Goal: Task Accomplishment & Management: Use online tool/utility

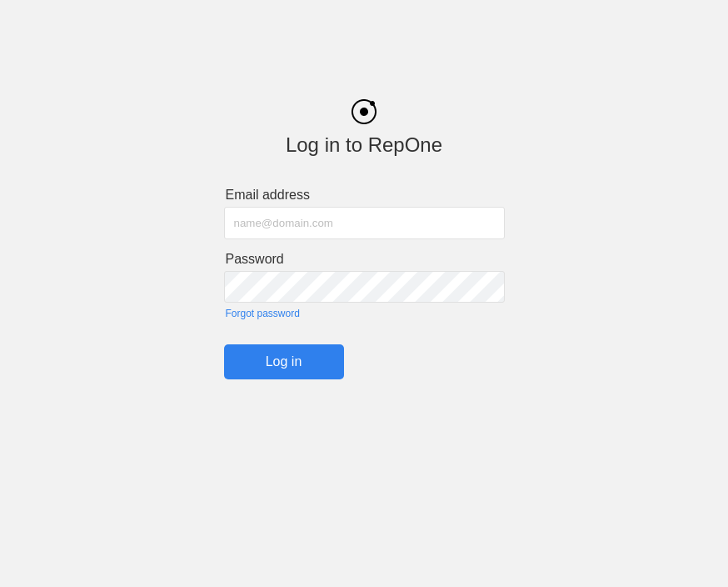
type input "Brian.ciolek@avila.edu"
click at [283, 367] on input "Log in" at bounding box center [284, 361] width 120 height 35
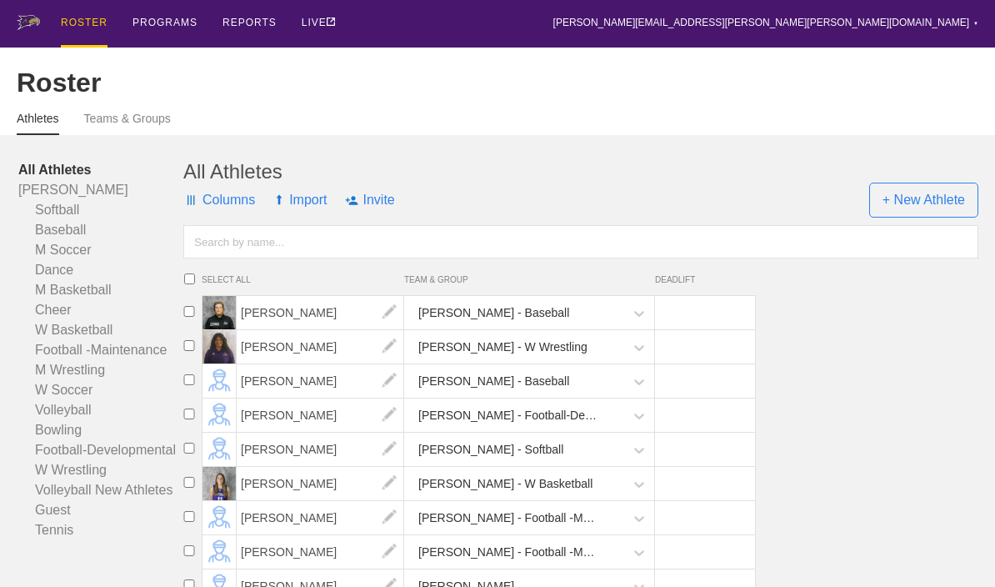
click at [166, 27] on div "PROGRAMS" at bounding box center [165, 22] width 65 height 45
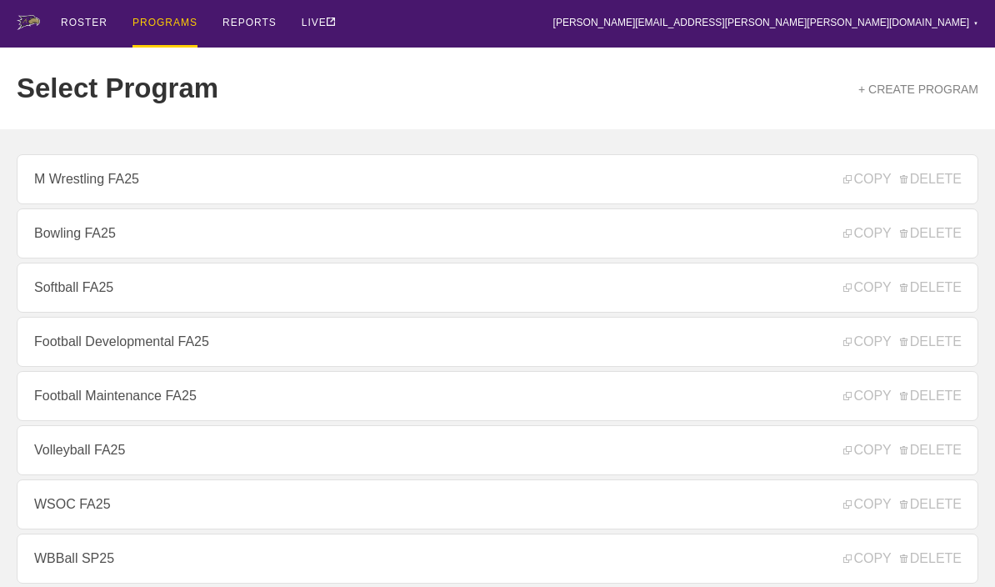
click at [79, 405] on link "Football Maintenance FA25" at bounding box center [498, 396] width 962 height 50
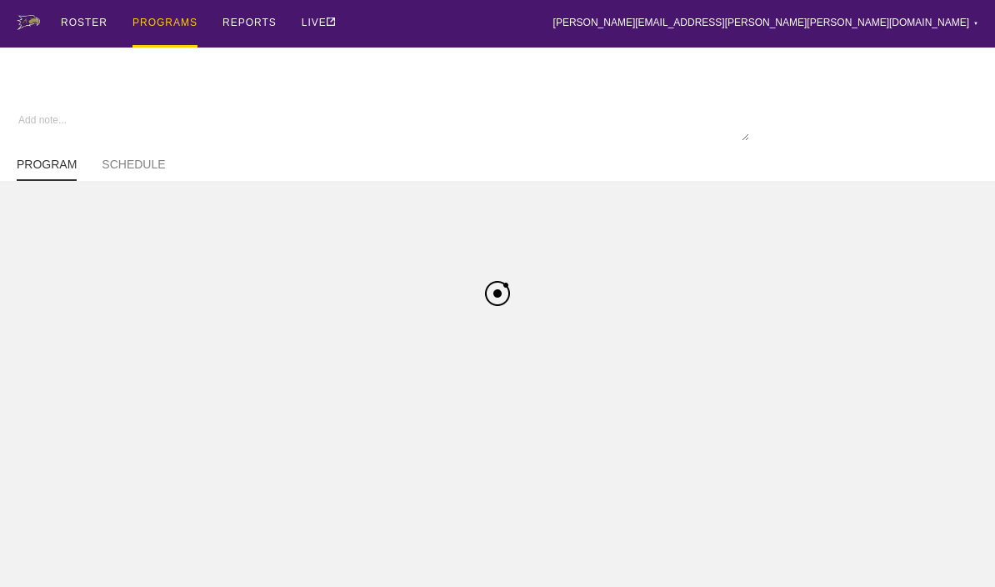
type textarea "x"
type input "Football Maintenance FA25"
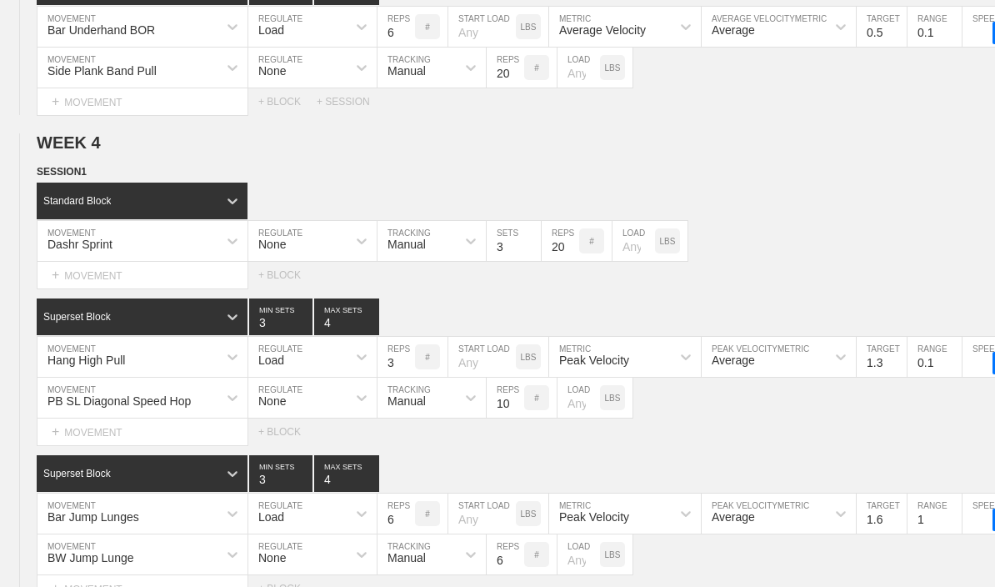
type textarea "x"
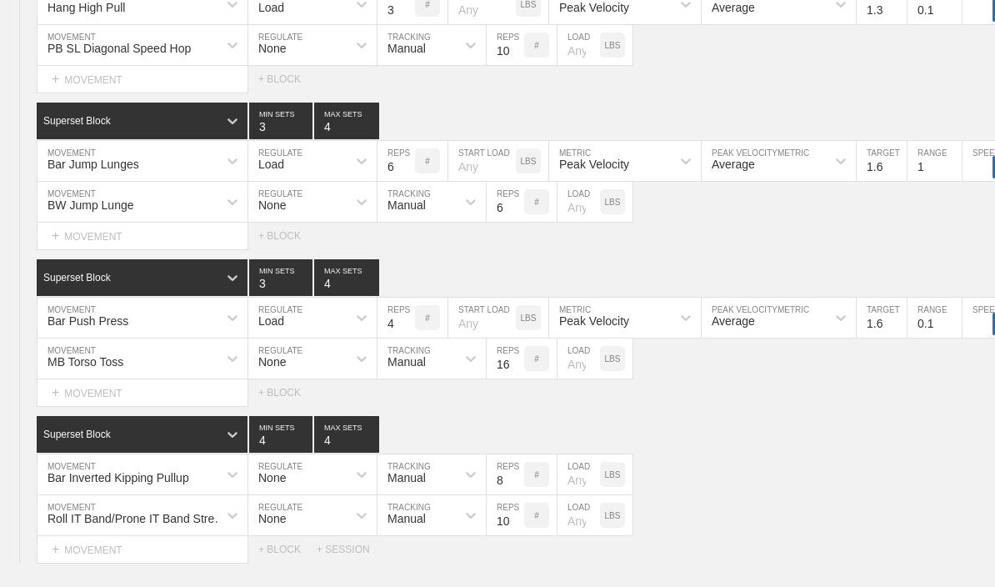
scroll to position [4931, 0]
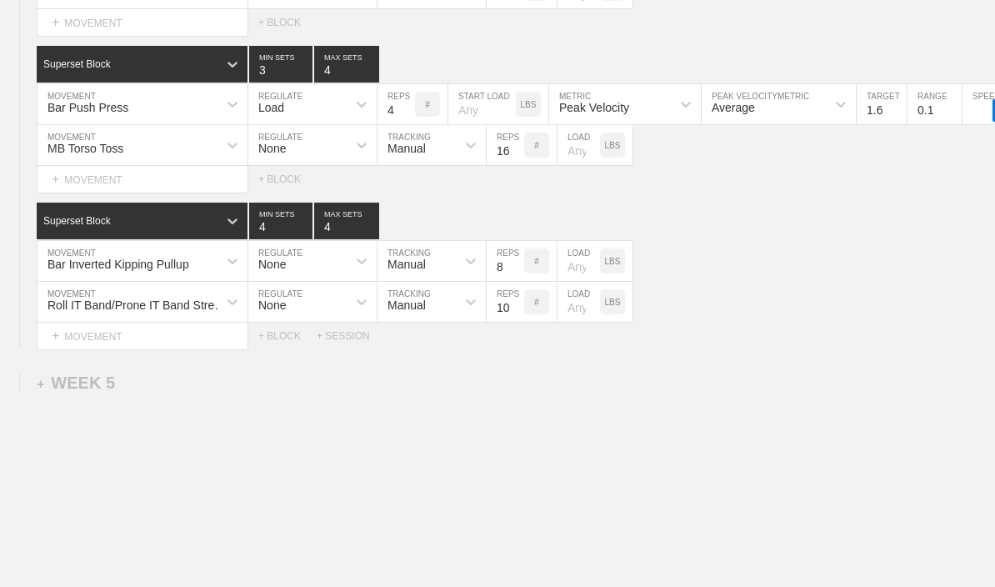
click at [81, 393] on div "+ WEEK 5" at bounding box center [76, 382] width 78 height 19
click at [66, 408] on div "+ SESSION 1" at bounding box center [69, 400] width 64 height 15
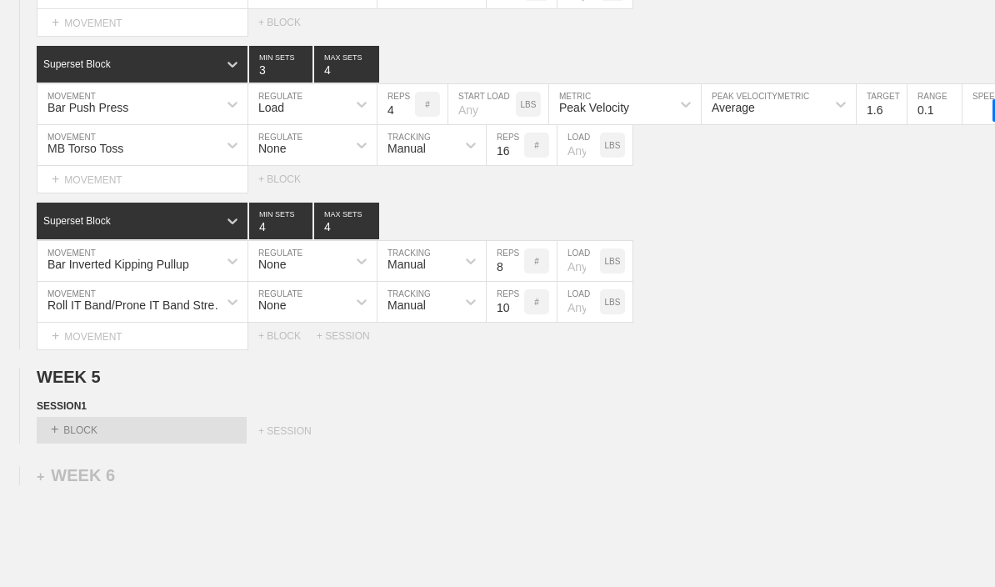
click at [68, 443] on div "+ BLOCK" at bounding box center [142, 430] width 210 height 27
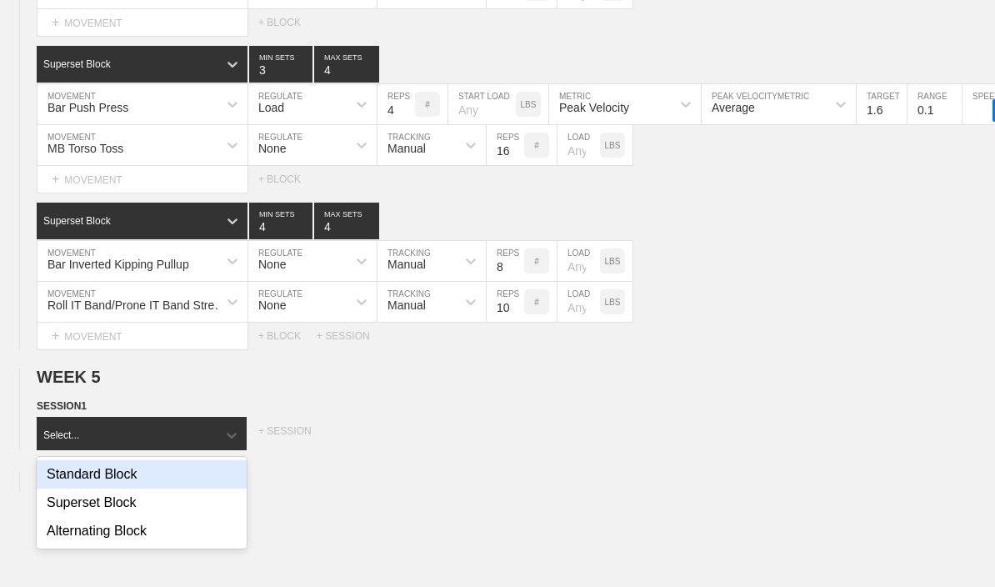
scroll to position [4948, 0]
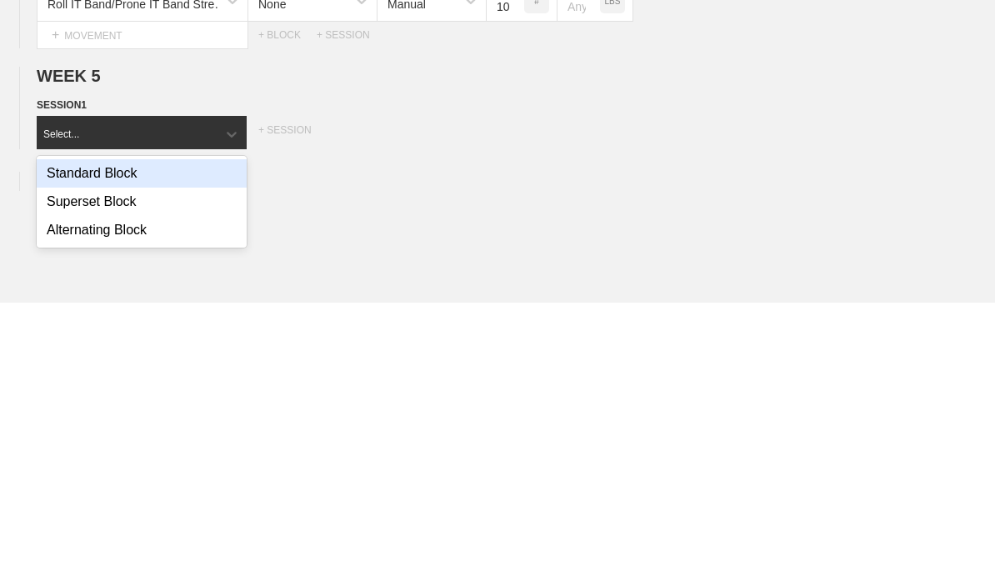
click at [73, 472] on div "Superset Block" at bounding box center [142, 486] width 210 height 28
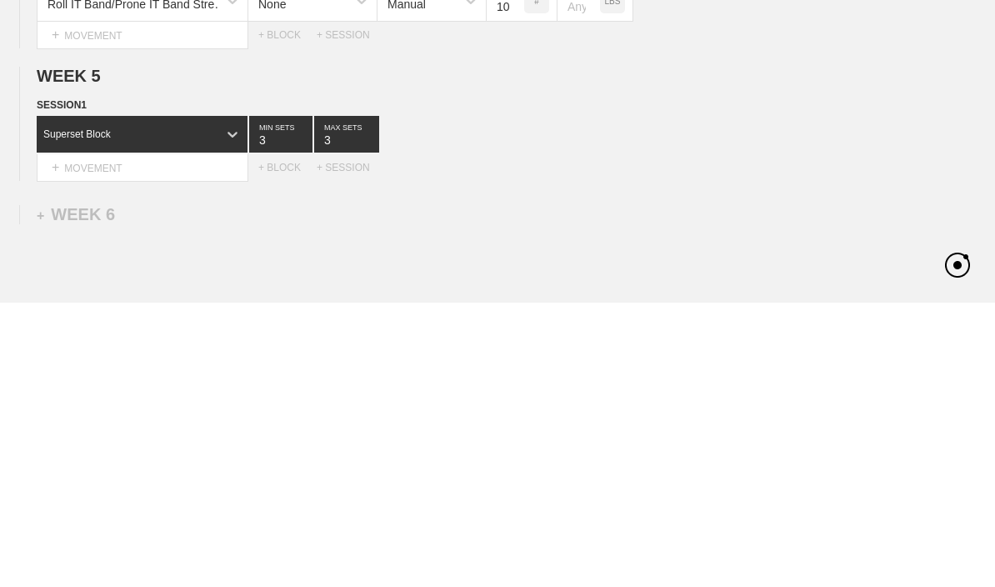
scroll to position [5033, 0]
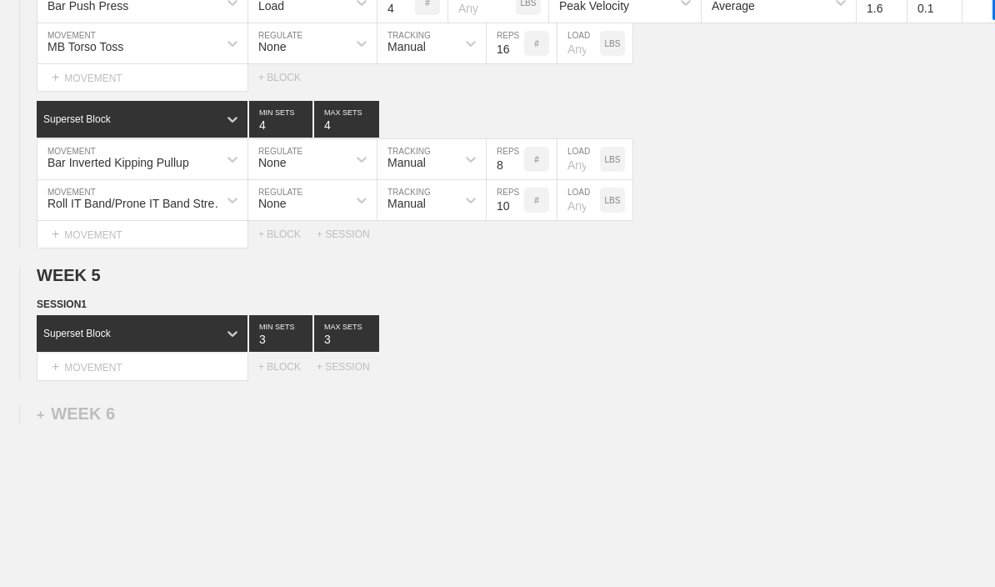
click at [280, 373] on div "+ BLOCK" at bounding box center [287, 367] width 58 height 12
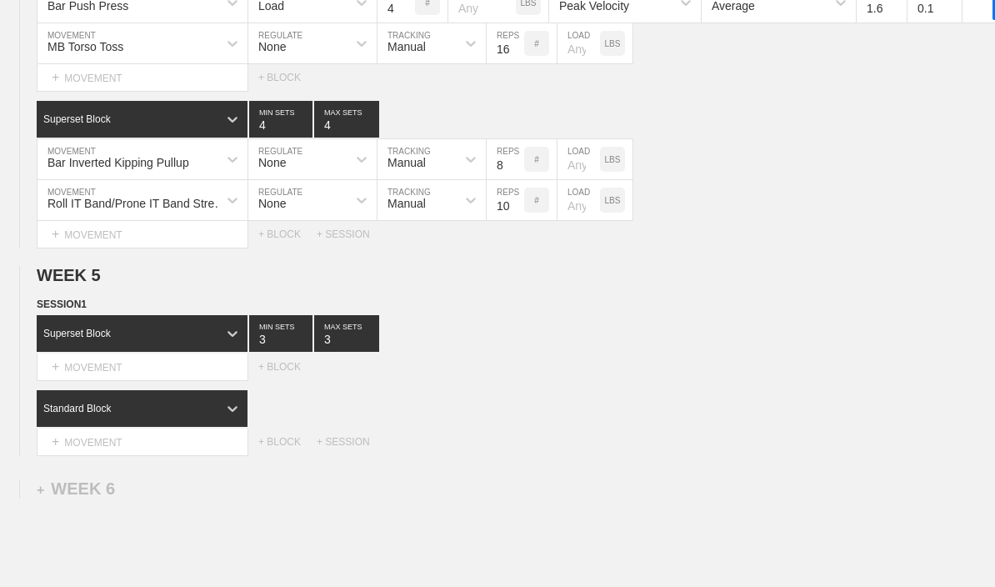
click at [274, 373] on div "+ BLOCK" at bounding box center [287, 367] width 58 height 12
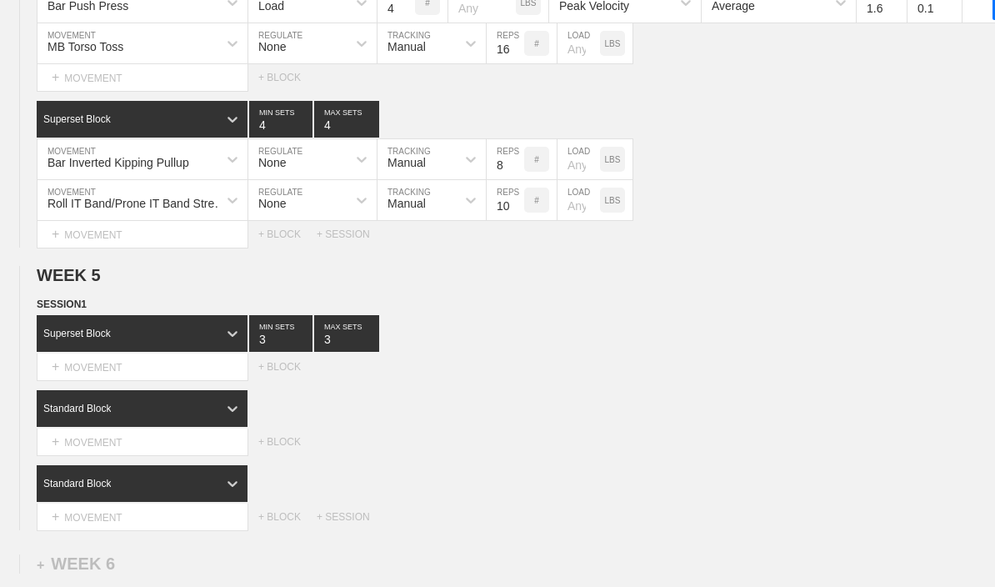
click at [282, 373] on div "+ BLOCK" at bounding box center [287, 367] width 58 height 12
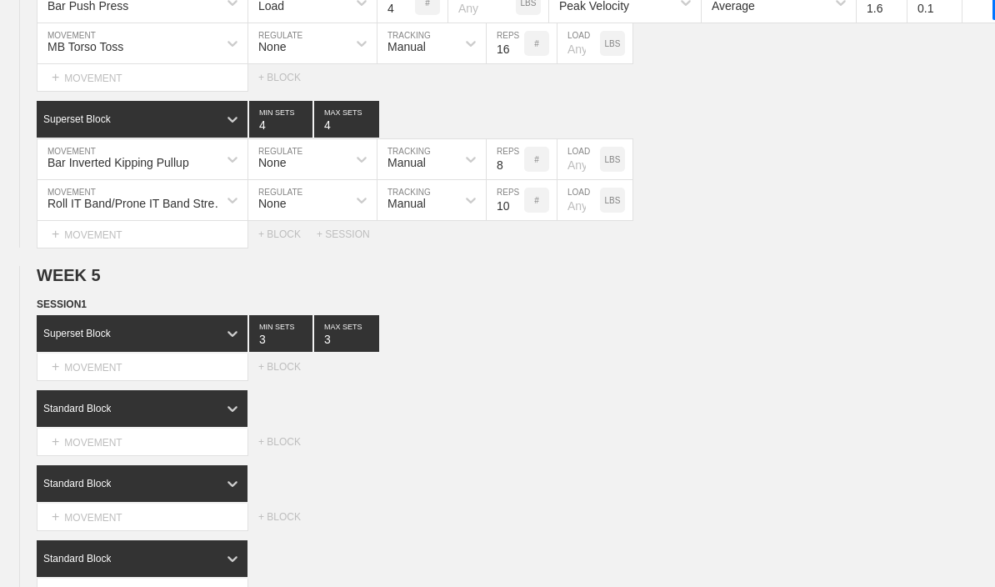
click at [322, 352] on input "3" at bounding box center [346, 333] width 65 height 37
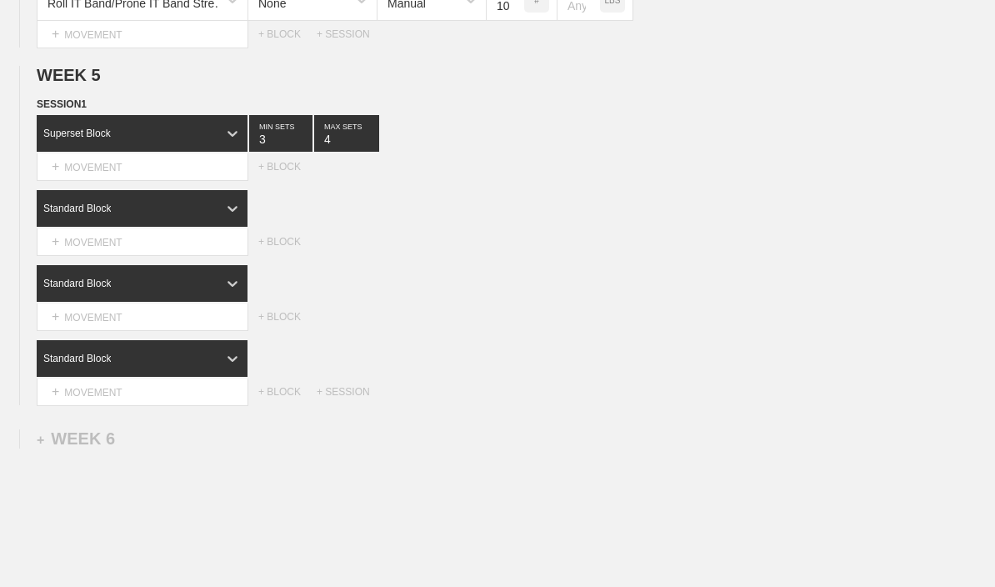
type input "4"
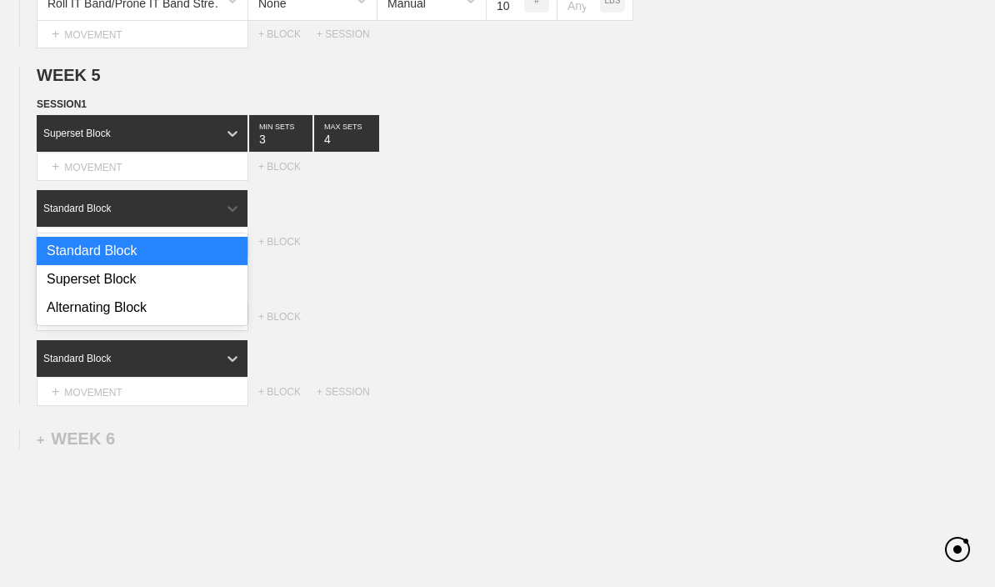
scroll to position [5232, 0]
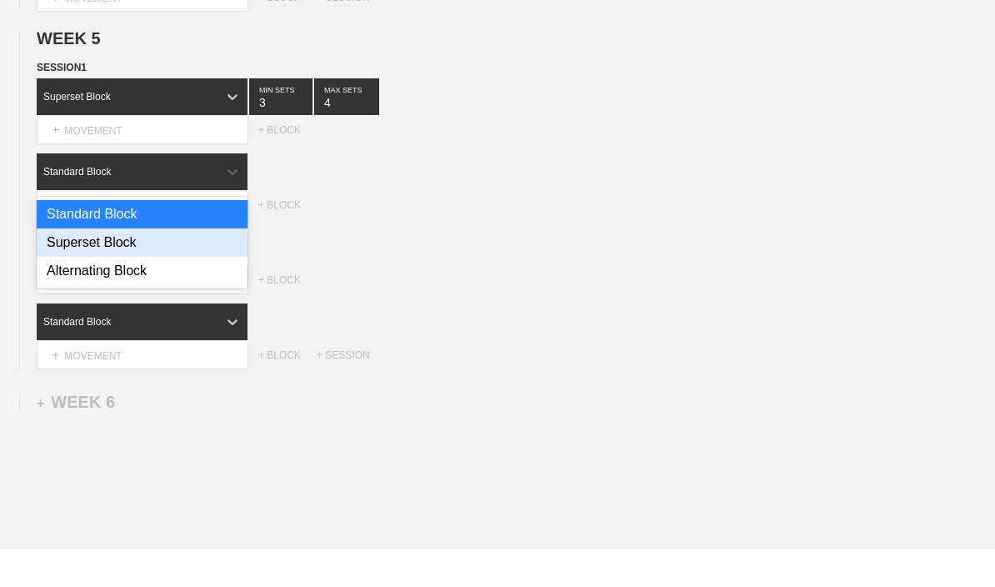
click at [69, 266] on div "Superset Block" at bounding box center [142, 280] width 211 height 28
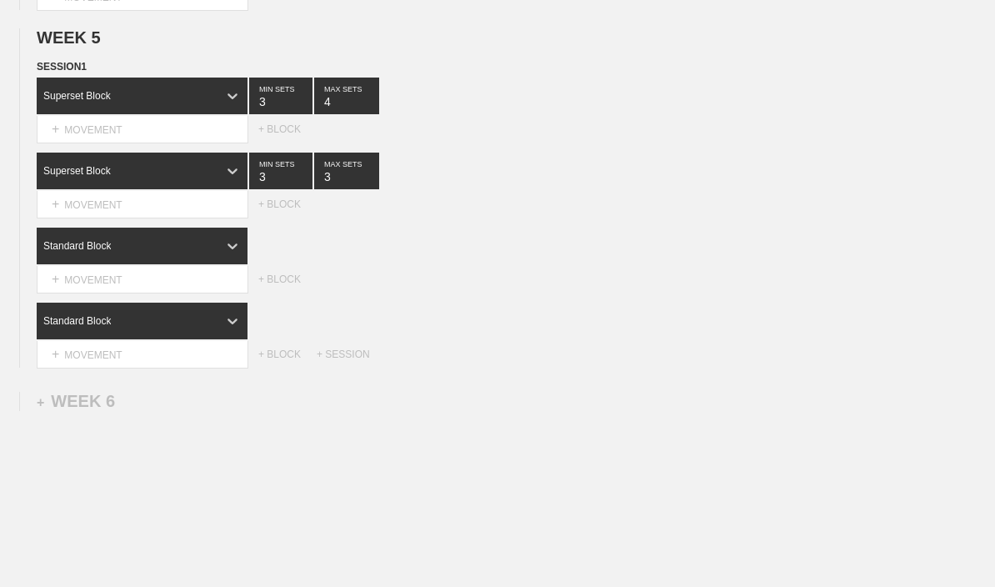
click at [82, 253] on div "Standard Block" at bounding box center [142, 246] width 211 height 37
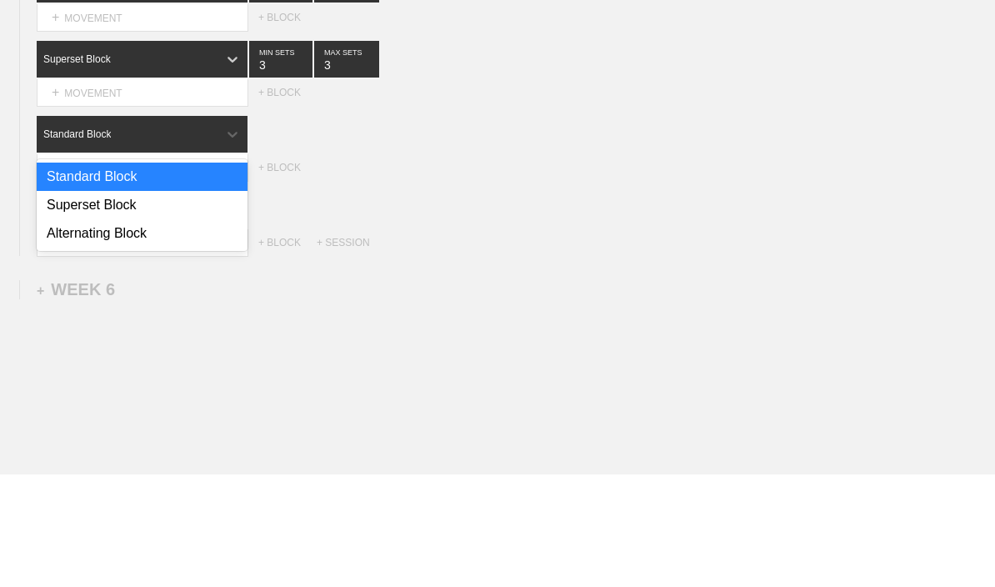
click at [78, 303] on div "Superset Block" at bounding box center [142, 317] width 211 height 28
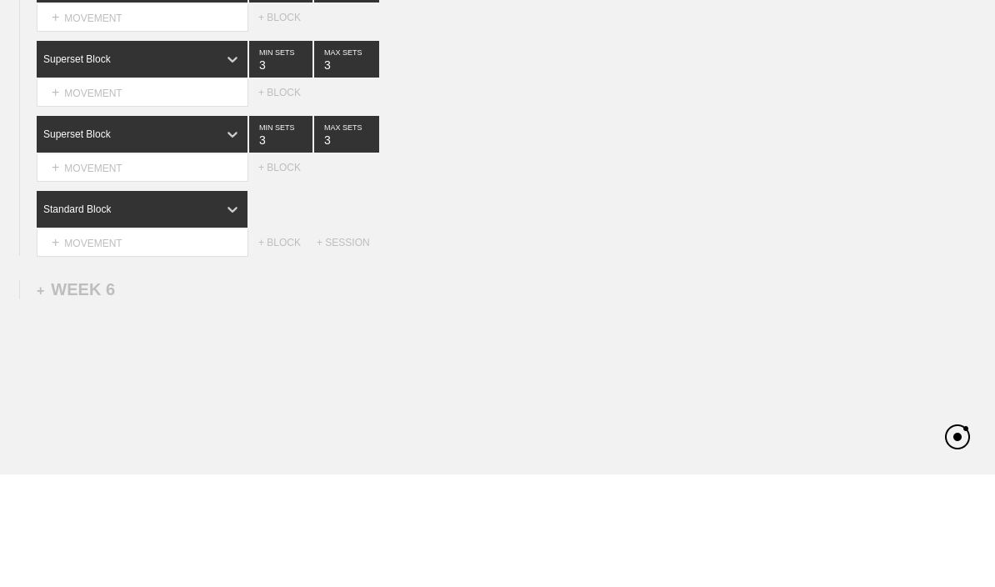
scroll to position [5291, 0]
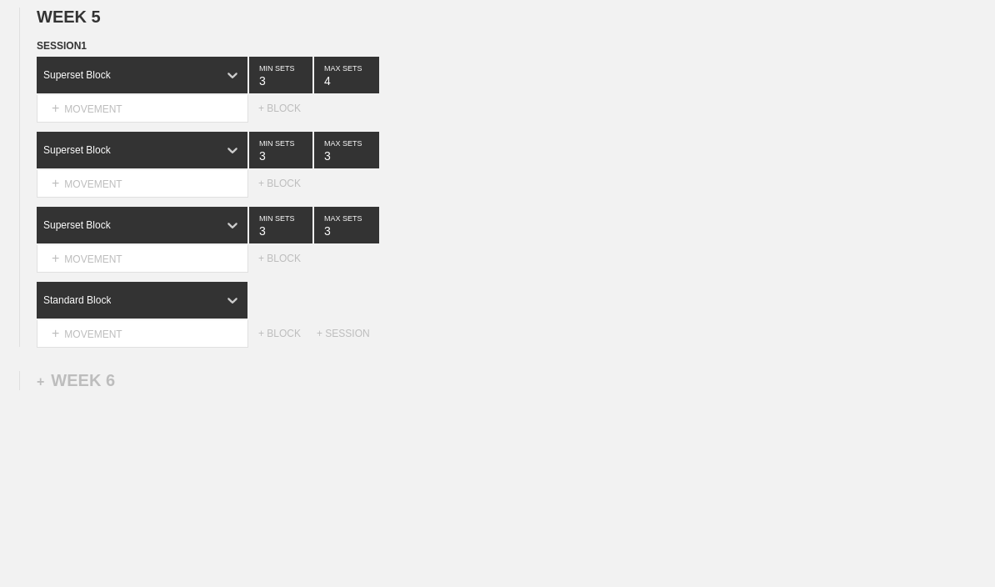
click at [104, 308] on div "Standard Block" at bounding box center [127, 300] width 181 height 15
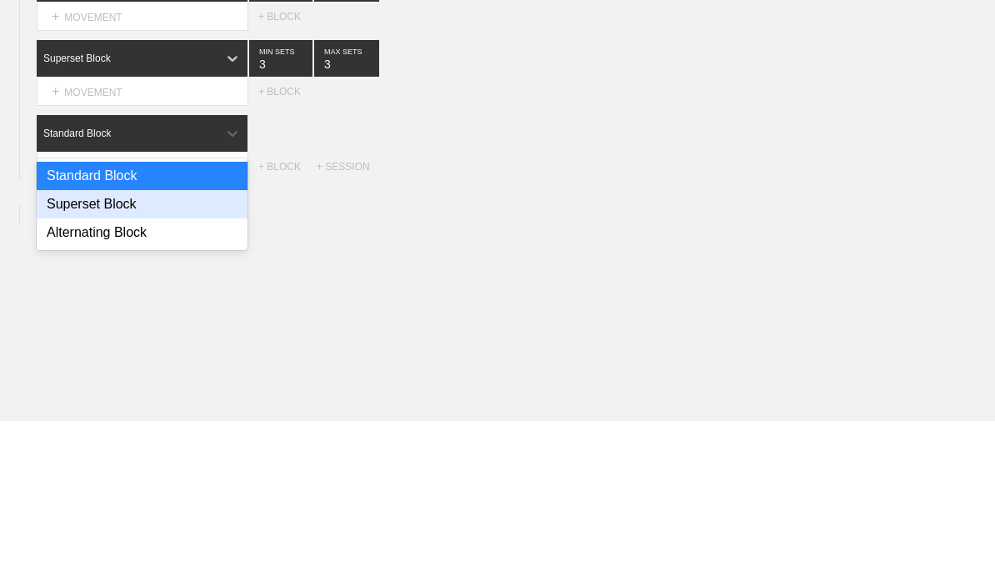
click at [70, 357] on div "Superset Block" at bounding box center [142, 371] width 211 height 28
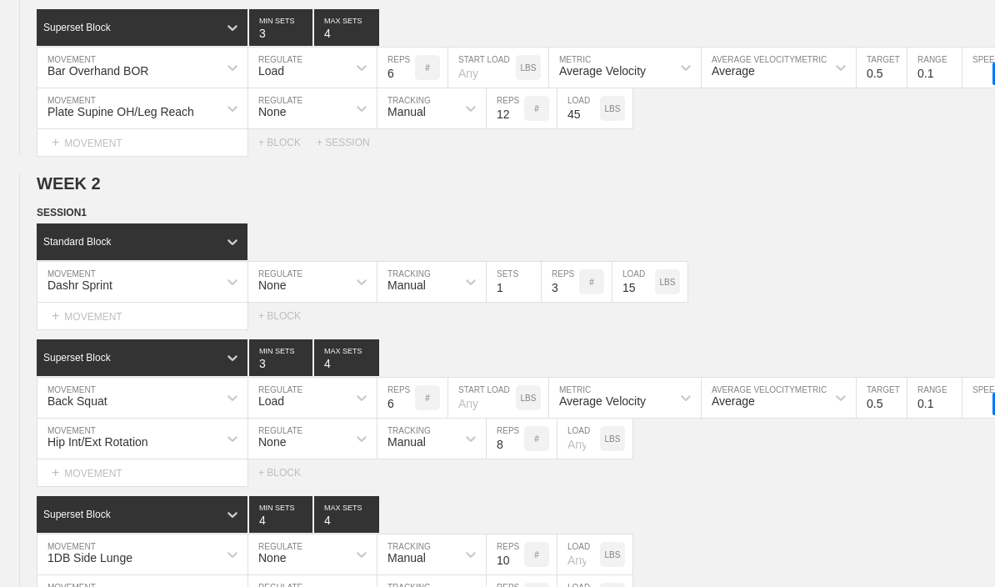
scroll to position [844, 0]
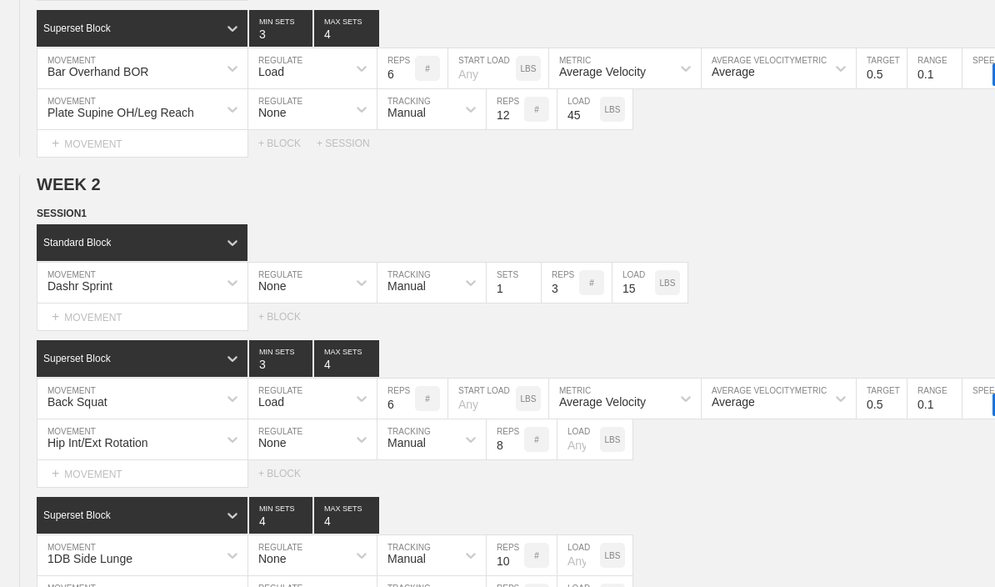
click at [0, 0] on line at bounding box center [0, 0] width 0 height 0
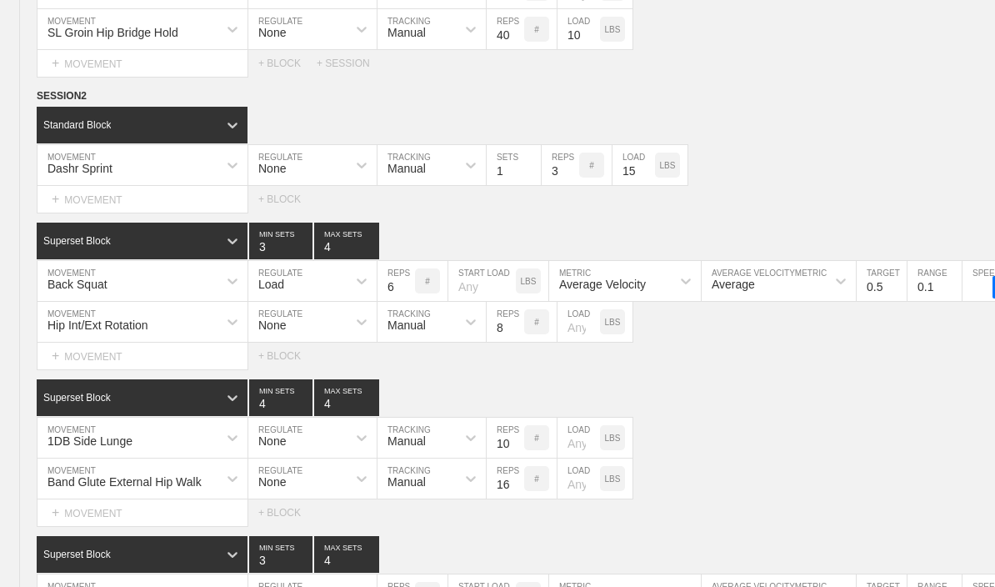
scroll to position [1725, 0]
click at [10, 107] on div "SESSION 2" at bounding box center [497, 97] width 995 height 19
click at [8, 107] on div "SESSION 2" at bounding box center [497, 97] width 995 height 19
click at [10, 105] on div "SESSION 2" at bounding box center [497, 97] width 995 height 19
click at [0, 0] on circle at bounding box center [0, 0] width 0 height 0
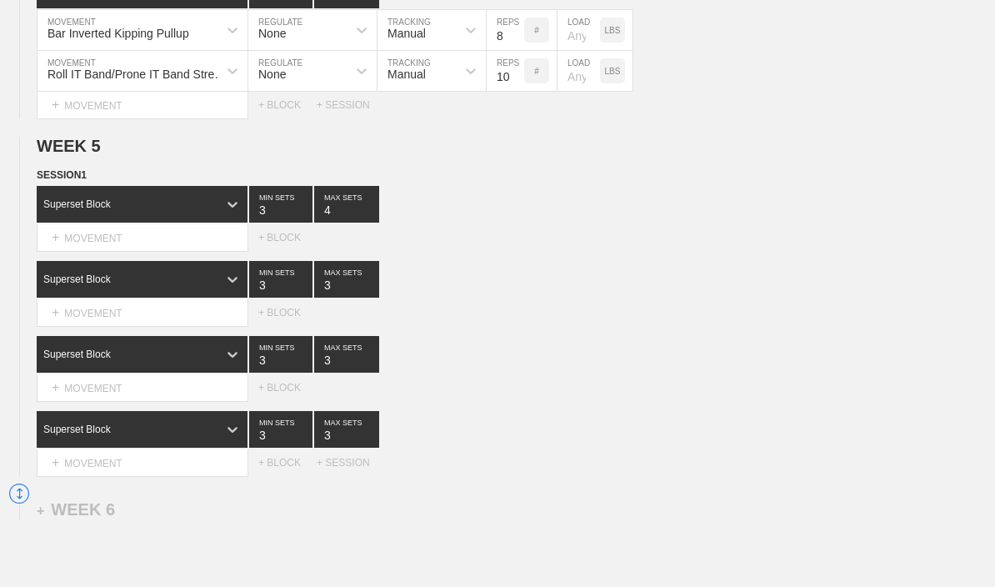
scroll to position [5927, 0]
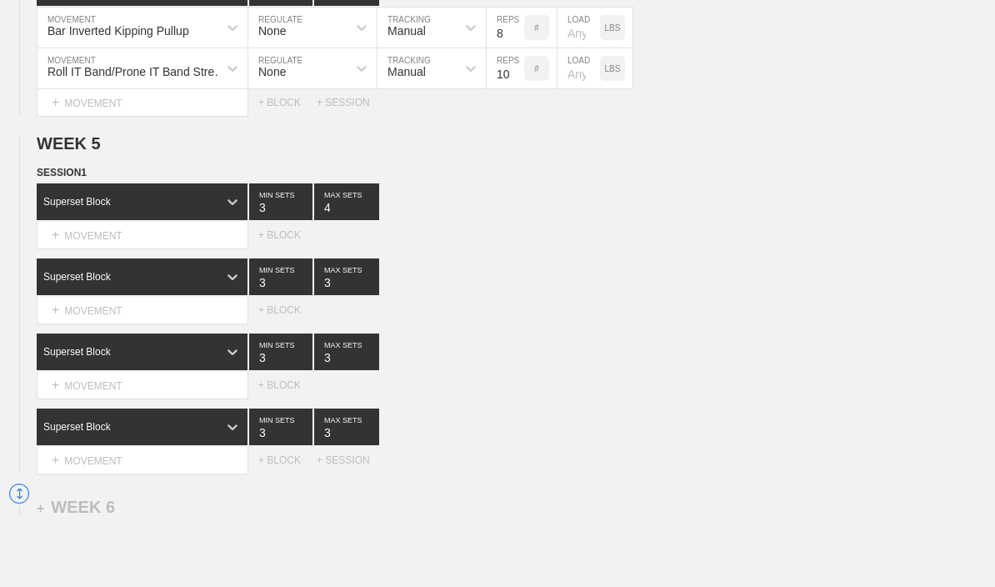
click at [15, 473] on div "Select... MOVEMENT + MOVEMENT" at bounding box center [129, 460] width 258 height 27
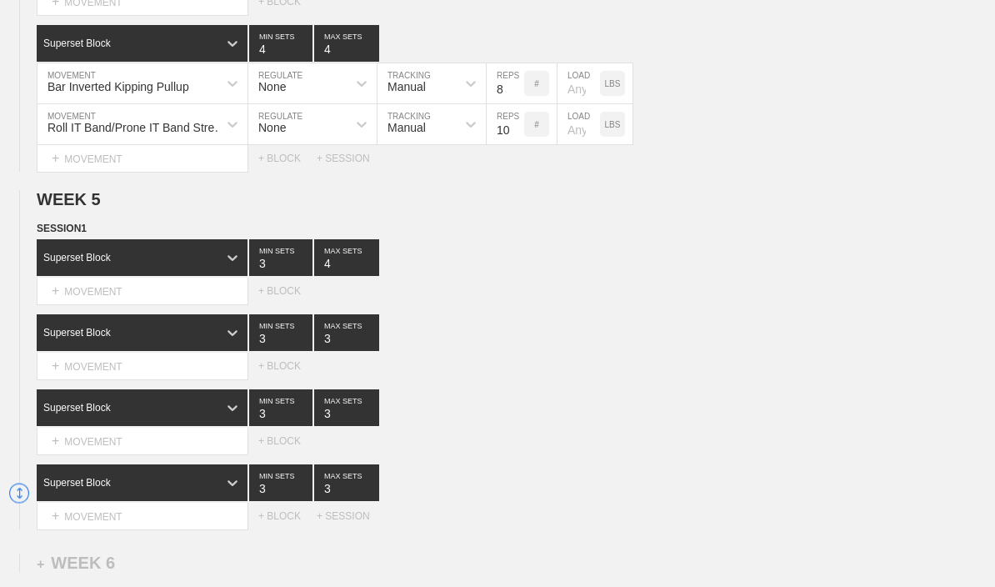
type textarea "x"
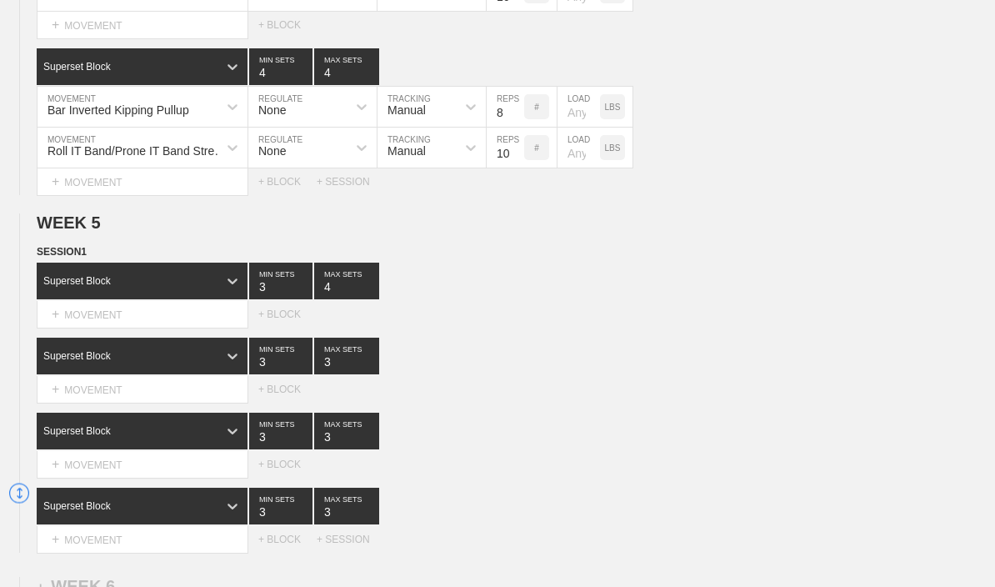
scroll to position [5848, 0]
click at [0, 0] on circle at bounding box center [0, 0] width 0 height 0
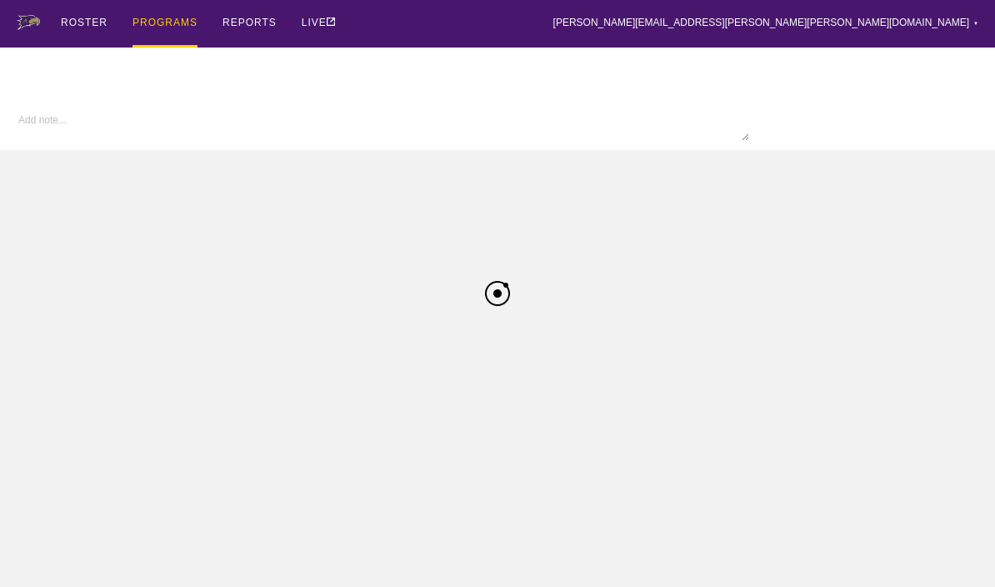
type input "Football Maintenance FA25"
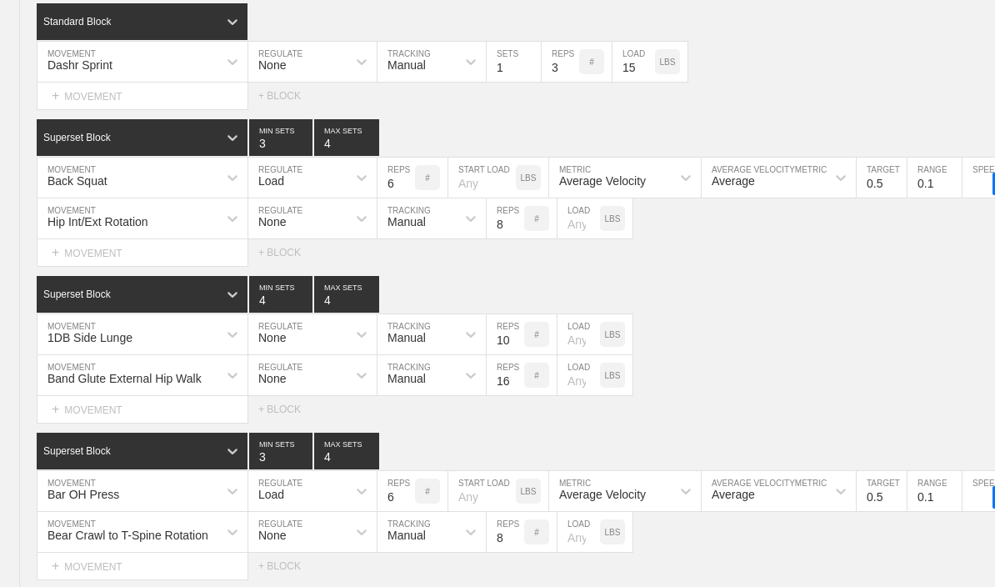
scroll to position [5300, 0]
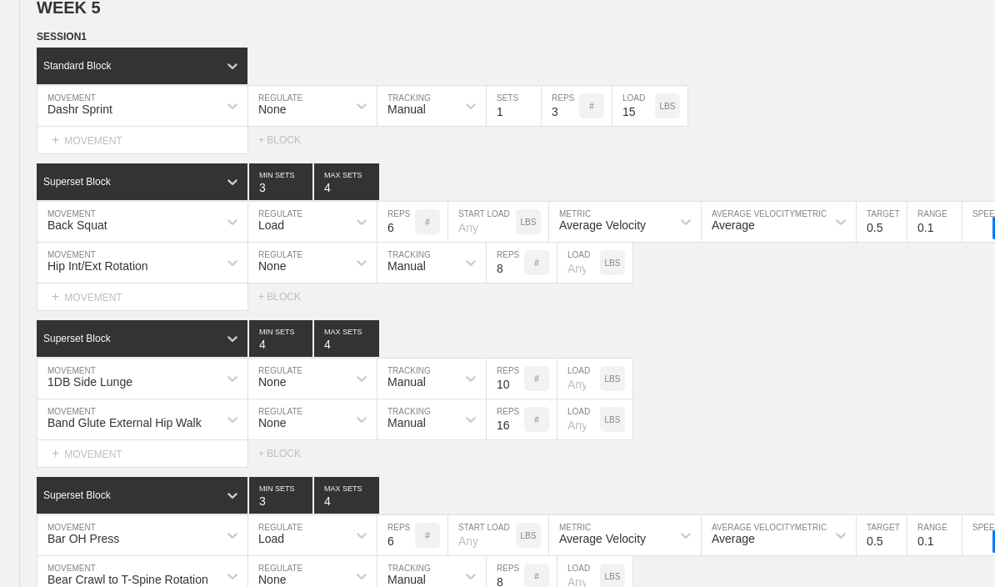
click at [0, 0] on icon at bounding box center [0, 0] width 0 height 0
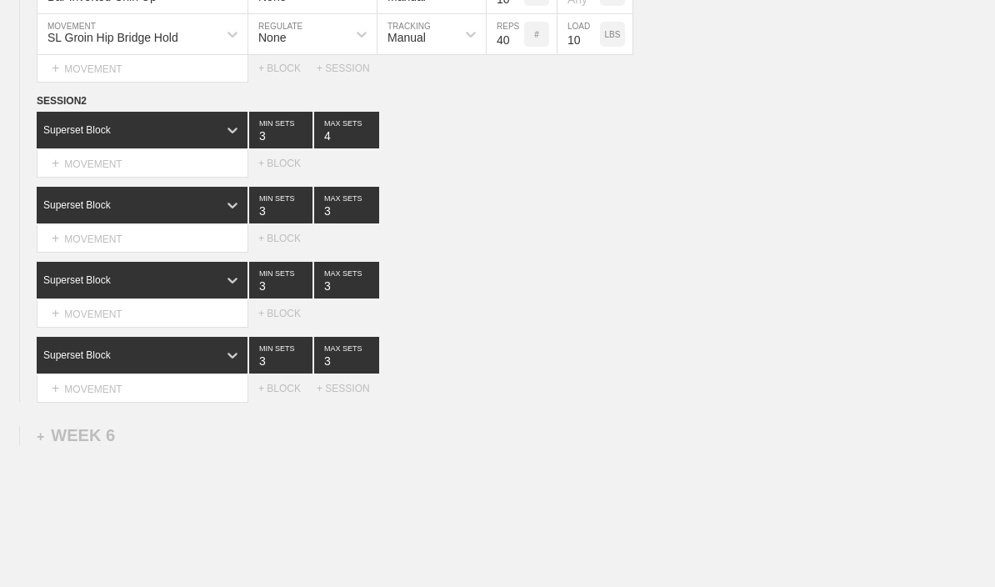
scroll to position [5866, 0]
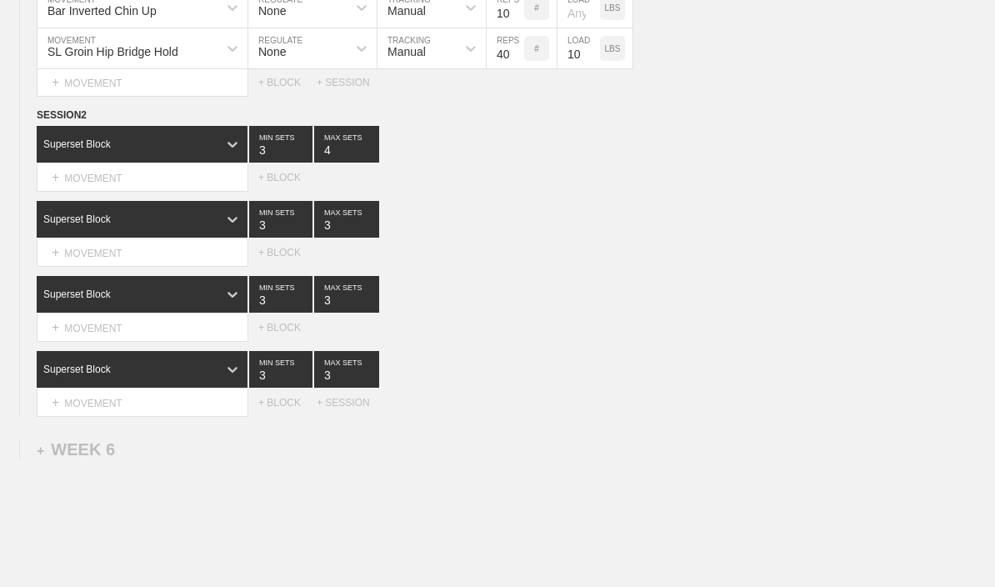
type textarea "x"
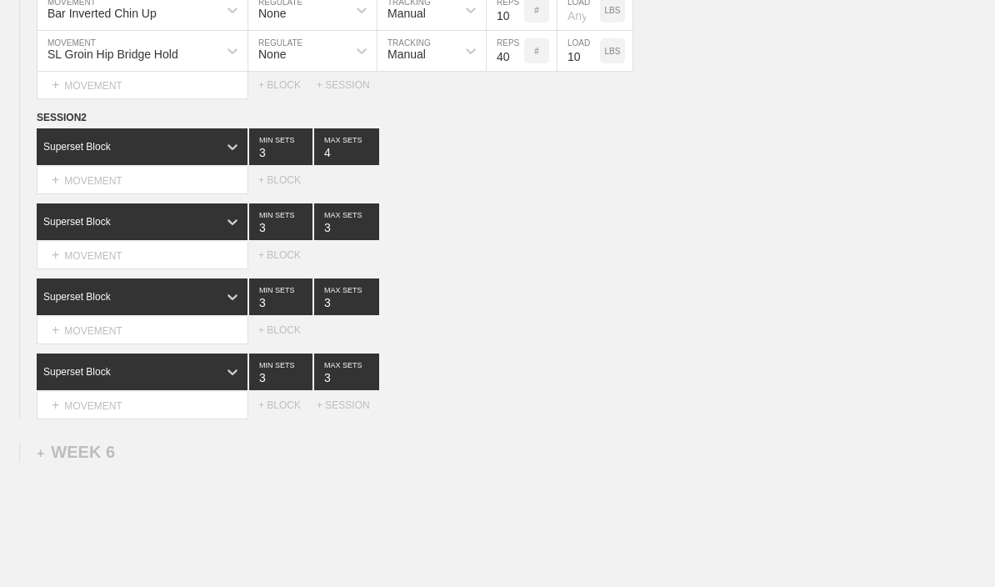
click at [0, 0] on circle at bounding box center [0, 0] width 0 height 0
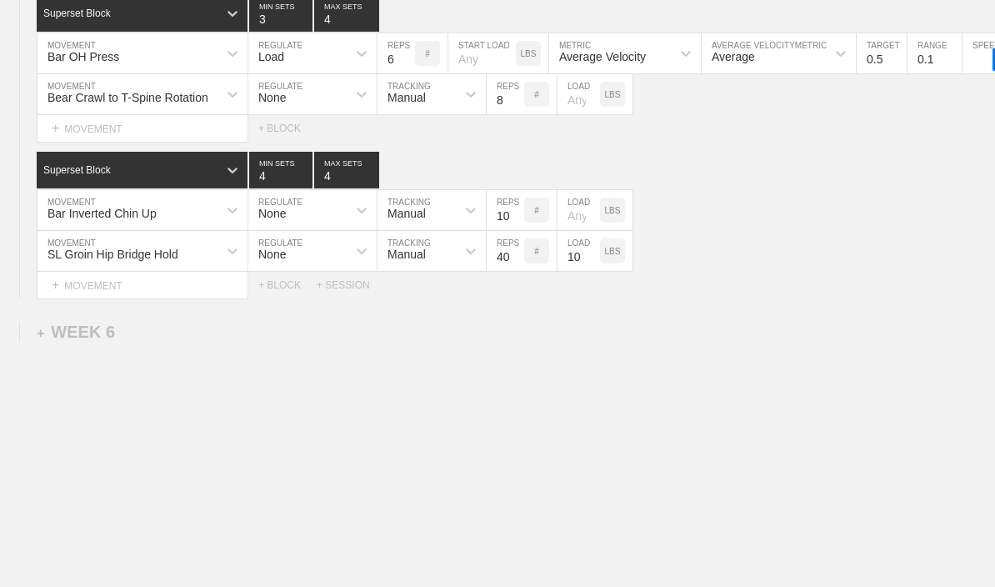
click at [68, 220] on div "Bar Inverted Chin Up" at bounding box center [128, 210] width 180 height 28
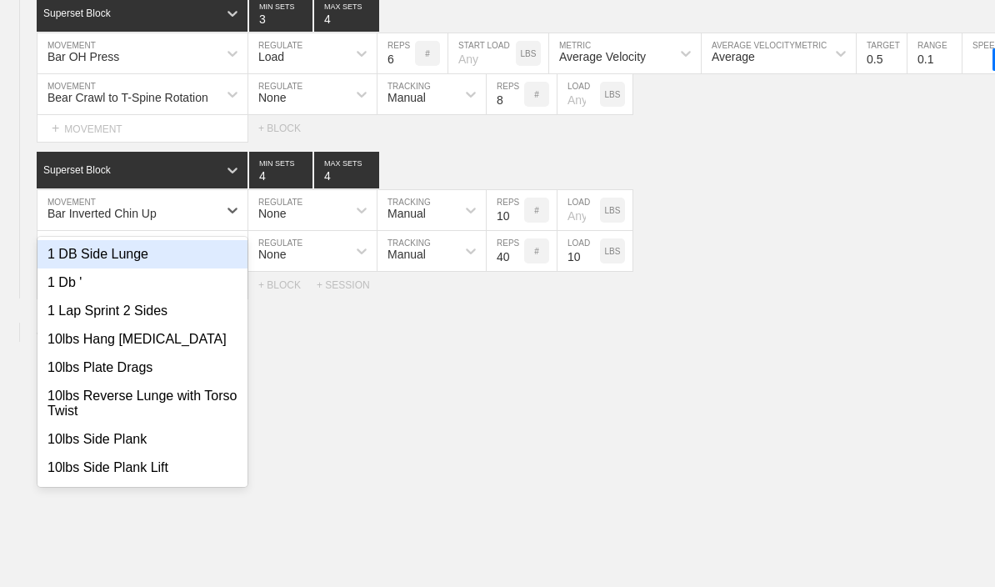
scroll to position [5665, 0]
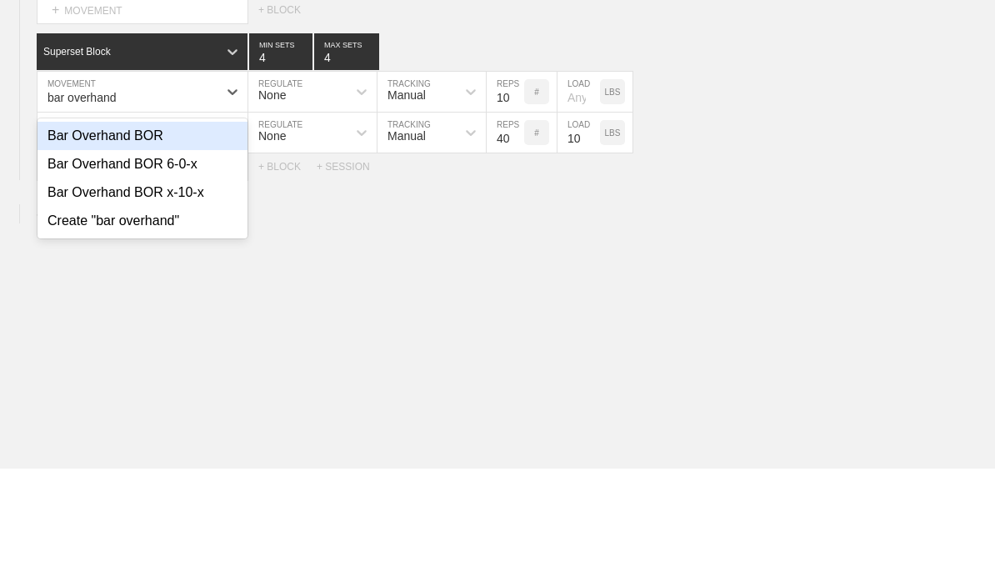
click at [77, 241] on div "Bar Overhand BOR" at bounding box center [143, 255] width 210 height 28
type input "bar overhand"
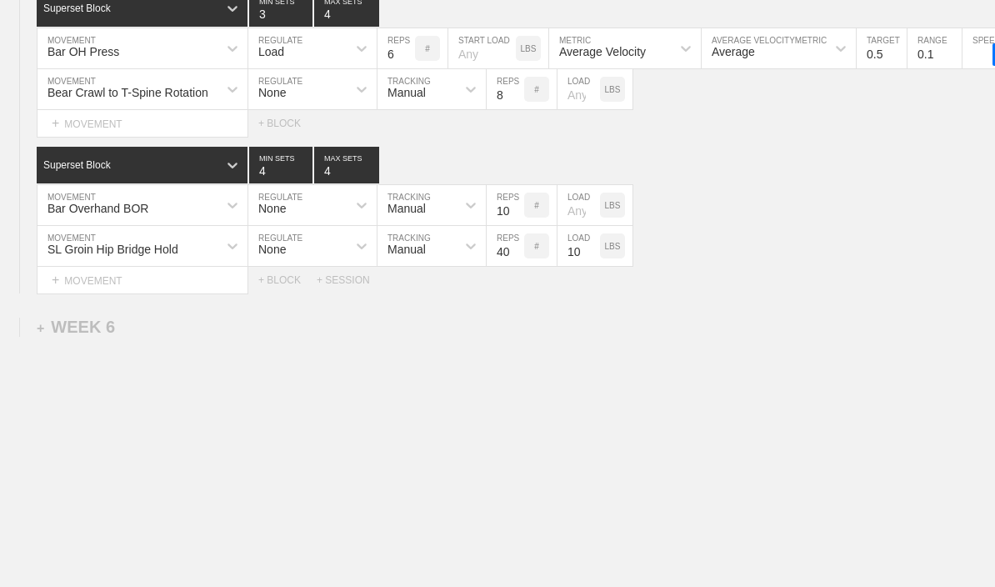
click at [490, 219] on input "10" at bounding box center [506, 205] width 38 height 40
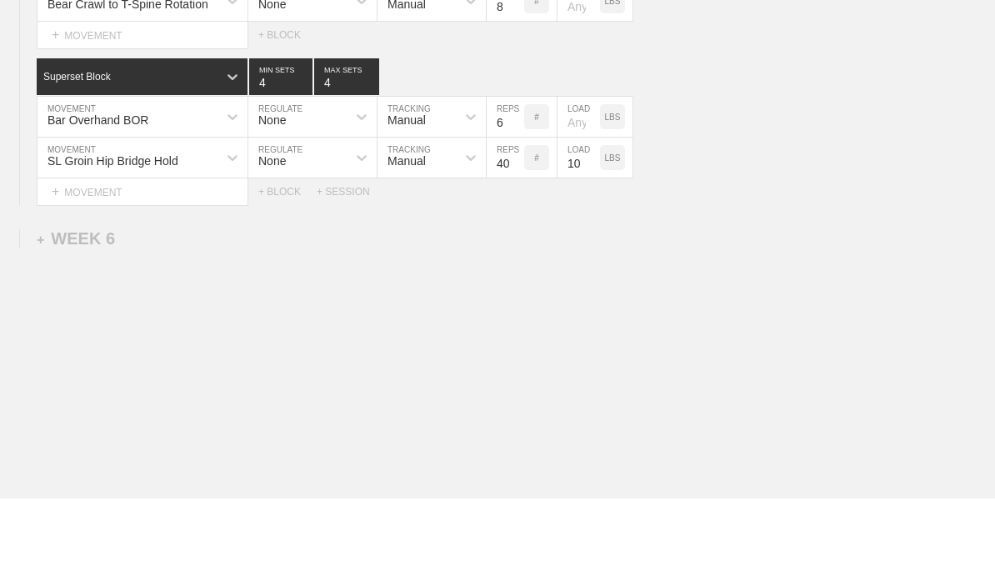
type input "6"
click at [262, 147] on input "4" at bounding box center [280, 165] width 63 height 37
type input "3"
click at [285, 202] on div "None" at bounding box center [272, 208] width 28 height 13
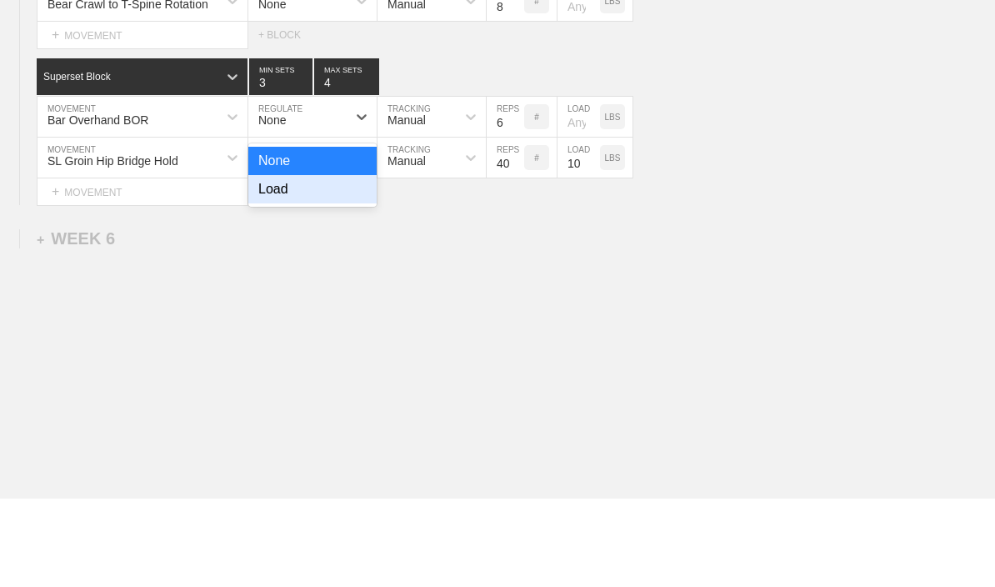
click at [268, 263] on div "Load" at bounding box center [312, 277] width 128 height 28
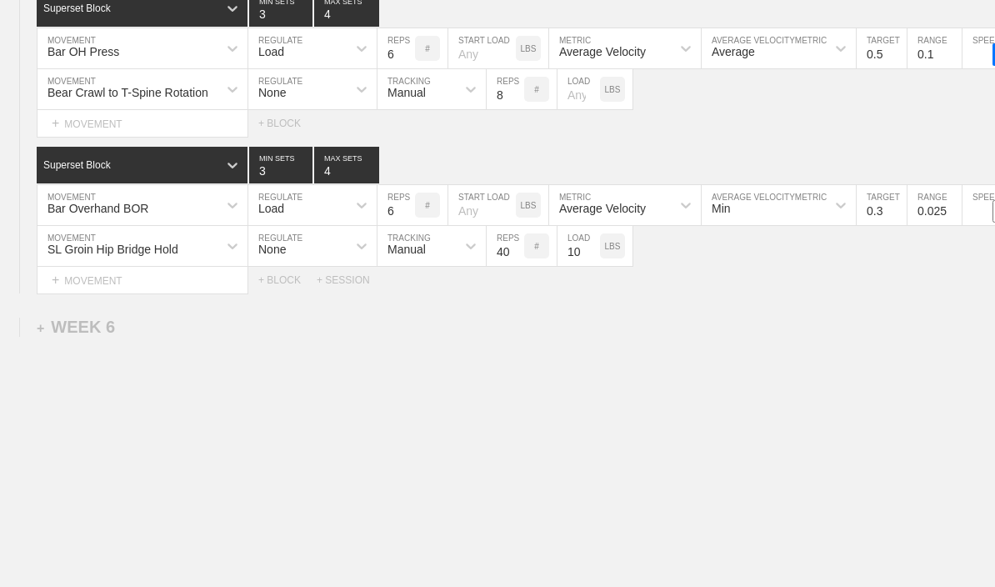
click at [975, 216] on input "checkbox" at bounding box center [1004, 211] width 63 height 23
checkbox input "true"
click at [930, 213] on input "0.025" at bounding box center [935, 205] width 54 height 40
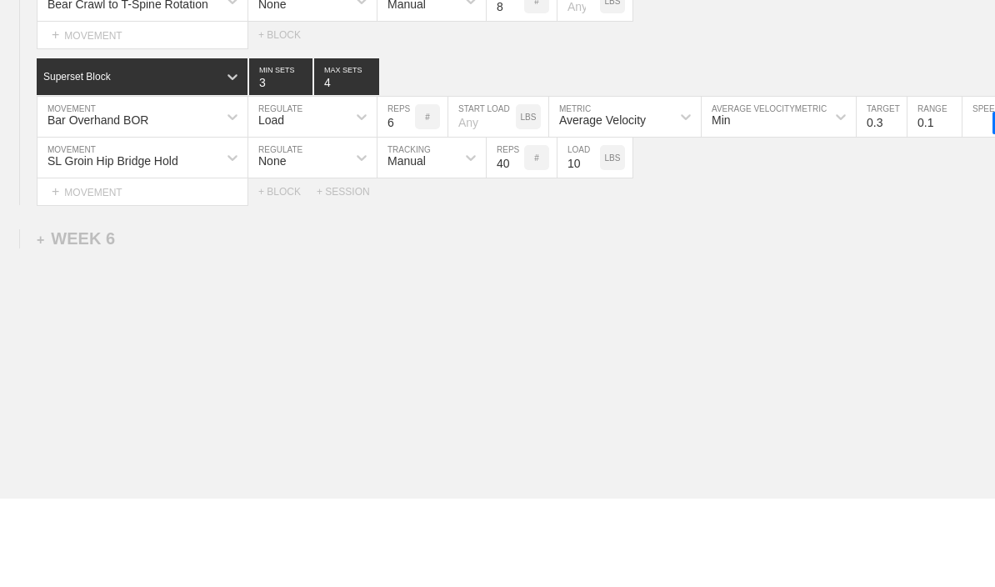
type input "0.1"
click at [874, 185] on input "0.3" at bounding box center [882, 205] width 50 height 40
type input "0.5"
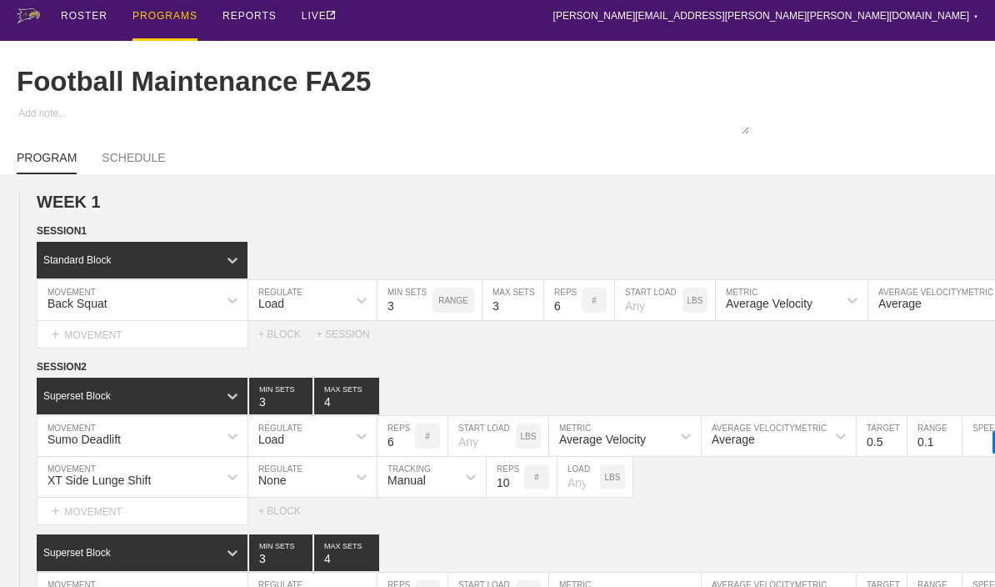
scroll to position [0, 0]
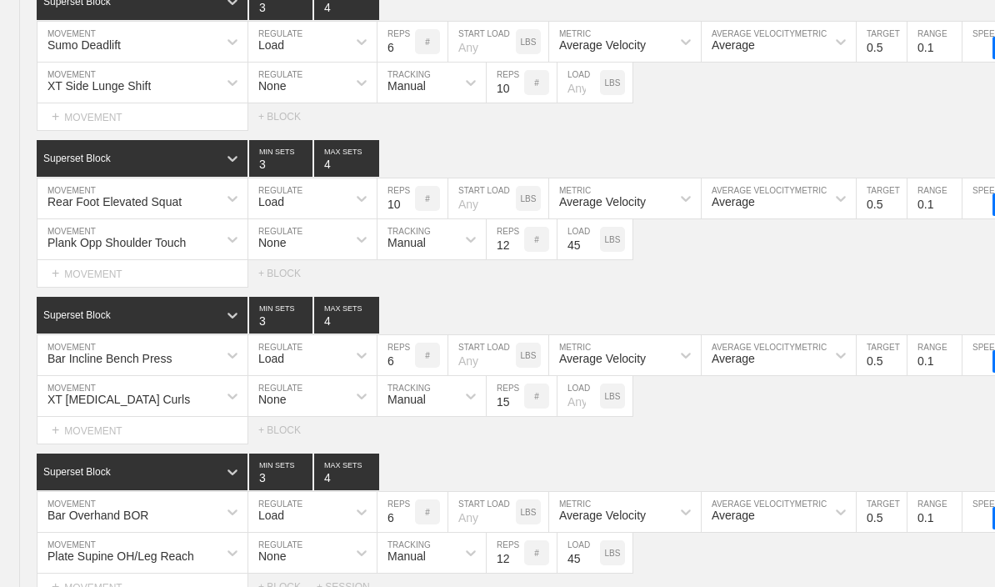
type textarea "x"
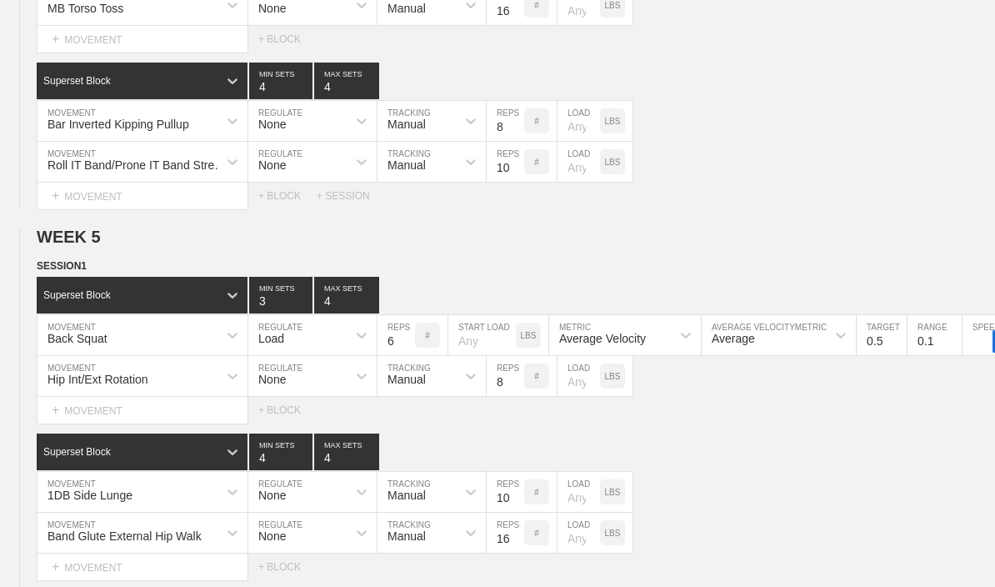
scroll to position [5618, 0]
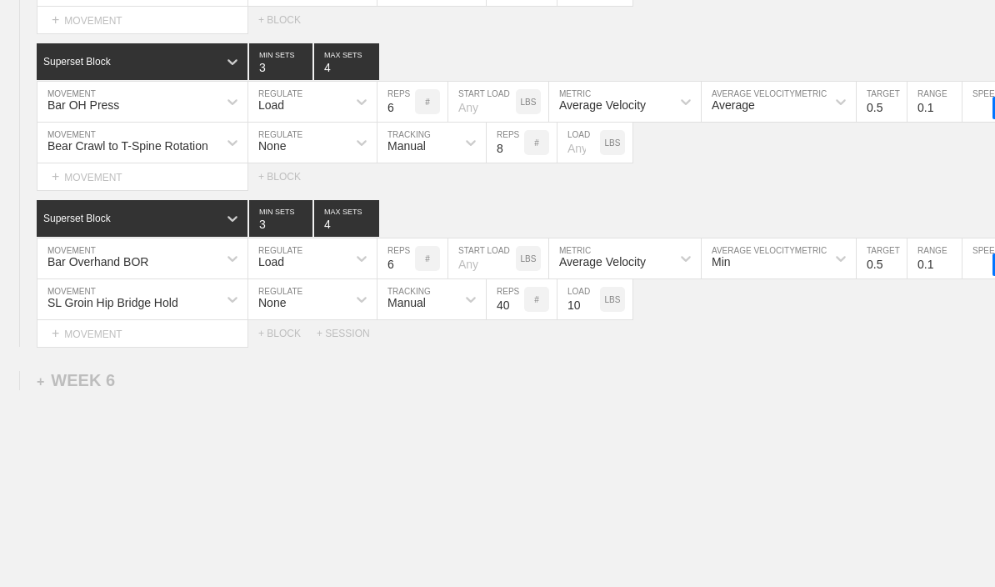
type input "0.5"
click at [72, 311] on div "SL Groin Hip Bridge Hold" at bounding box center [128, 299] width 180 height 28
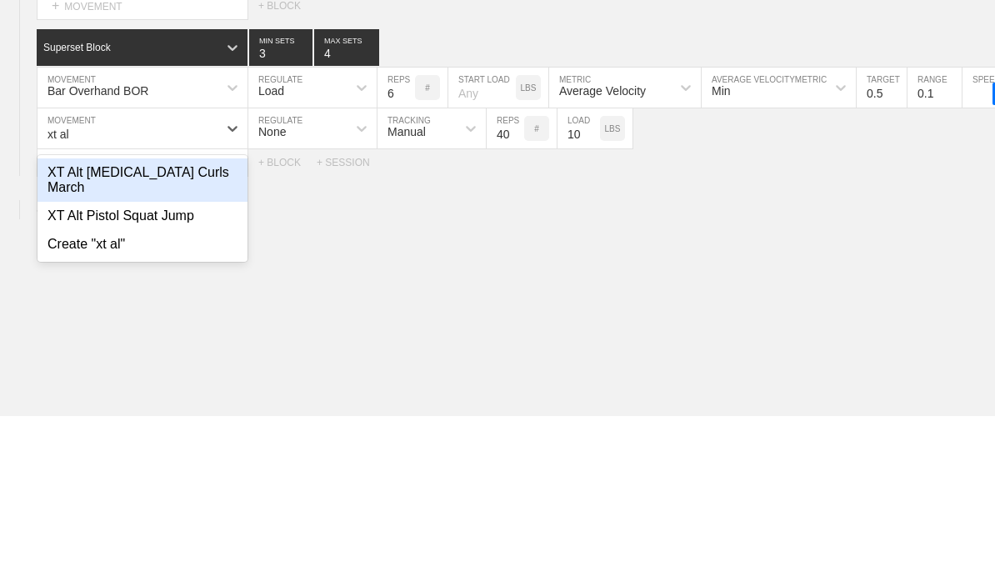
click at [89, 329] on div "XT Alt [MEDICAL_DATA] Curls March" at bounding box center [143, 350] width 210 height 43
type input "xt al"
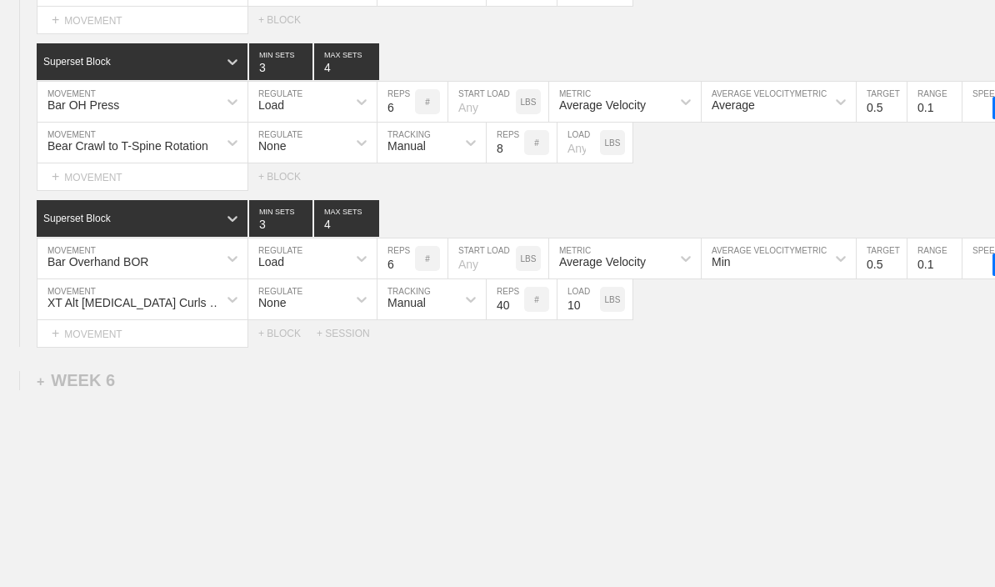
click at [499, 319] on input "40" at bounding box center [506, 299] width 38 height 40
type input "16"
click at [574, 319] on input "10" at bounding box center [579, 299] width 43 height 40
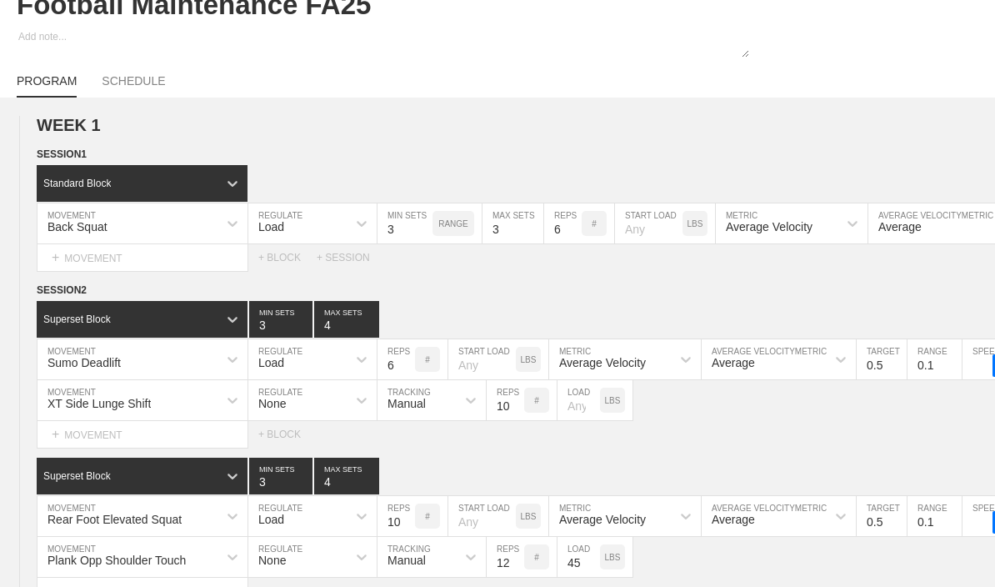
scroll to position [0, 0]
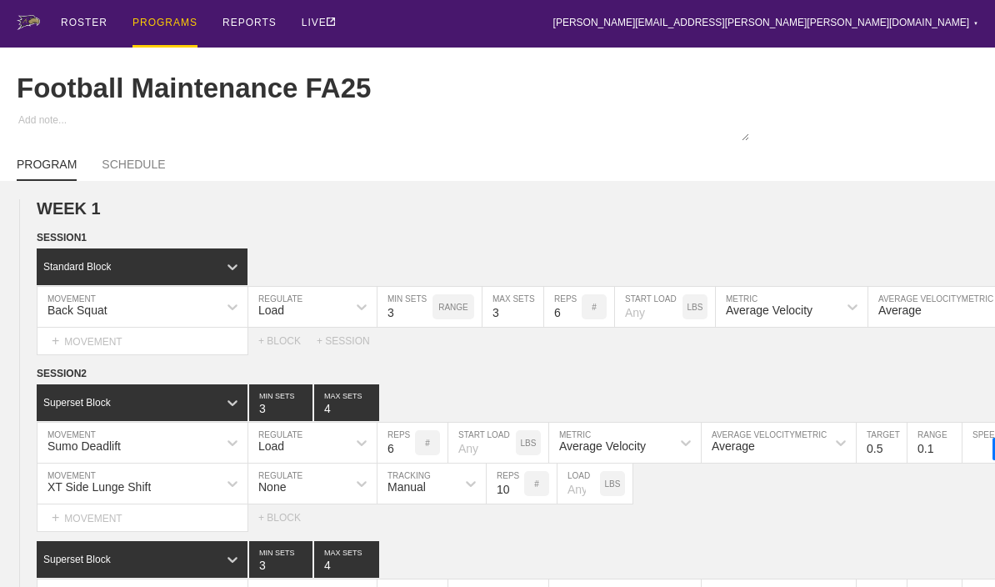
click at [148, 28] on div "PROGRAMS" at bounding box center [165, 24] width 65 height 48
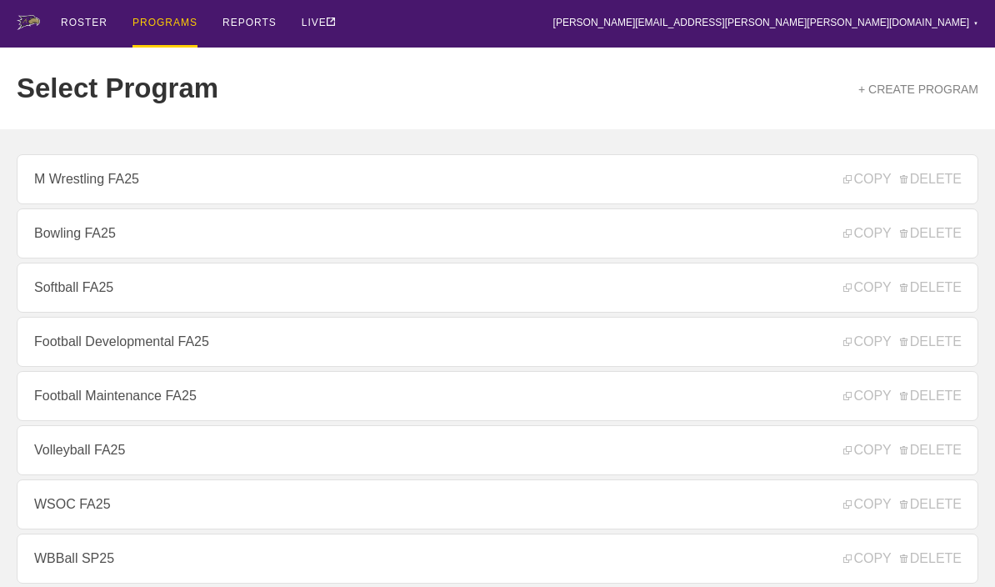
click at [63, 356] on link "Football Developmental FA25" at bounding box center [498, 342] width 962 height 50
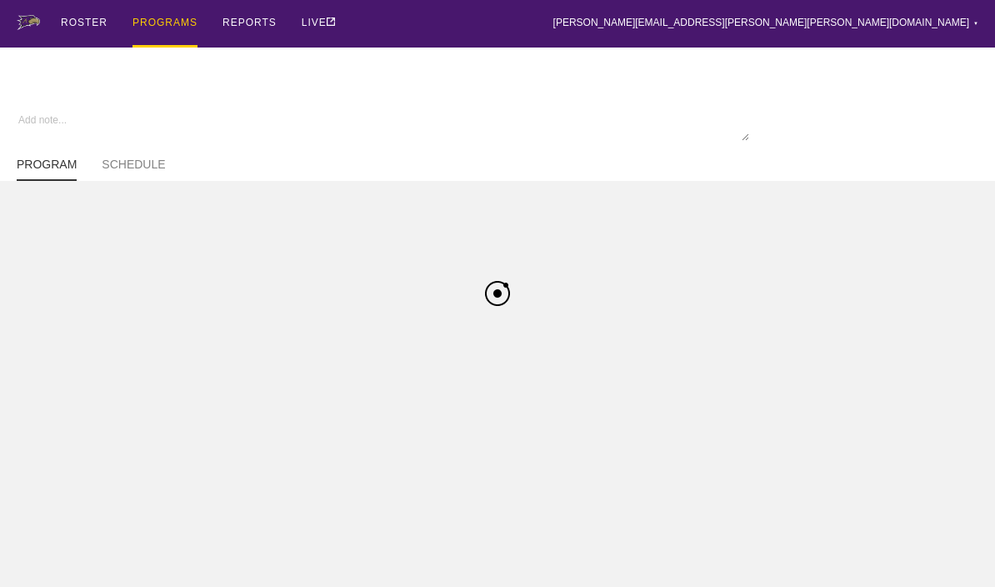
type textarea "x"
type input "Football Developmental FA25"
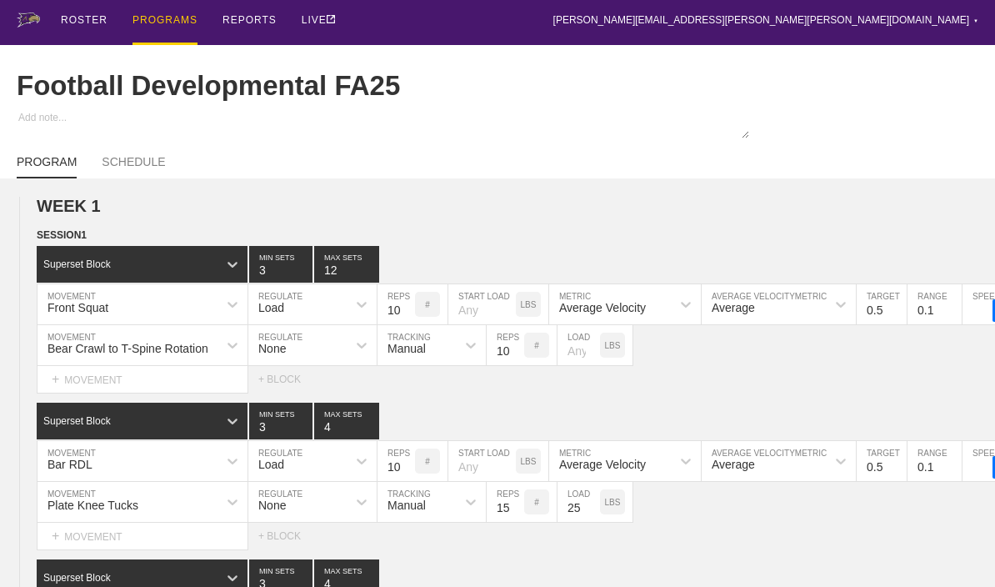
type textarea "x"
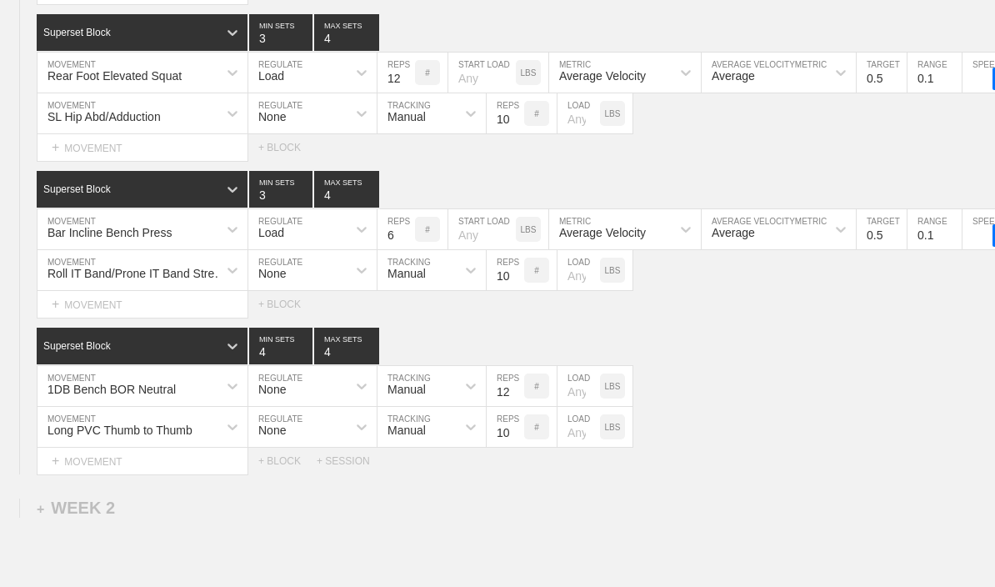
scroll to position [1269, 0]
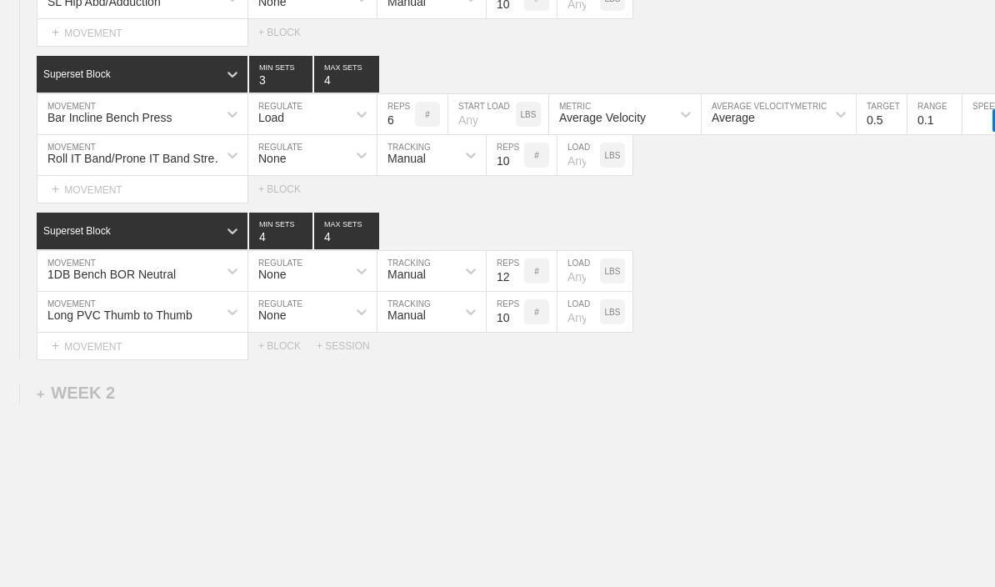
click at [73, 395] on div "+ WEEK 2" at bounding box center [76, 392] width 78 height 19
click at [63, 416] on div "+ SESSION 1" at bounding box center [69, 410] width 64 height 15
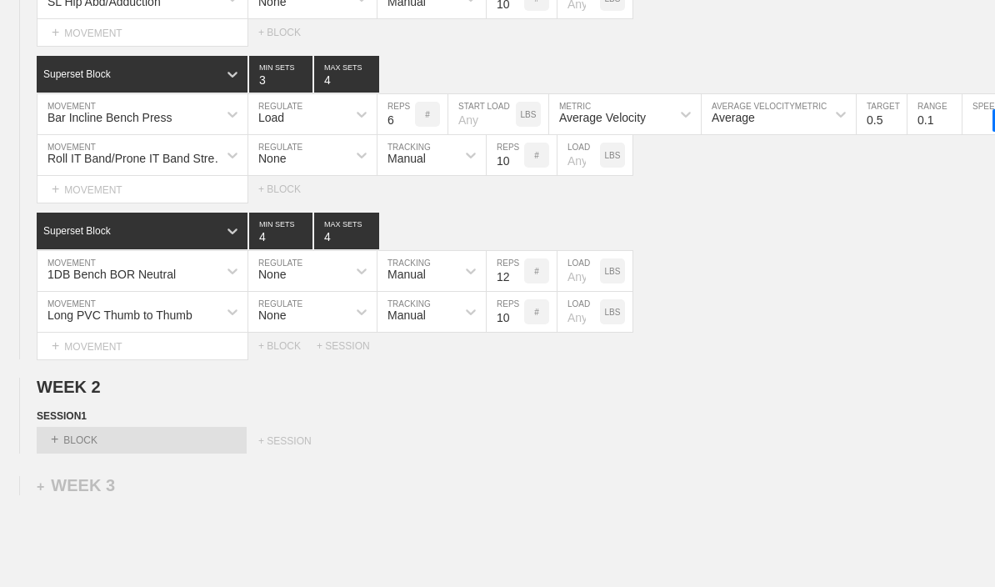
click at [80, 445] on div "+ BLOCK" at bounding box center [142, 440] width 210 height 27
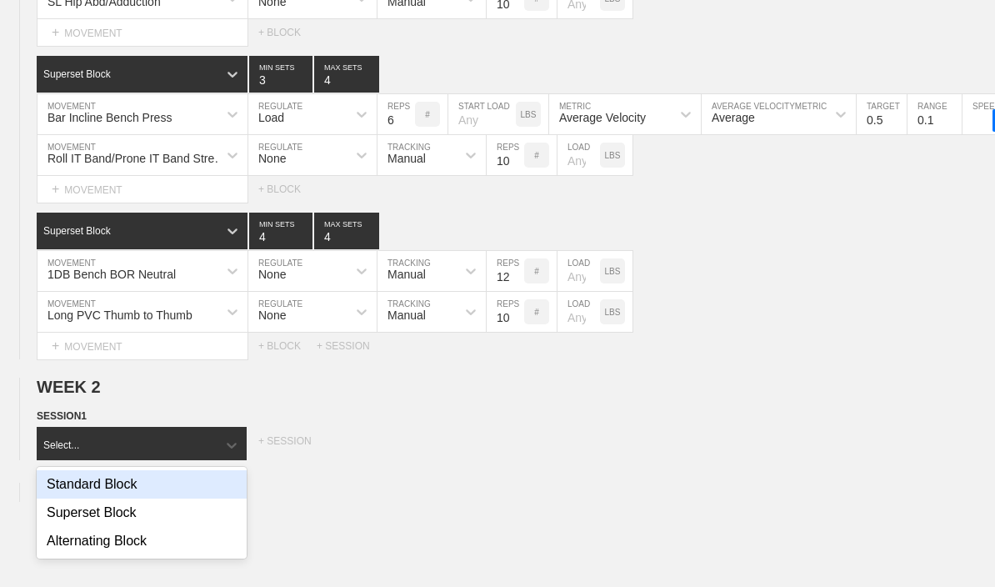
scroll to position [1285, 0]
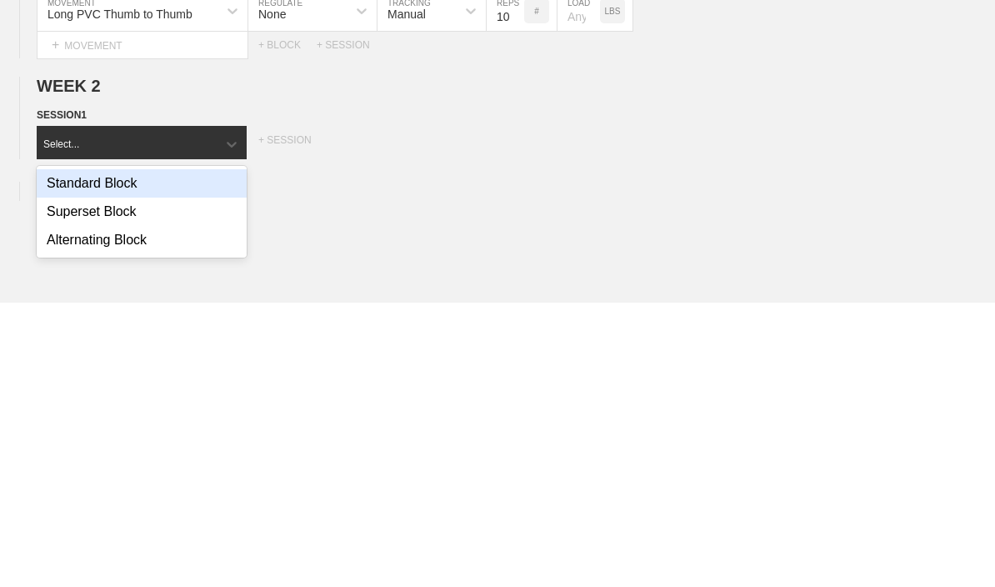
click at [77, 453] on div "Standard Block" at bounding box center [142, 467] width 210 height 28
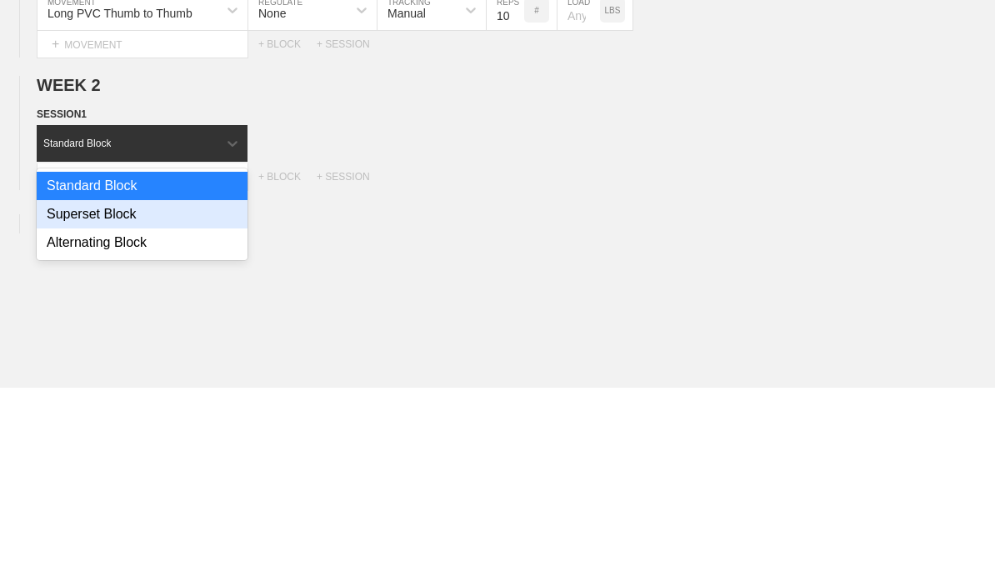
click at [71, 400] on div "Superset Block" at bounding box center [142, 414] width 211 height 28
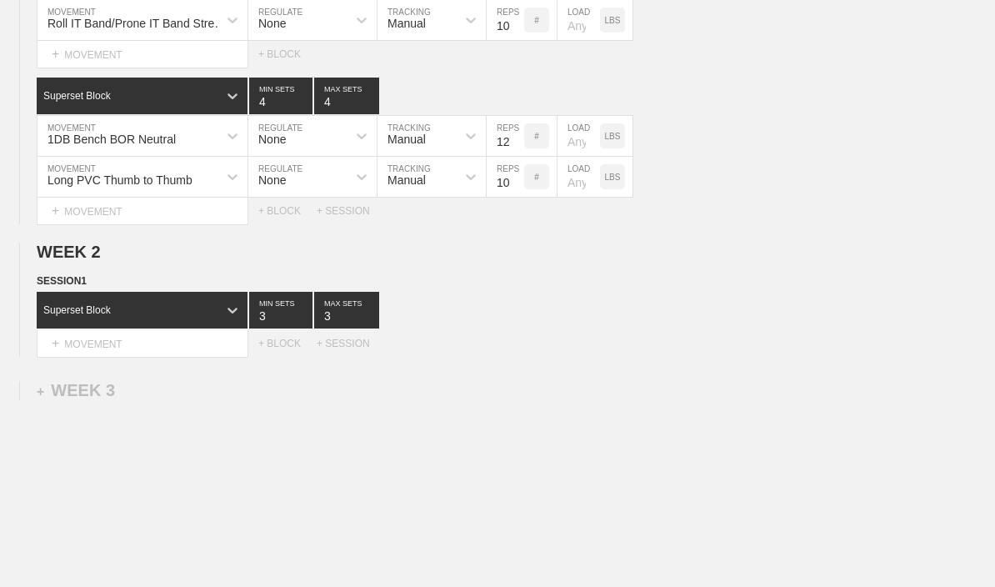
click at [271, 349] on div "+ BLOCK" at bounding box center [287, 344] width 58 height 12
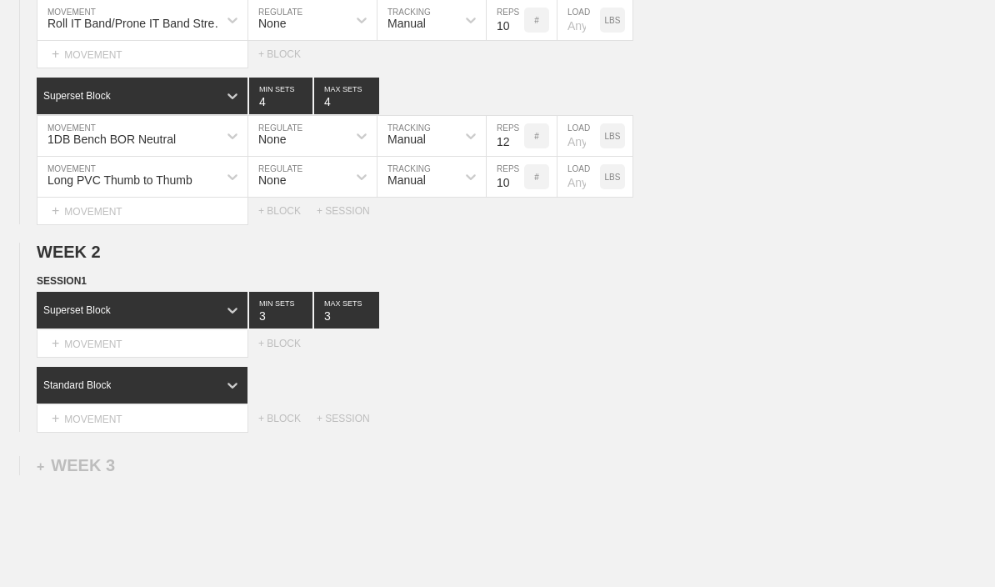
click at [273, 349] on div "+ BLOCK" at bounding box center [287, 344] width 58 height 12
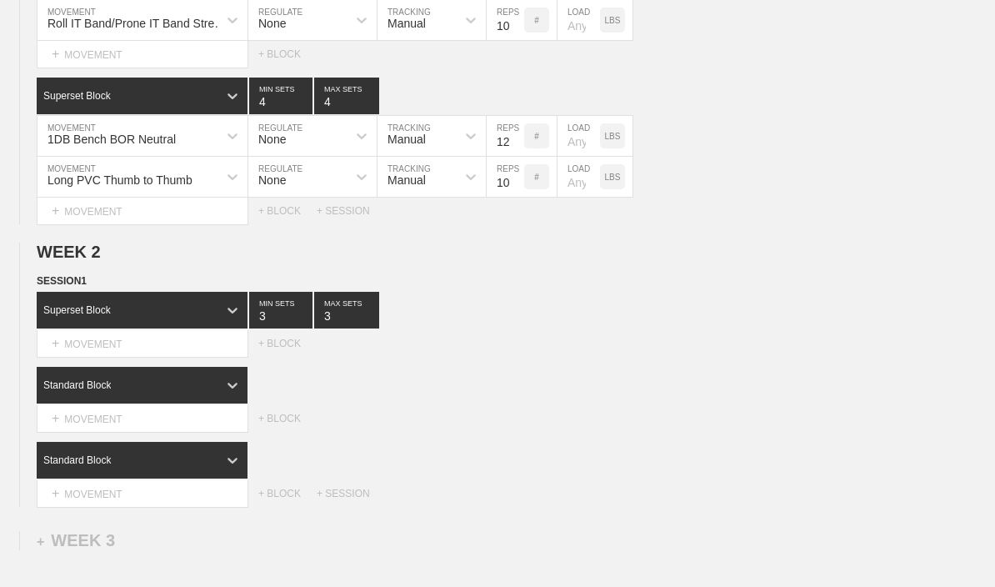
click at [276, 349] on div "+ BLOCK" at bounding box center [287, 344] width 58 height 12
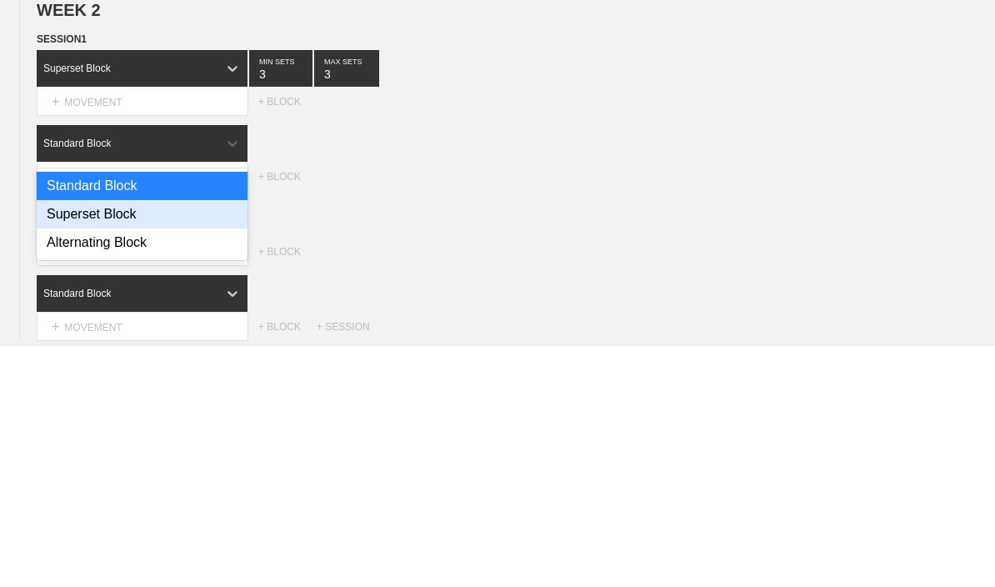
click at [63, 442] on div "Superset Block" at bounding box center [142, 456] width 211 height 28
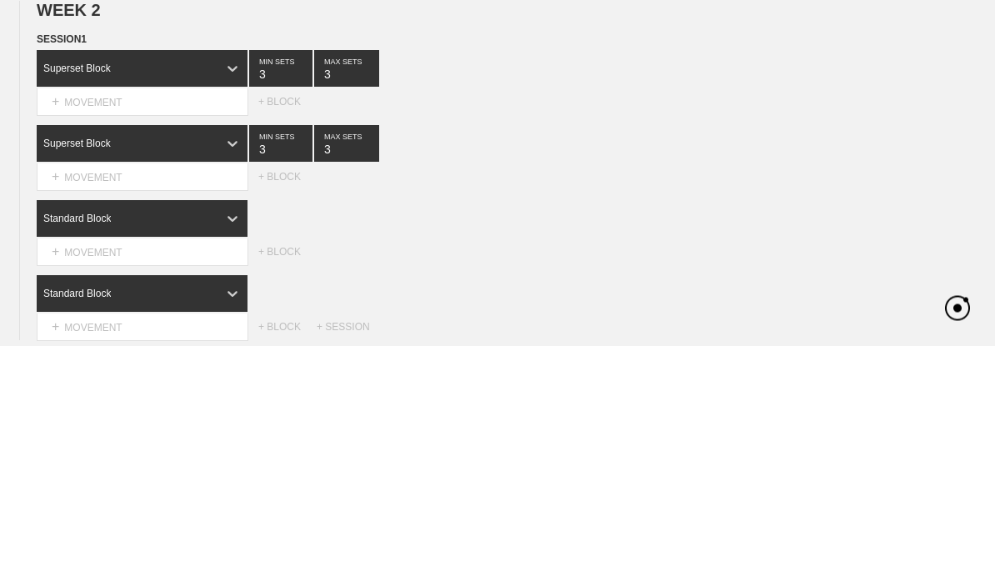
scroll to position [1629, 0]
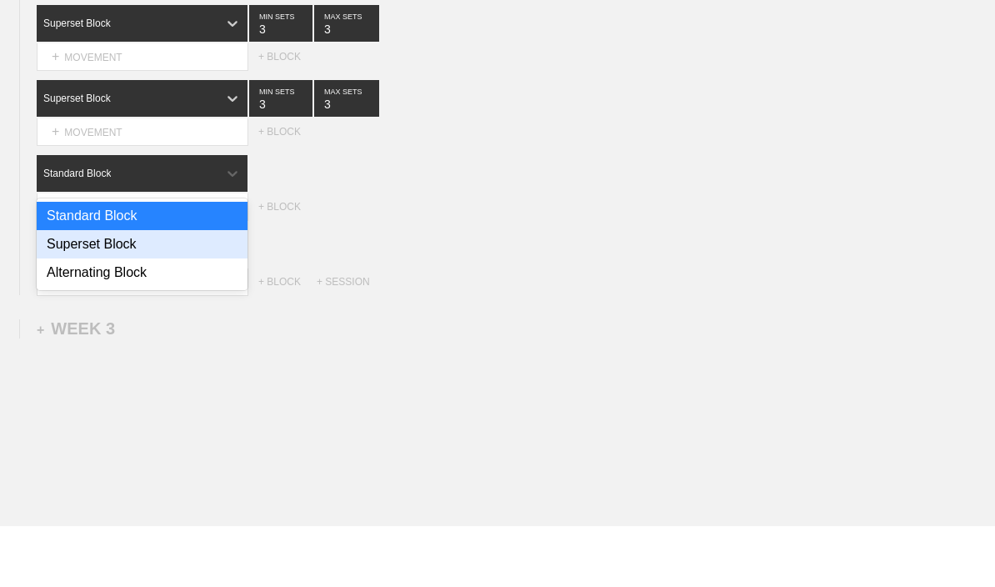
click at [68, 292] on div "Superset Block" at bounding box center [142, 306] width 211 height 28
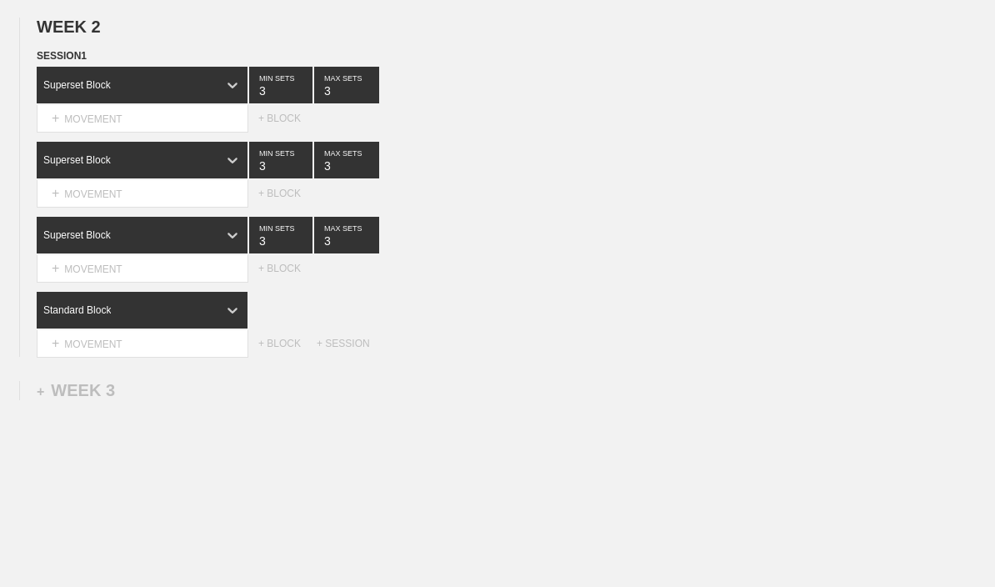
click at [85, 308] on div "Standard Block" at bounding box center [142, 310] width 211 height 37
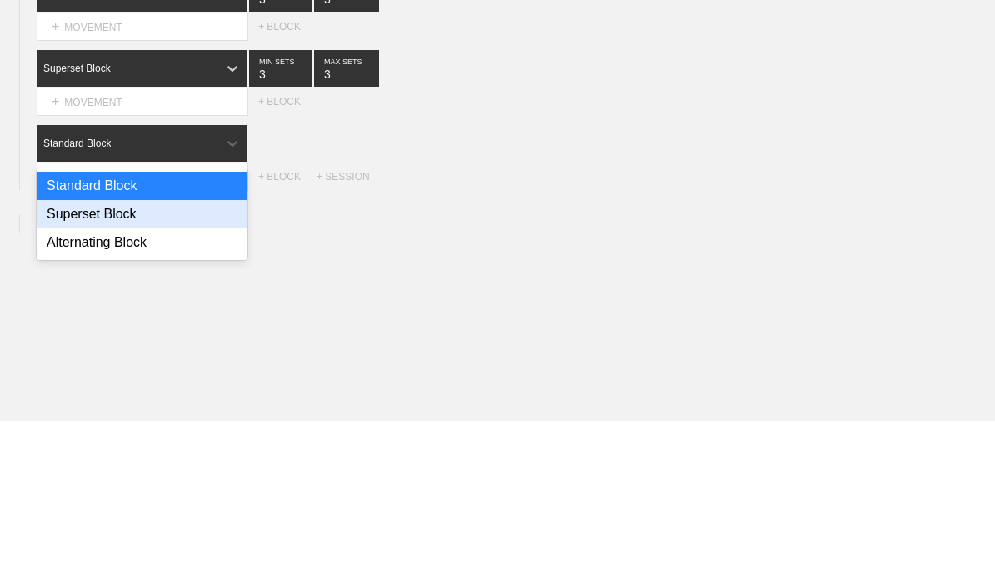
click at [65, 367] on div "Superset Block" at bounding box center [142, 381] width 211 height 28
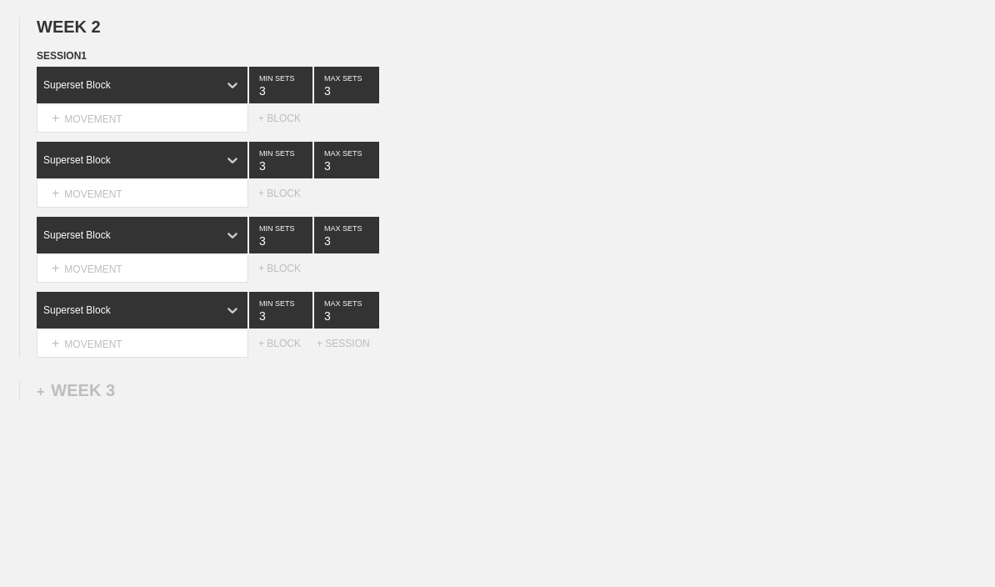
click at [112, 347] on div "+ MOVEMENT" at bounding box center [143, 344] width 212 height 28
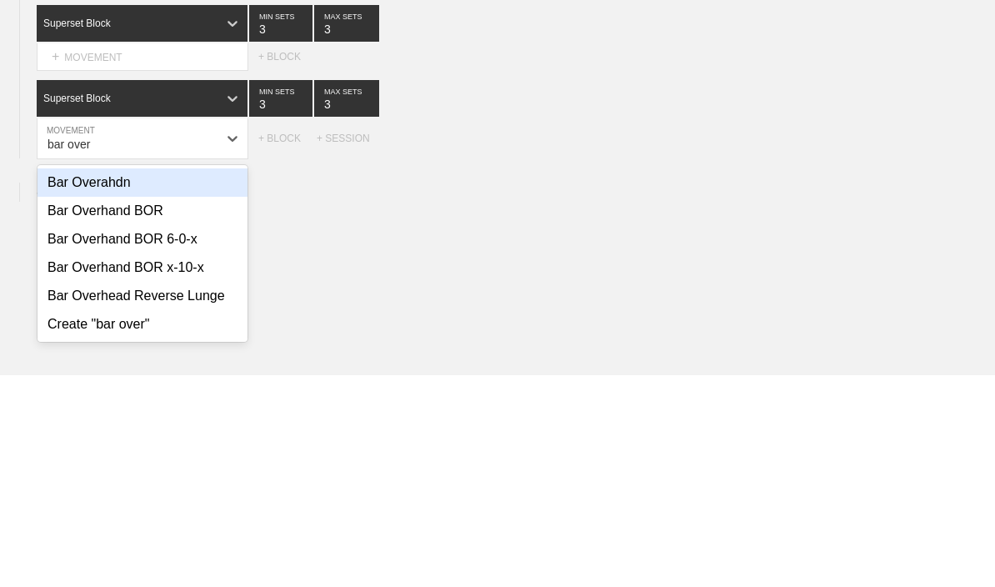
click at [90, 408] on div "Bar Overhand BOR" at bounding box center [143, 422] width 210 height 28
type input "bar over"
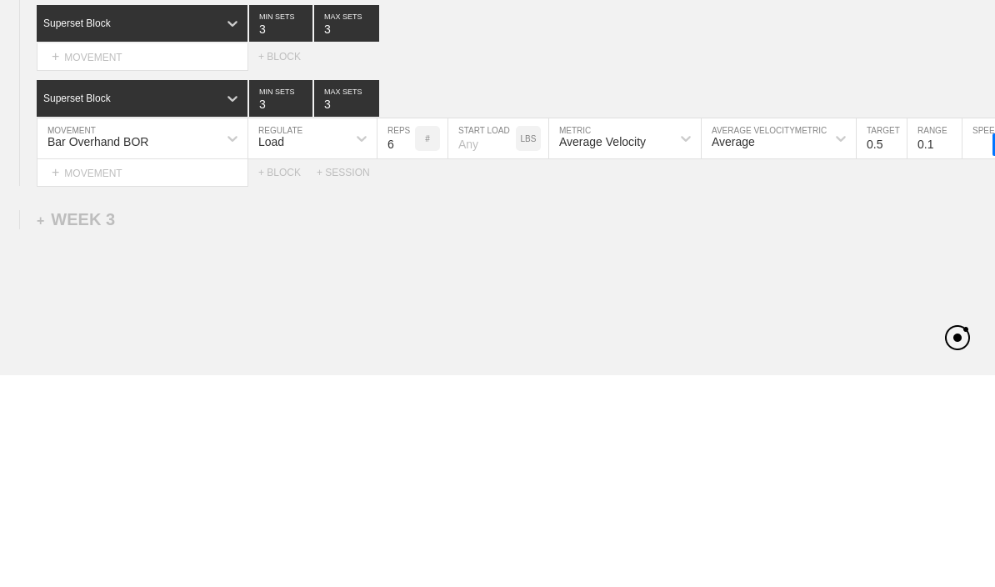
scroll to position [1642, 0]
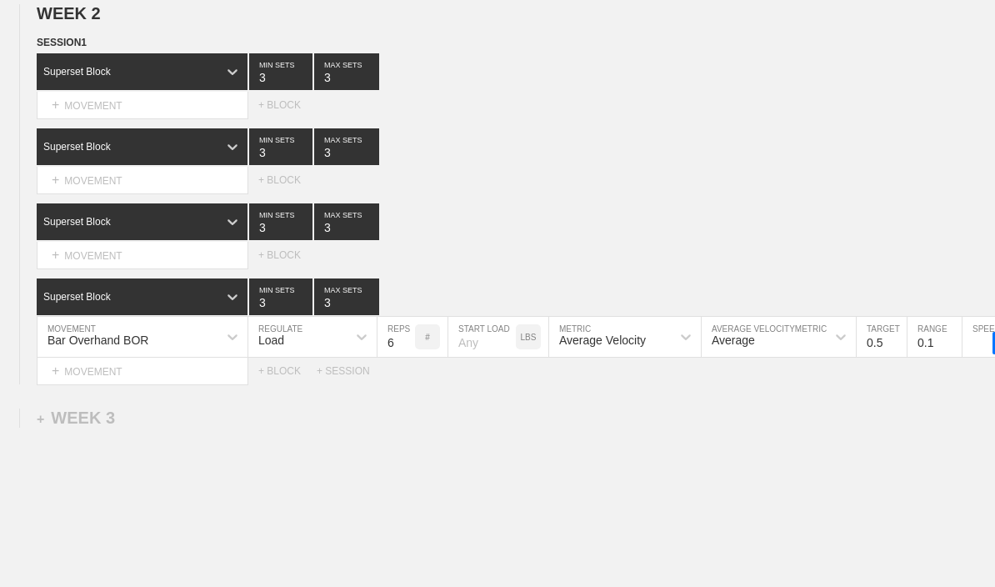
click at [117, 253] on div "+ MOVEMENT" at bounding box center [143, 256] width 212 height 28
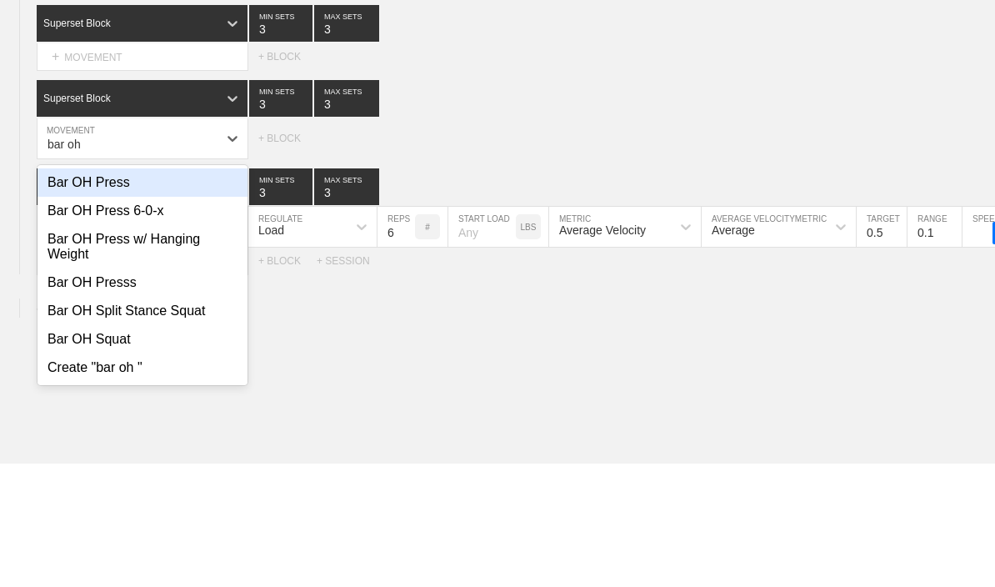
click at [69, 292] on div "Bar OH Press" at bounding box center [143, 306] width 210 height 28
type input "bar oh"
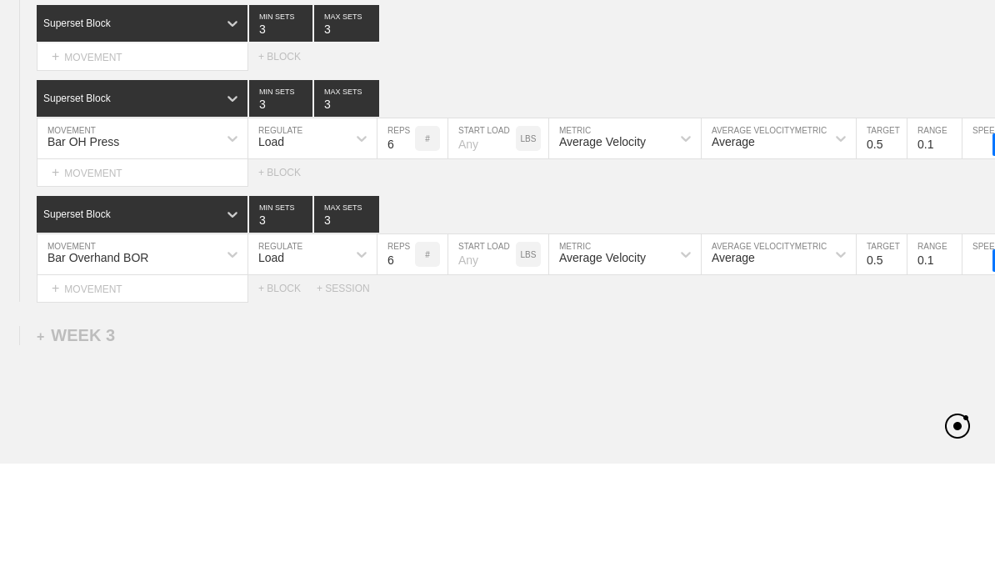
scroll to position [1683, 0]
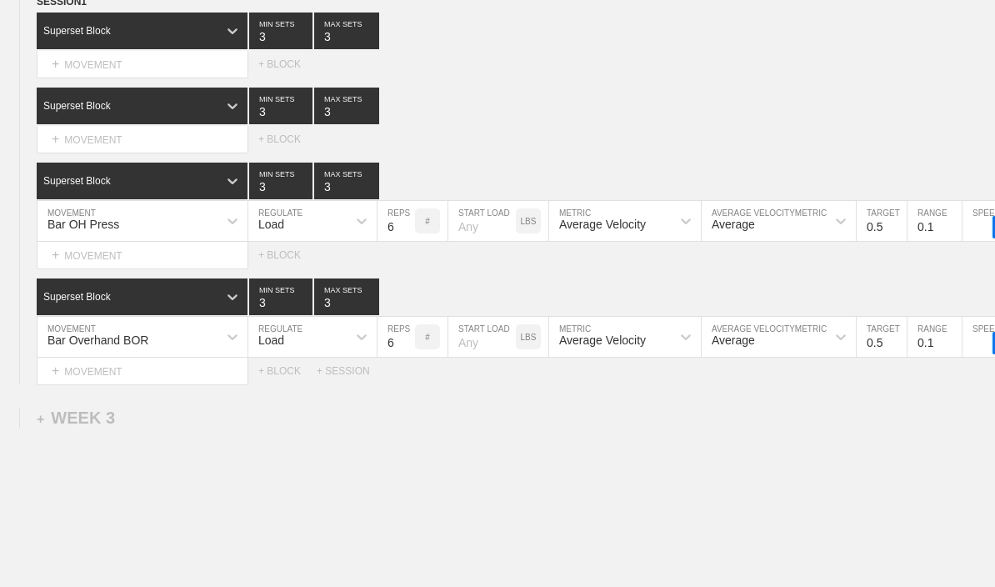
click at [103, 373] on div "+ MOVEMENT" at bounding box center [143, 372] width 212 height 28
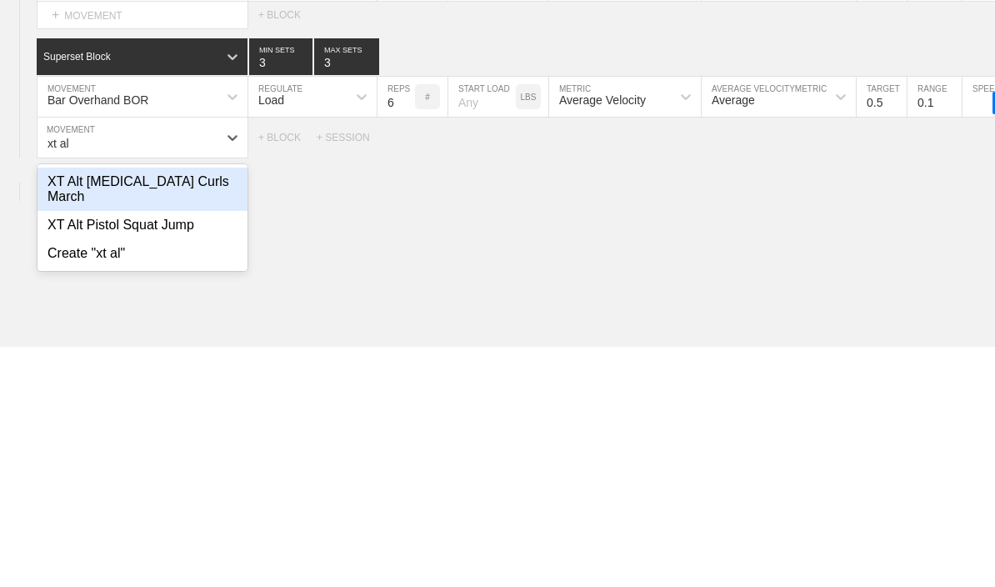
click at [75, 408] on div "XT Alt [MEDICAL_DATA] Curls March" at bounding box center [143, 429] width 210 height 43
type input "xt al"
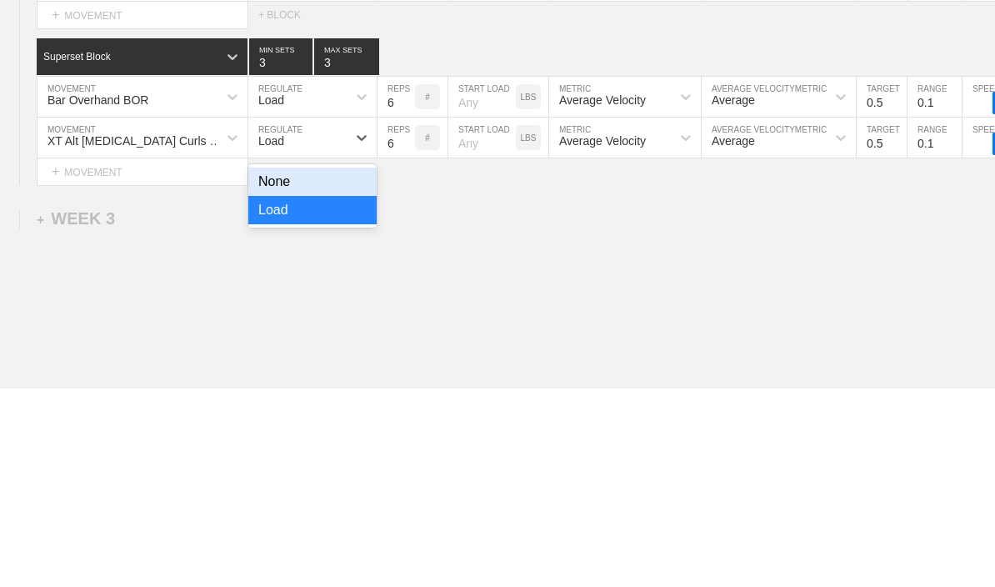
click at [272, 367] on div "None" at bounding box center [312, 381] width 128 height 28
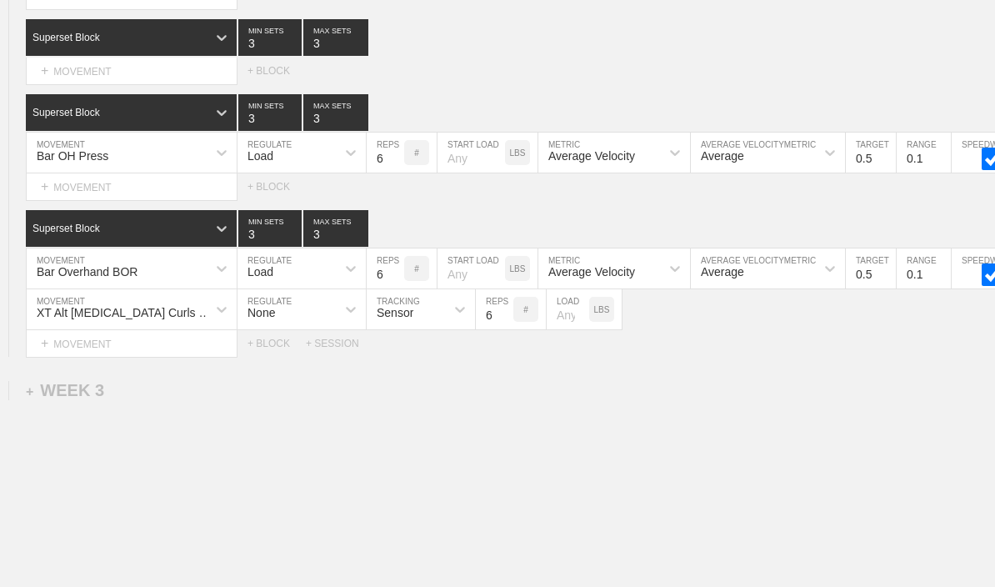
scroll to position [0, 13]
click at [73, 76] on div "+ MOVEMENT" at bounding box center [130, 72] width 212 height 28
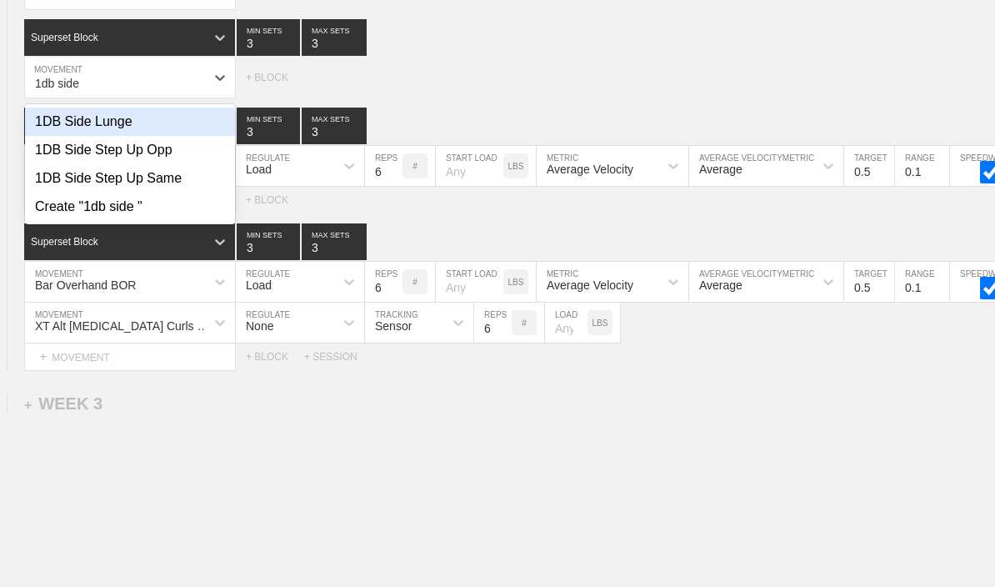
click at [60, 136] on div "1DB Side Lunge" at bounding box center [130, 122] width 210 height 28
type input "1db side"
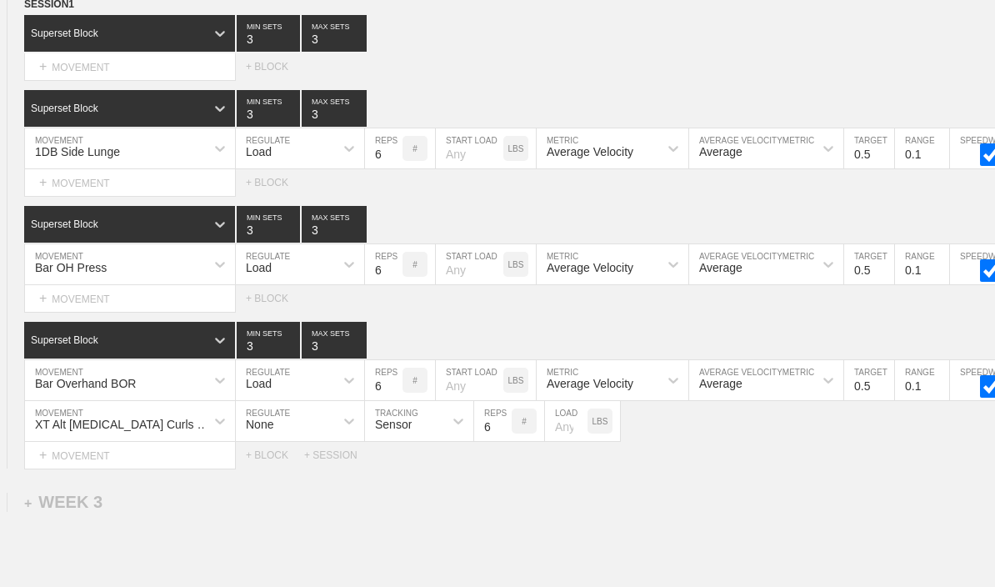
type textarea "x"
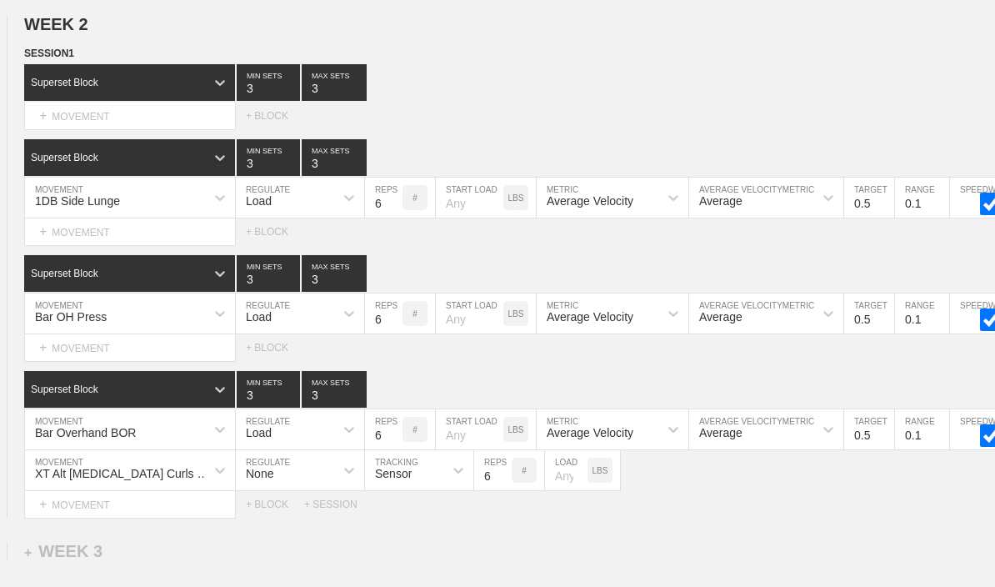
click at [64, 113] on div "+ MOVEMENT" at bounding box center [130, 117] width 212 height 28
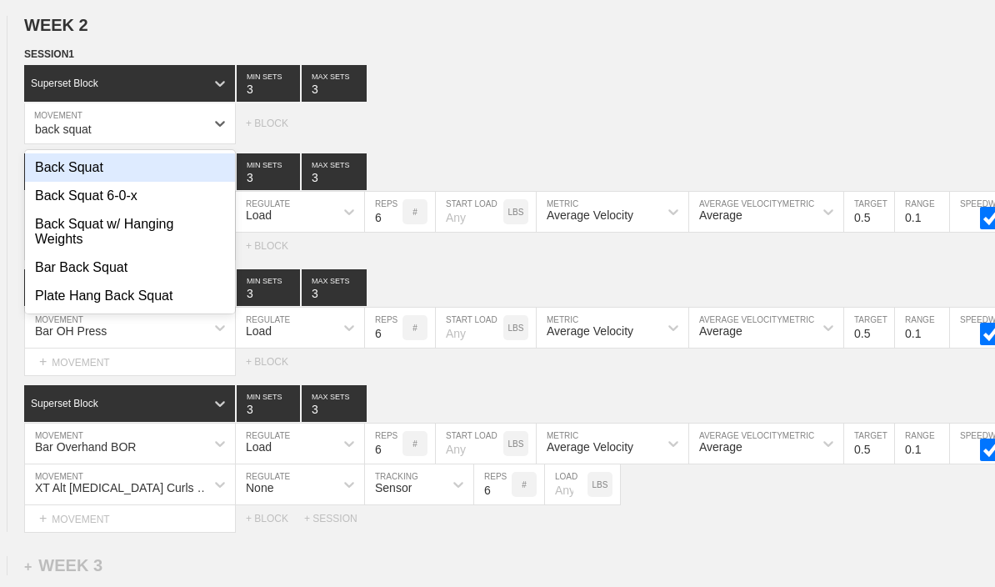
click at [51, 173] on div "Back Squat" at bounding box center [130, 167] width 210 height 28
type input "back squat"
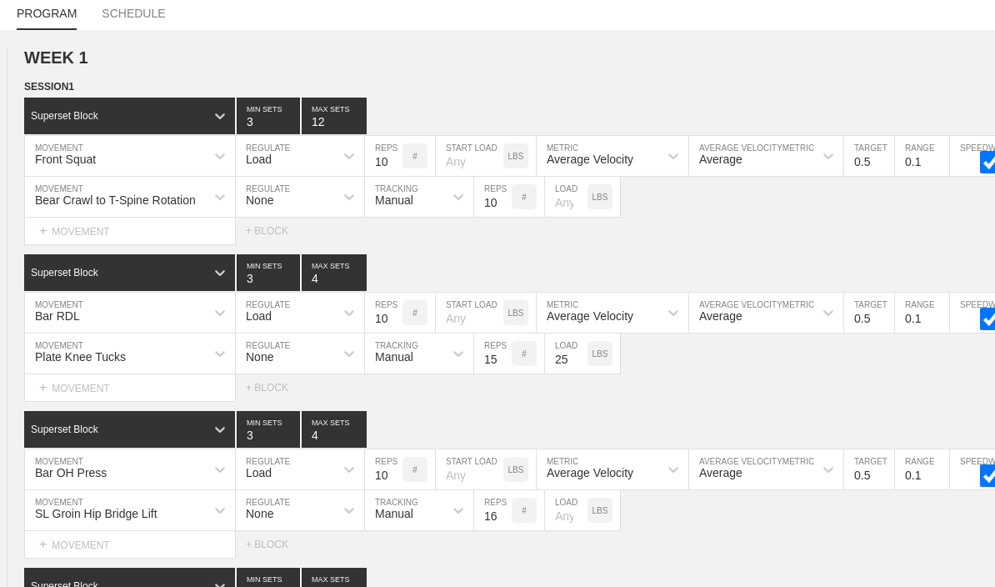
scroll to position [0, 0]
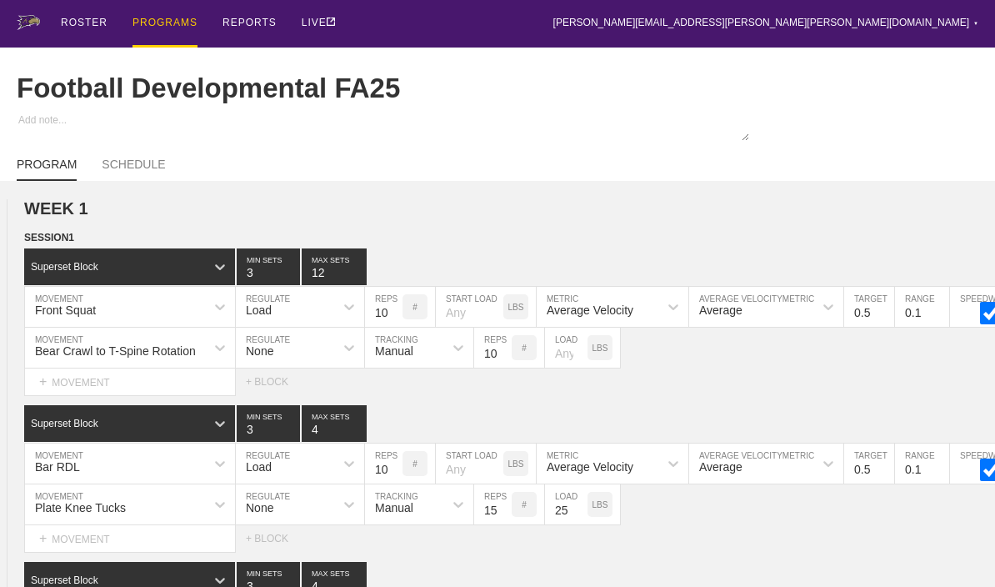
click at [160, 33] on div "PROGRAMS" at bounding box center [165, 24] width 65 height 48
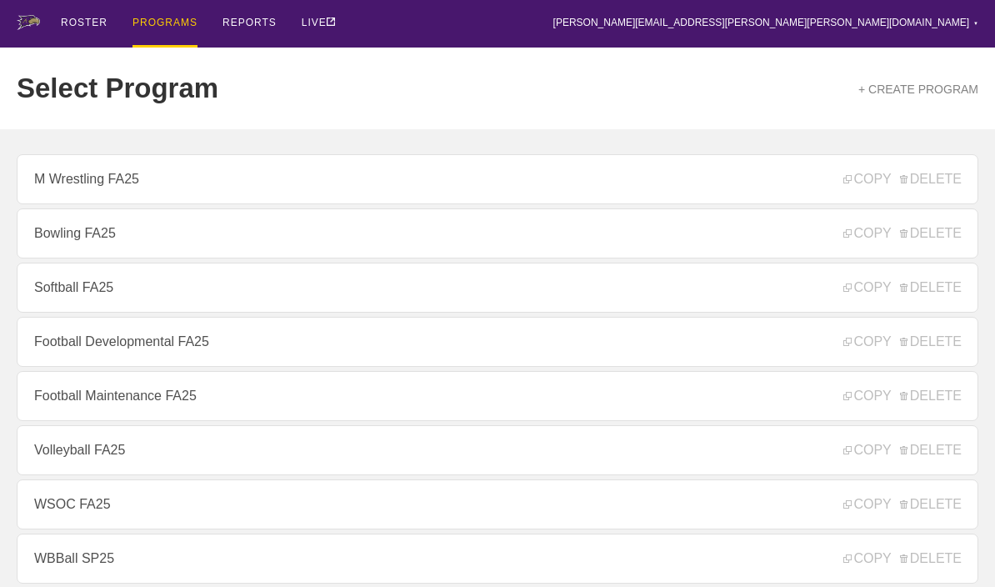
click at [74, 410] on link "Football Maintenance FA25" at bounding box center [498, 396] width 962 height 50
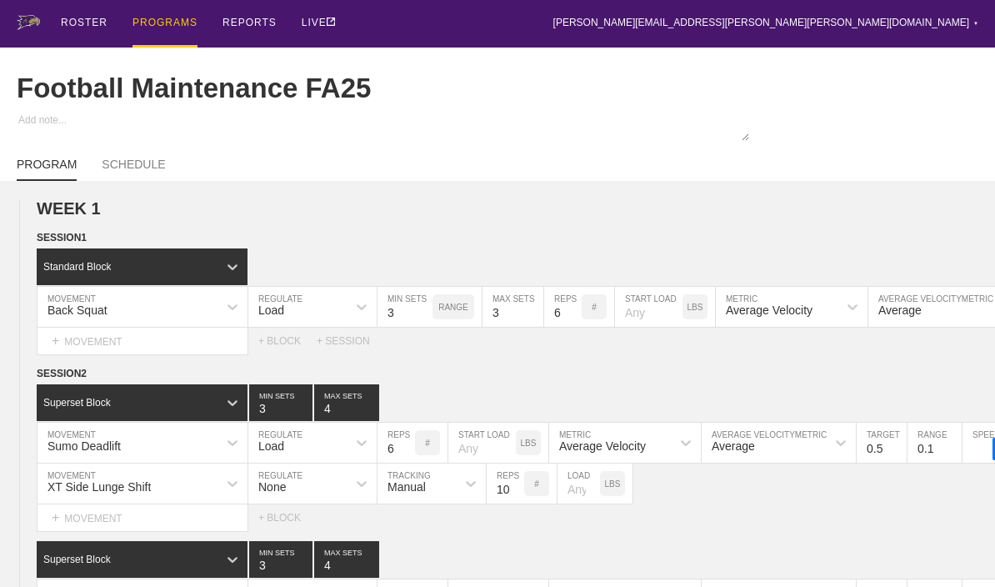
type textarea "x"
type input "Football Maintenance FA25"
click at [153, 24] on div "PROGRAMS" at bounding box center [165, 24] width 65 height 48
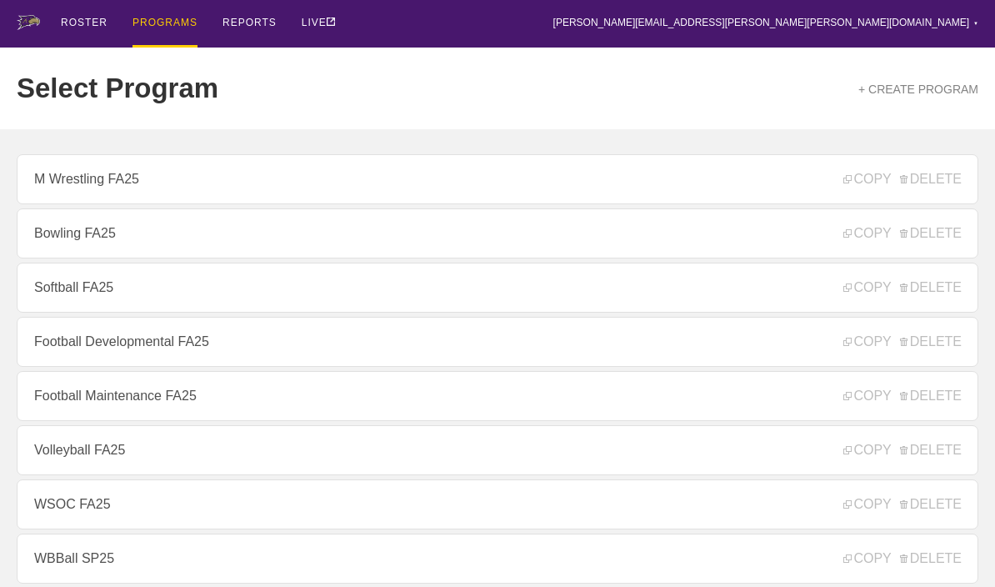
click at [52, 348] on link "Football Developmental FA25" at bounding box center [498, 342] width 962 height 50
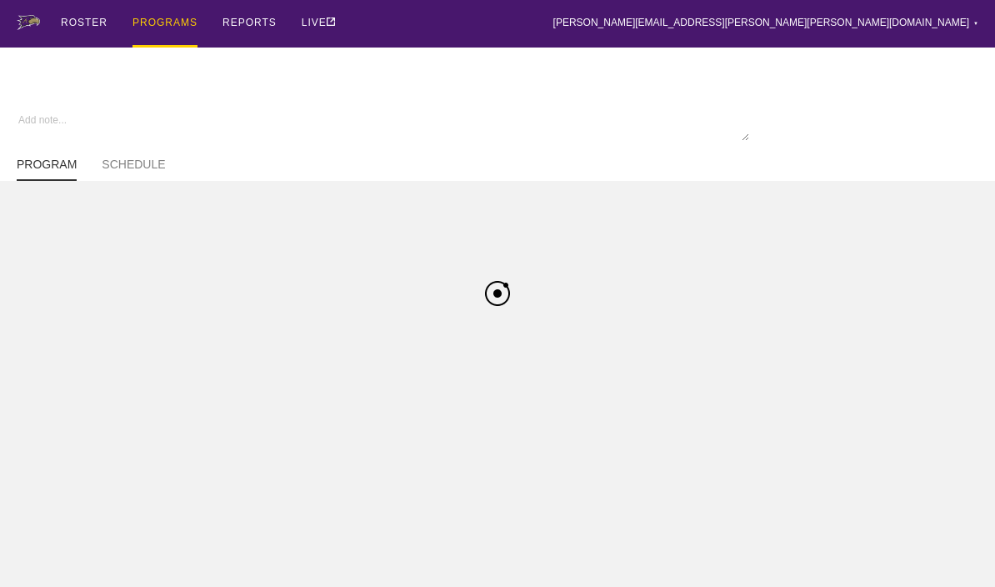
type textarea "x"
type input "Football Developmental FA25"
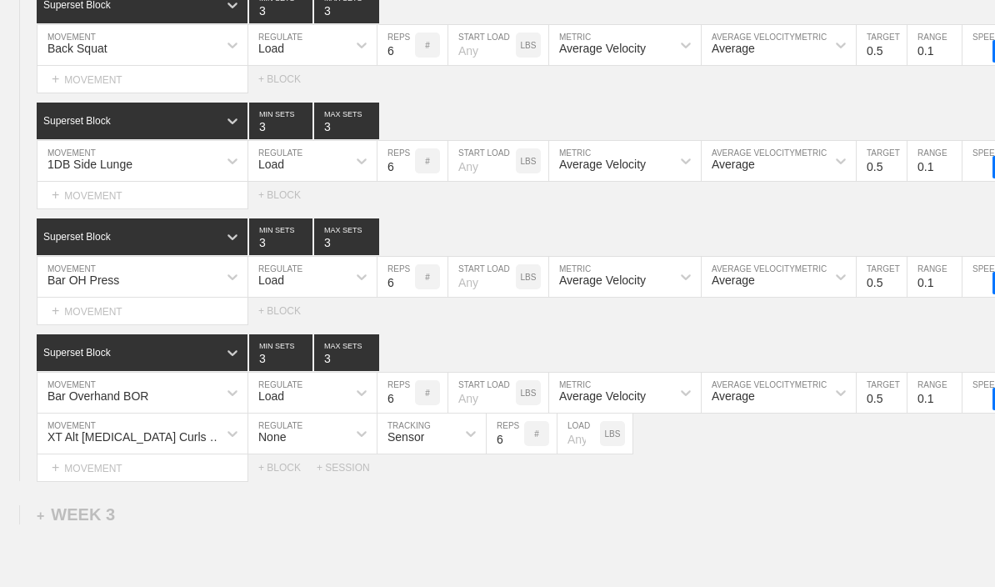
type textarea "x"
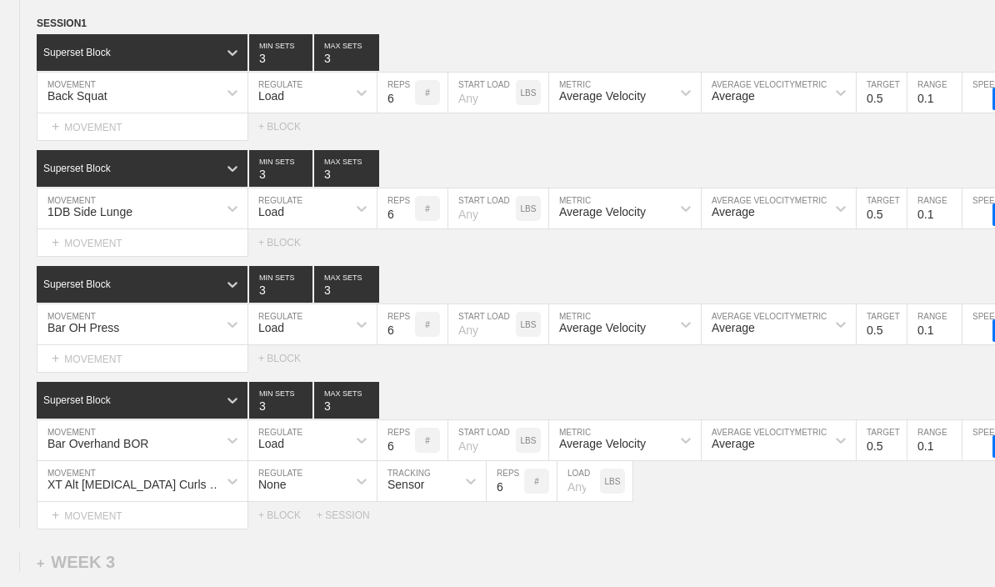
click at [85, 135] on div "+ MOVEMENT" at bounding box center [143, 127] width 212 height 28
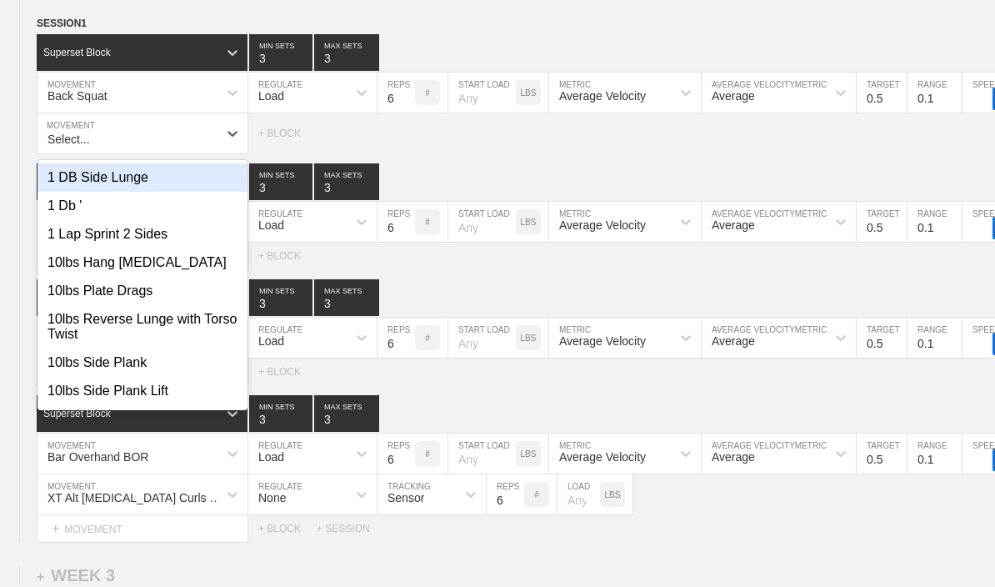
scroll to position [1660, 0]
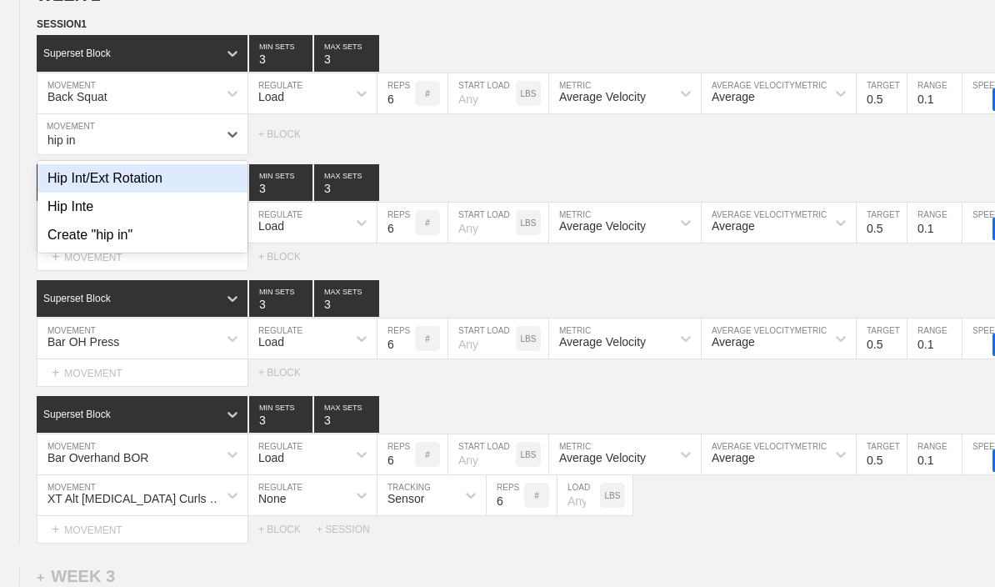
click at [132, 184] on div "Hip Int/Ext Rotation" at bounding box center [143, 178] width 210 height 28
type input "hip in"
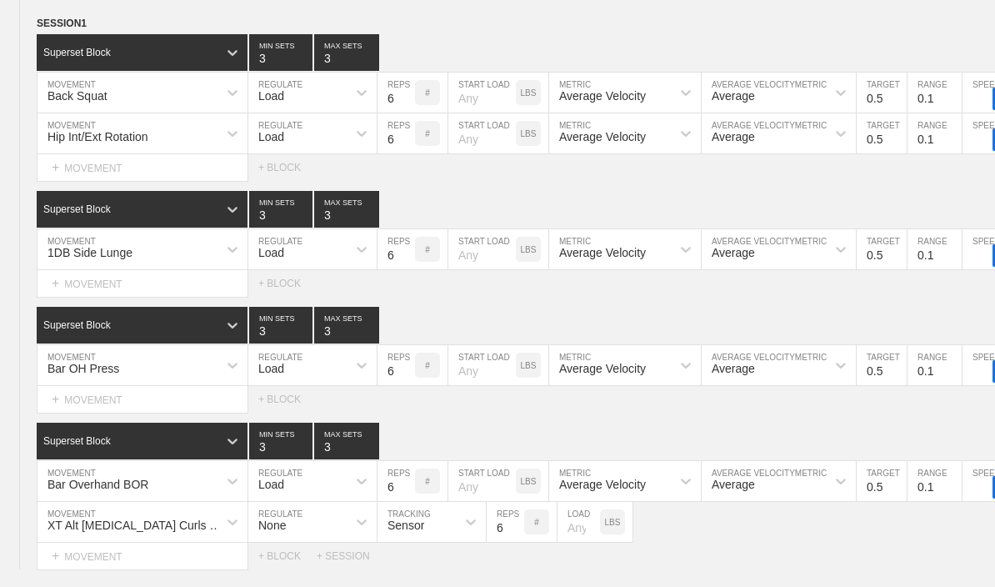
scroll to position [1661, 0]
click at [83, 398] on div "+ MOVEMENT" at bounding box center [143, 400] width 212 height 28
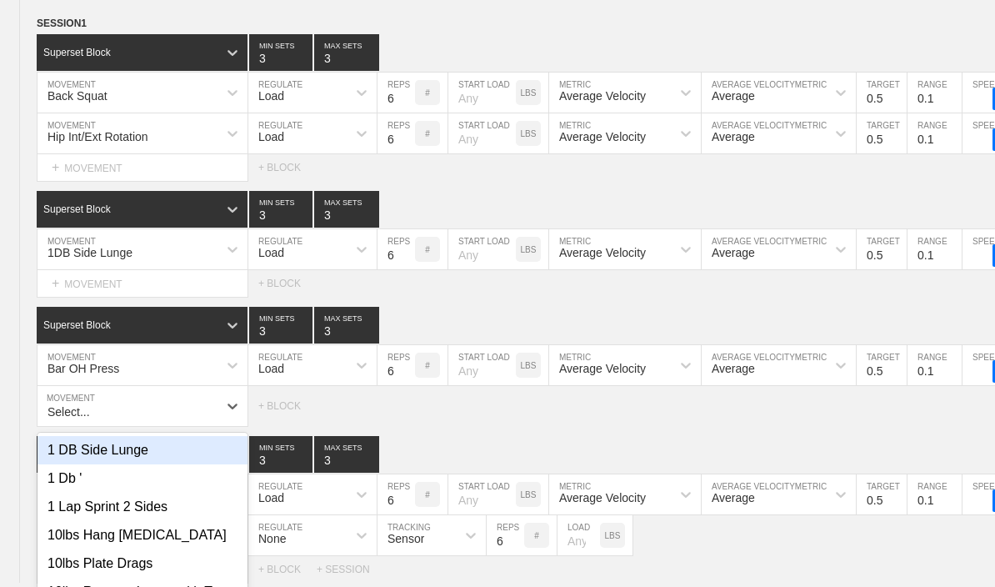
scroll to position [1660, 0]
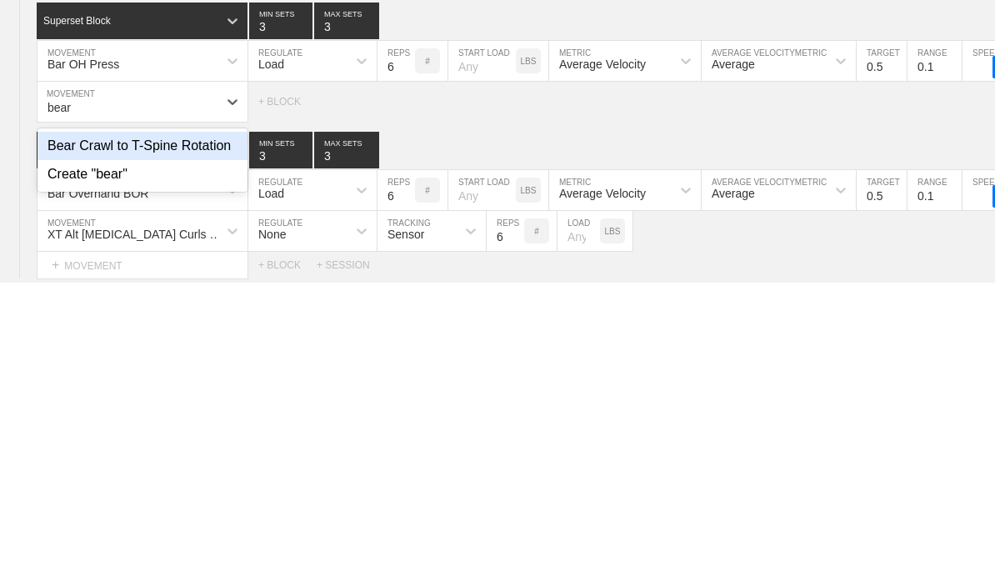
click at [86, 437] on div "Bear Crawl to T-Spine Rotation" at bounding box center [143, 451] width 210 height 28
type input "bear"
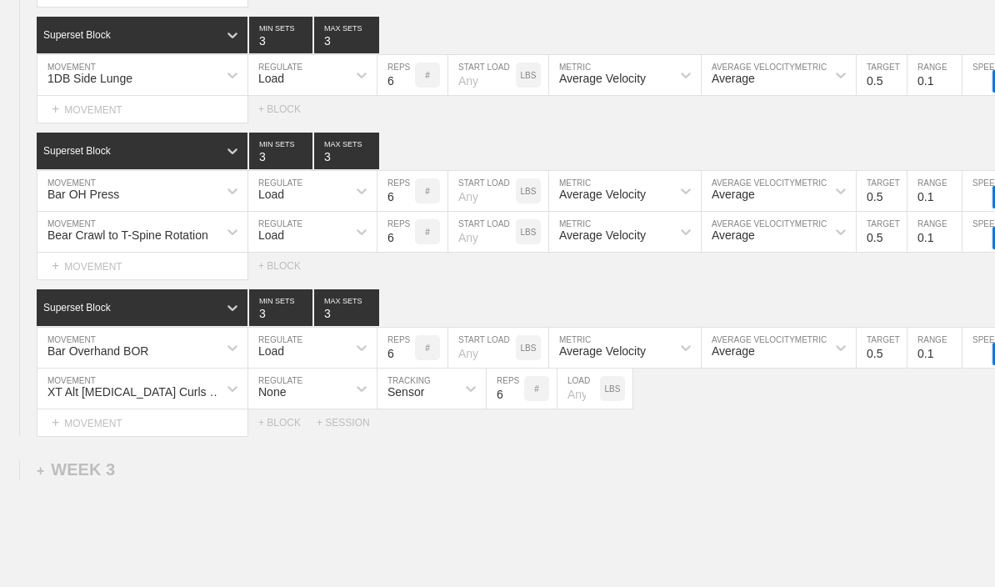
scroll to position [1835, 0]
click at [345, 233] on div "Load" at bounding box center [297, 232] width 98 height 28
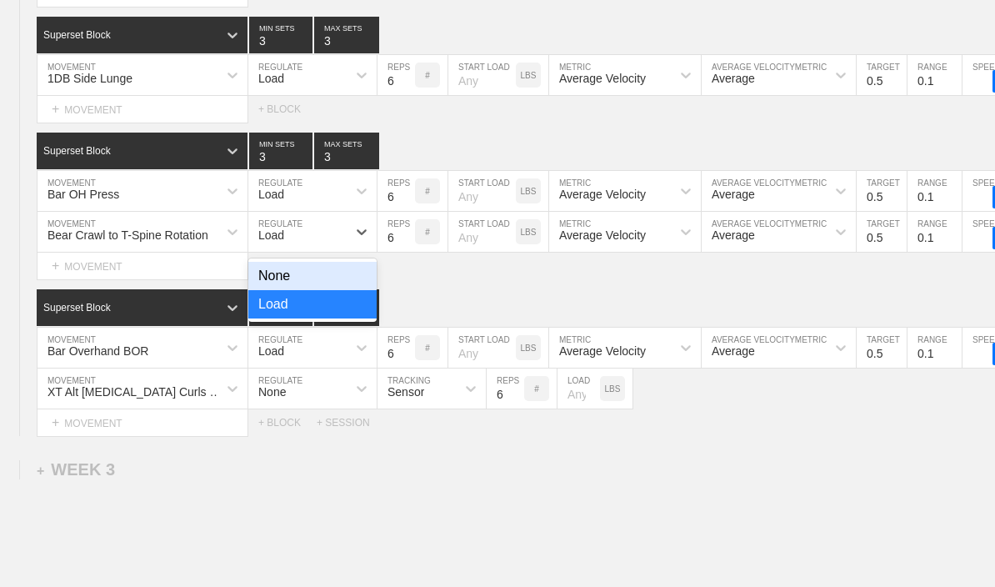
scroll to position [1835, 0]
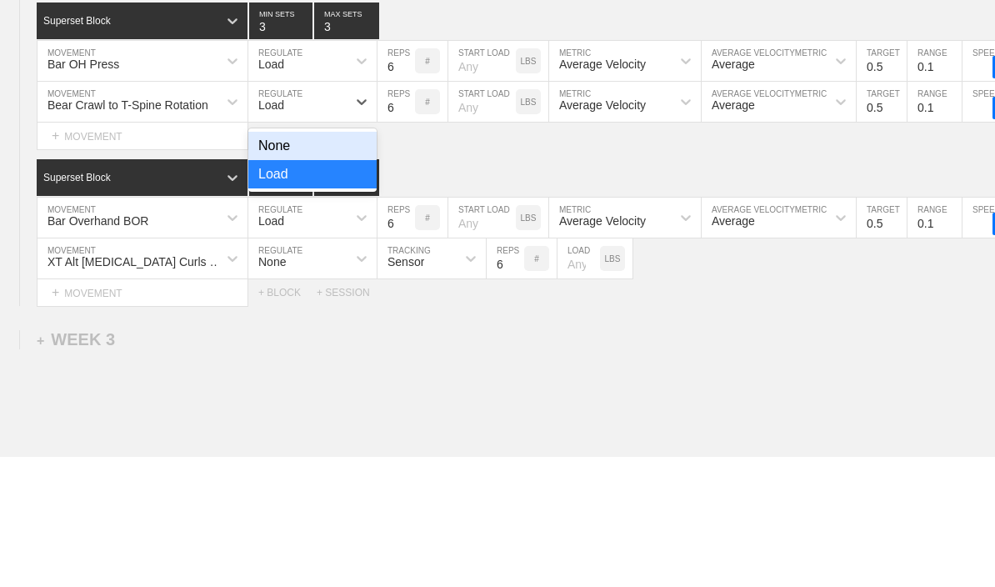
click at [338, 263] on div "None" at bounding box center [312, 277] width 128 height 28
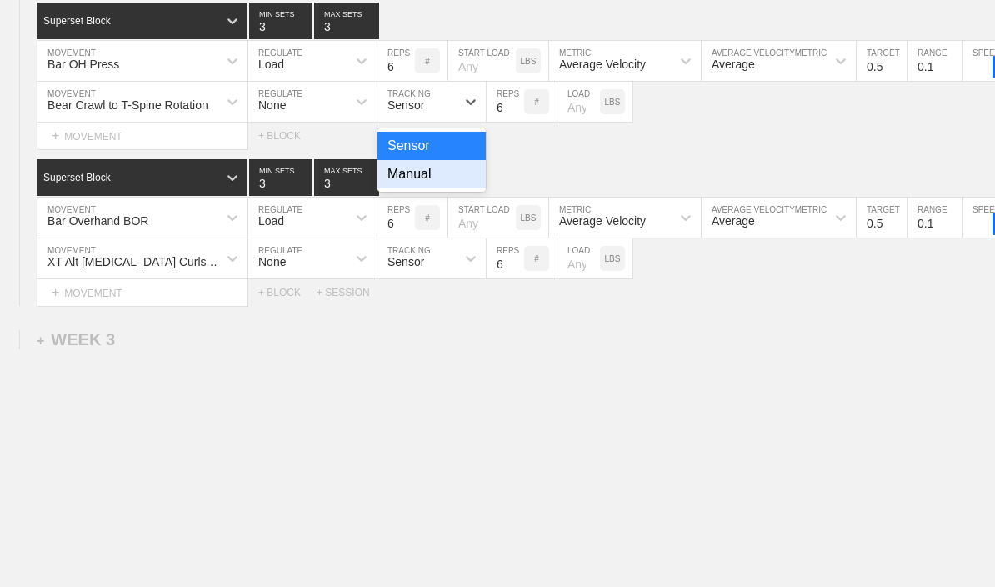
click at [453, 187] on div "Manual" at bounding box center [432, 174] width 108 height 28
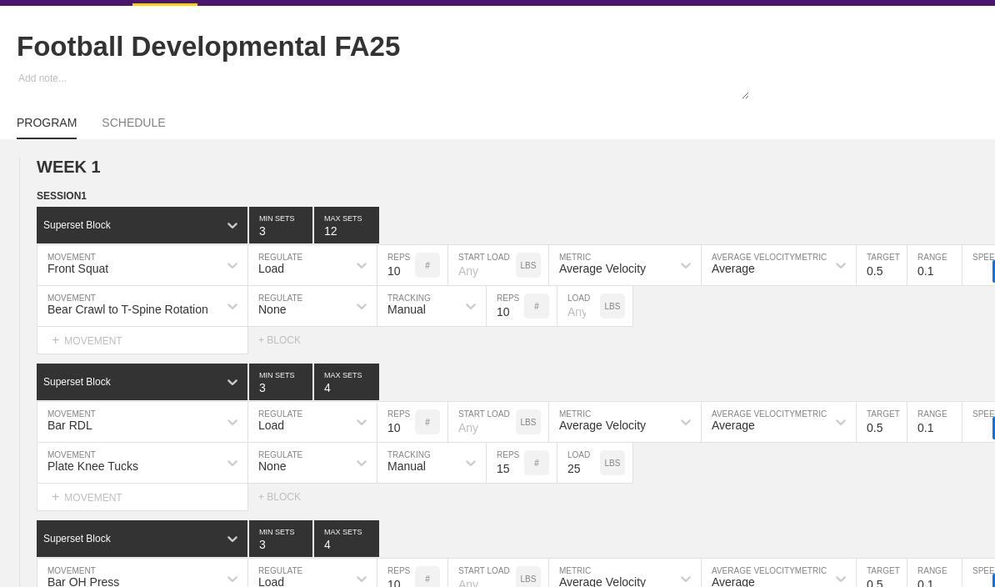
scroll to position [0, 0]
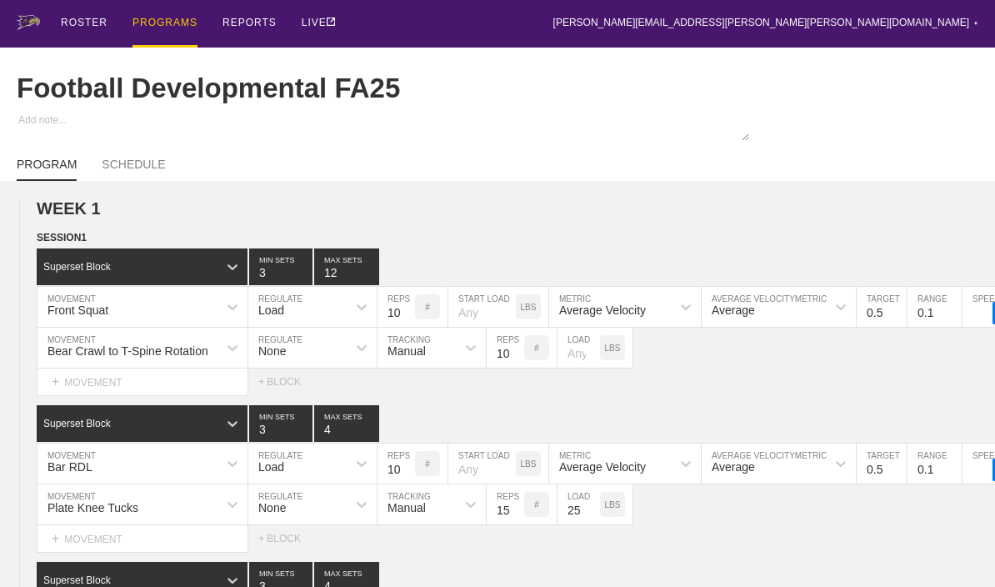
click at [152, 13] on div "PROGRAMS" at bounding box center [165, 24] width 65 height 48
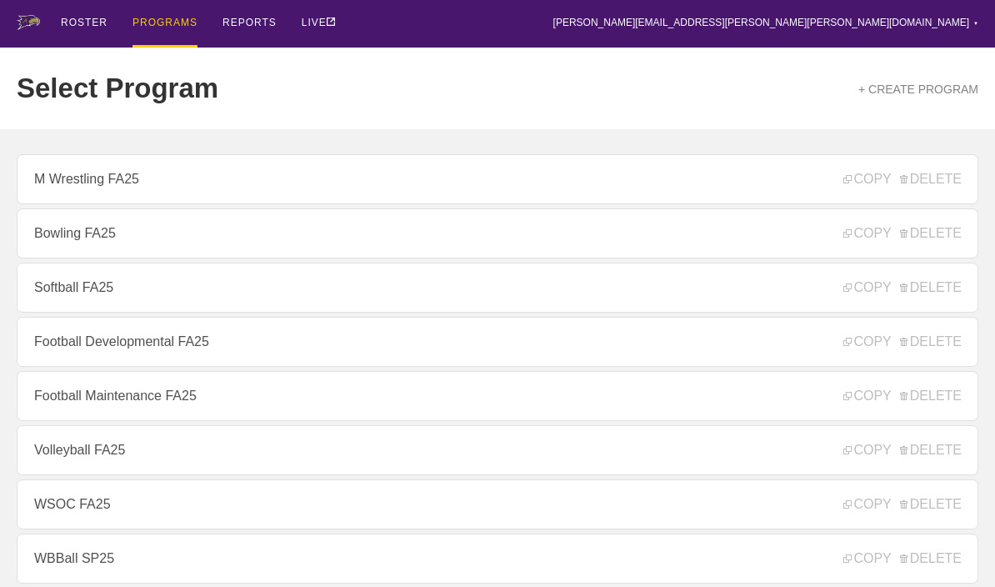
click at [380, 397] on link "Football Maintenance FA25" at bounding box center [498, 396] width 962 height 50
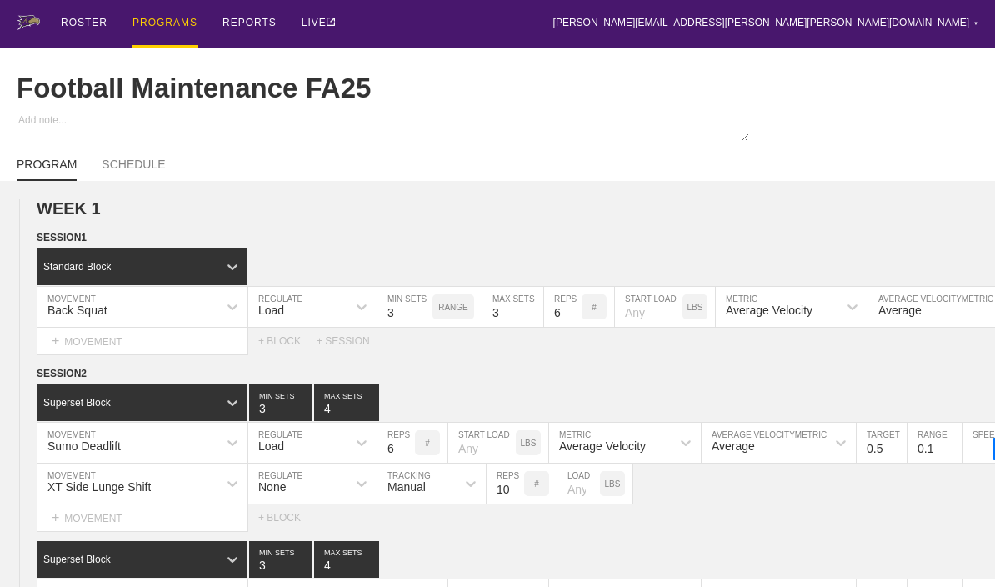
type textarea "x"
type input "Football Maintenance FA25"
click at [160, 26] on div "PROGRAMS" at bounding box center [165, 24] width 65 height 48
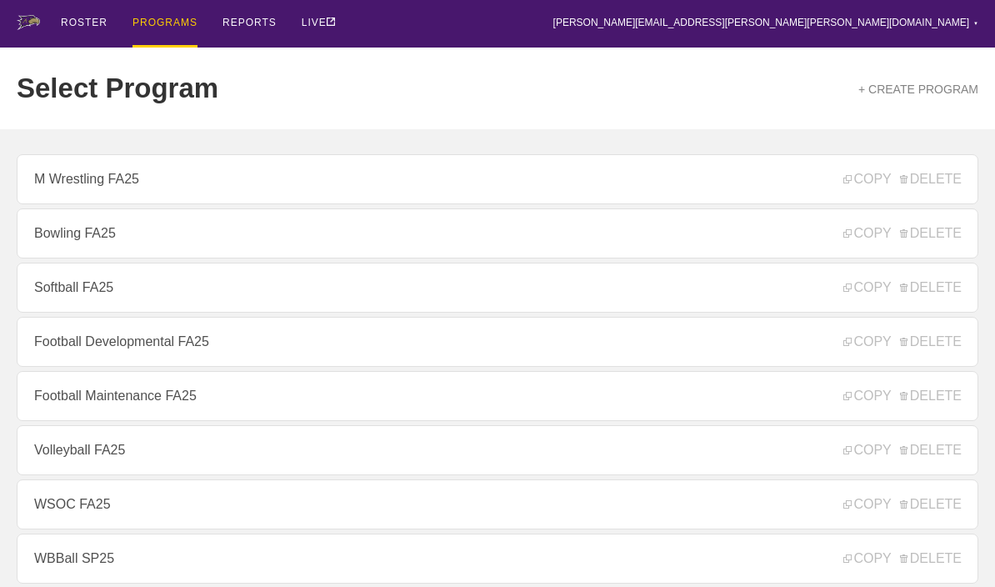
click at [75, 407] on link "Football Maintenance FA25" at bounding box center [498, 396] width 962 height 50
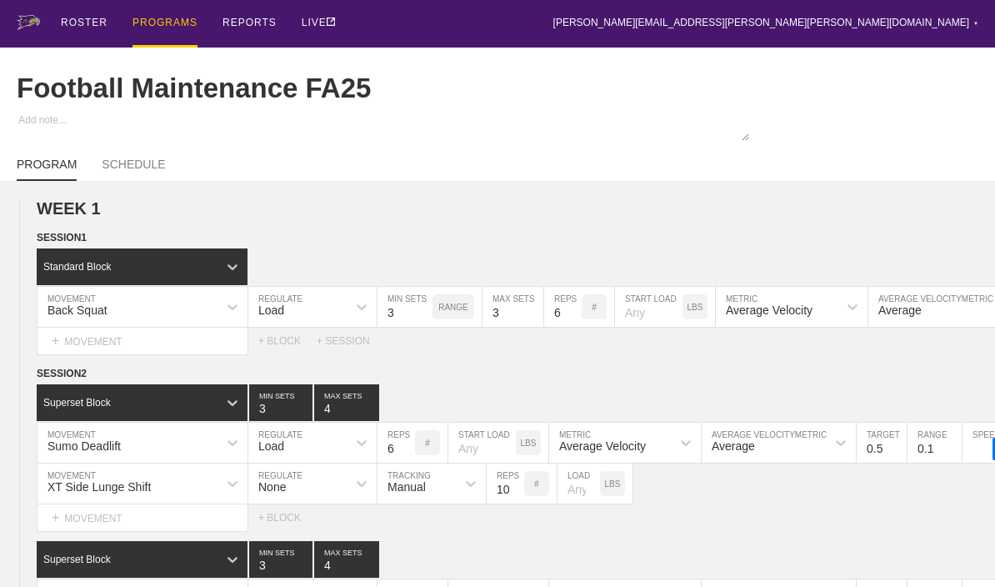
click at [158, 21] on div "PROGRAMS" at bounding box center [165, 24] width 65 height 48
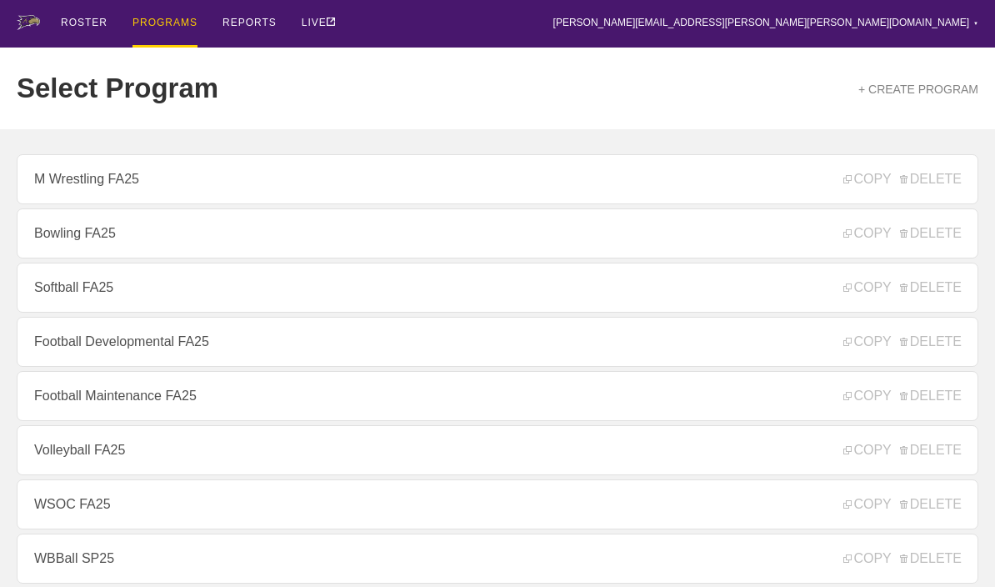
click at [508, 332] on link "Football Developmental FA25" at bounding box center [498, 342] width 962 height 50
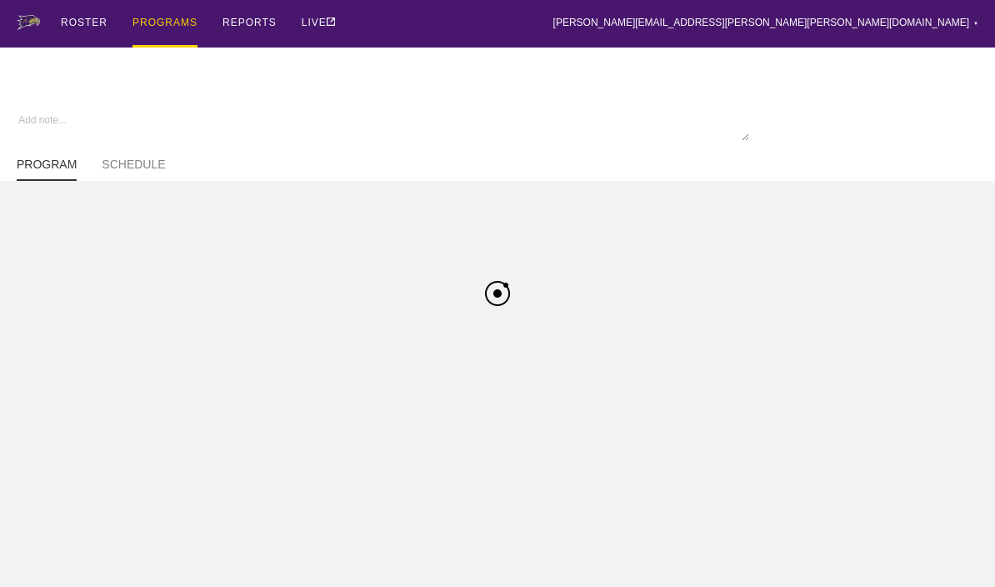
type textarea "x"
type input "Football Developmental FA25"
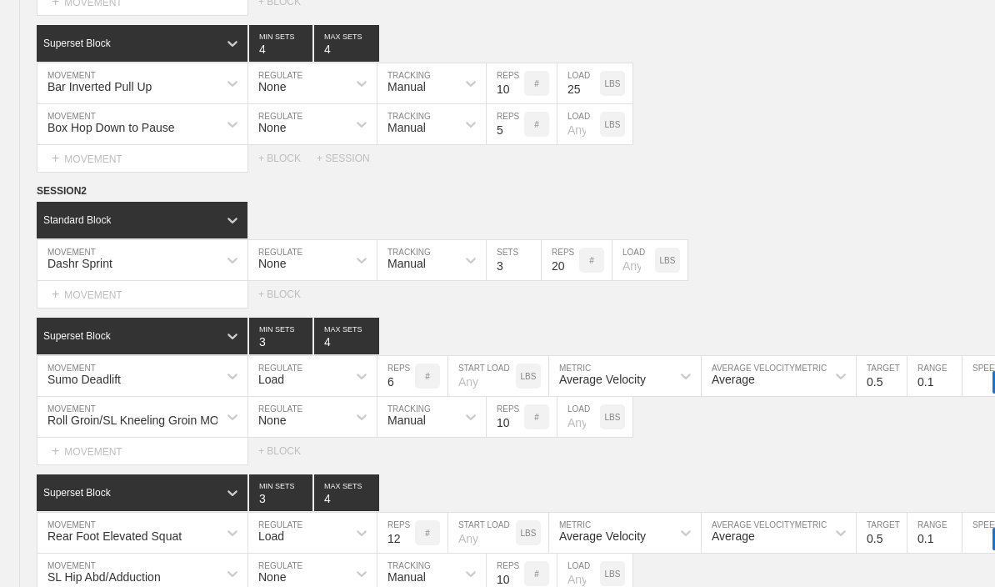
type textarea "x"
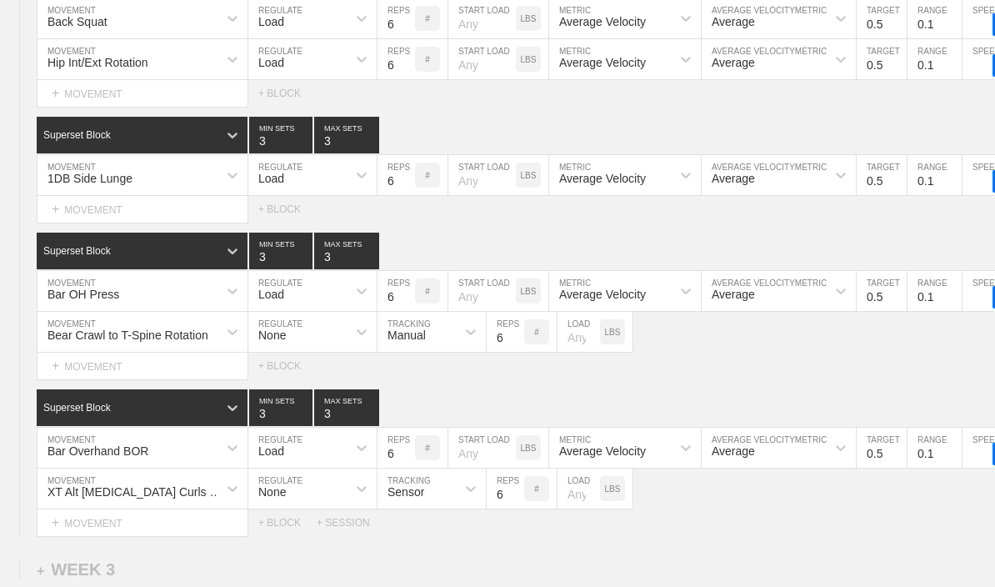
scroll to position [1726, 0]
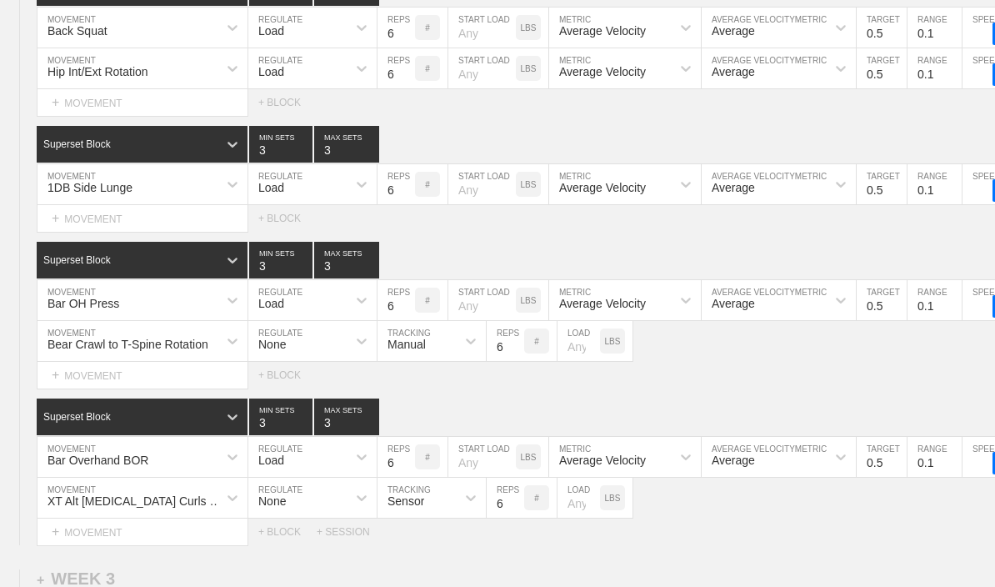
click at [63, 218] on div "+ MOVEMENT" at bounding box center [143, 219] width 212 height 28
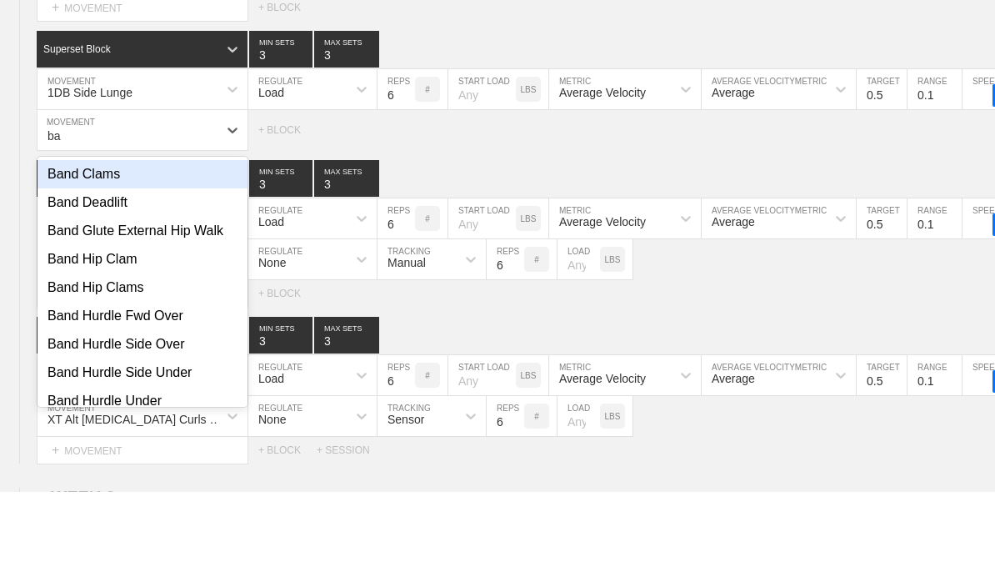
type input "b"
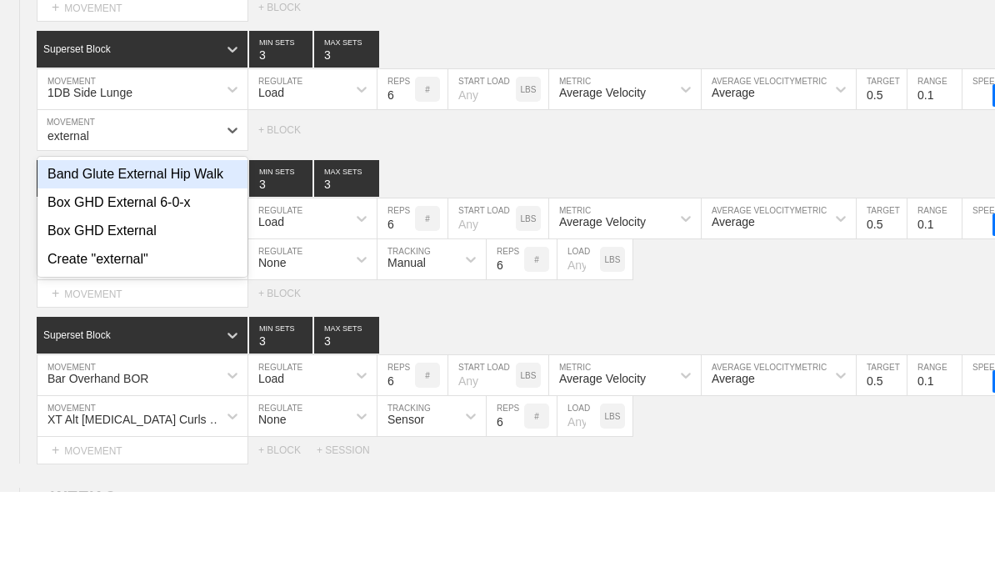
click at [70, 255] on div "Band Glute External Hip Walk" at bounding box center [143, 269] width 210 height 28
type input "external"
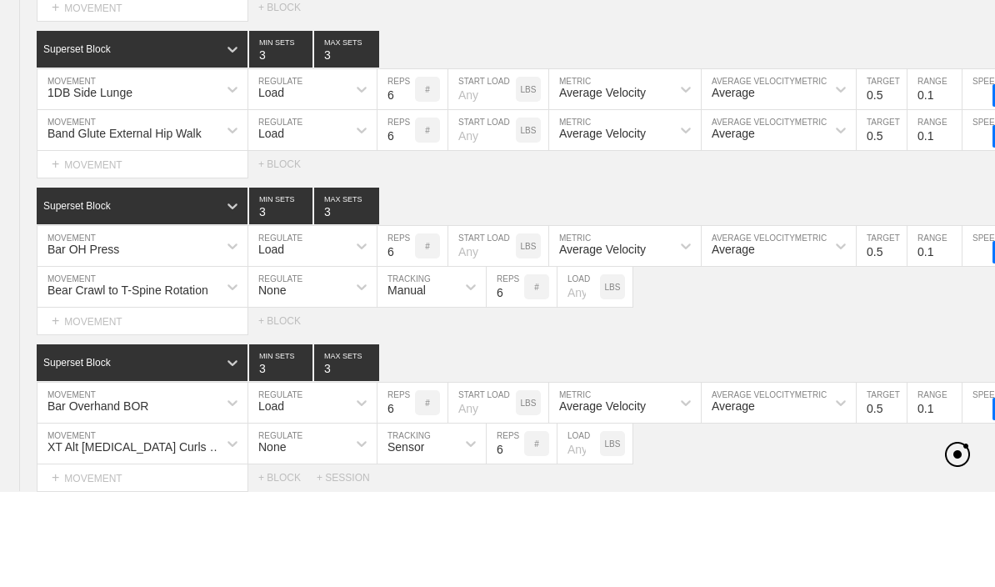
scroll to position [1821, 0]
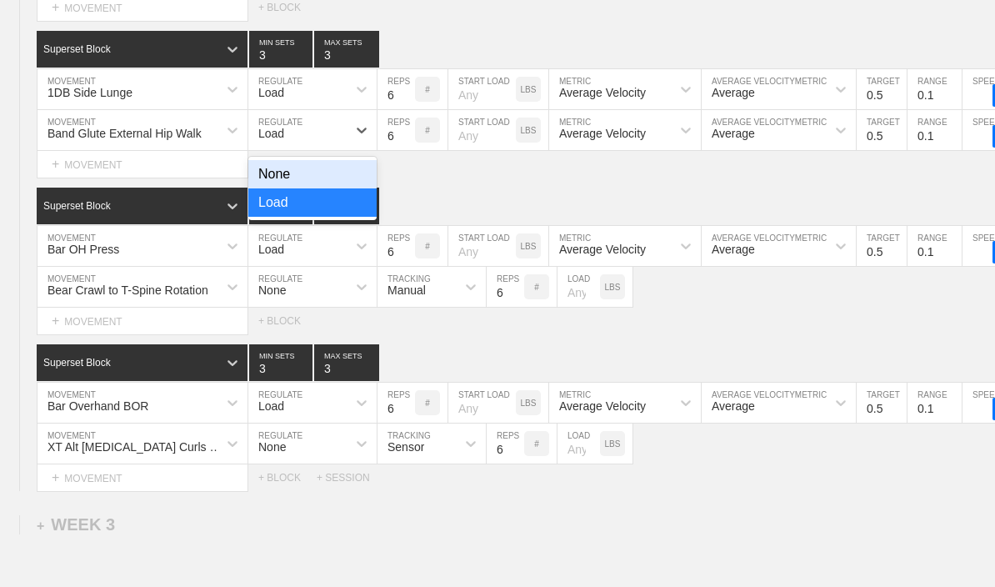
click at [334, 188] on div "None" at bounding box center [312, 174] width 128 height 28
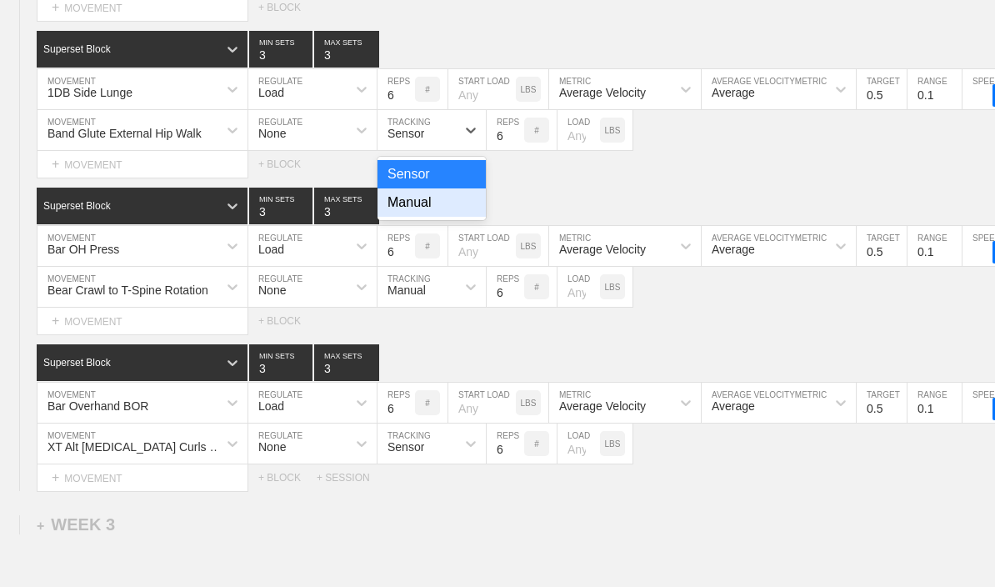
click at [460, 213] on div "Manual" at bounding box center [432, 202] width 108 height 28
click at [380, 252] on input "6" at bounding box center [397, 246] width 38 height 40
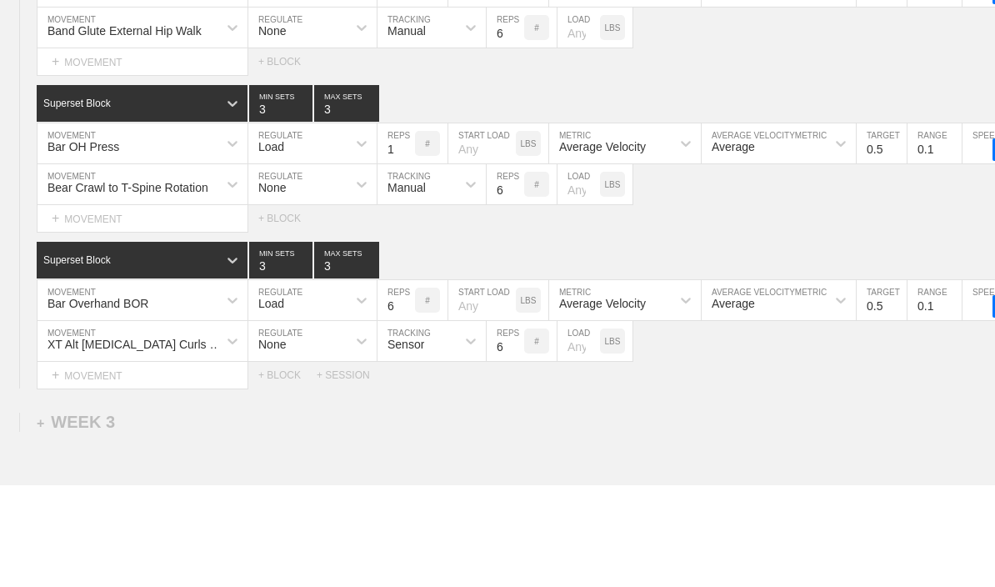
type input "10"
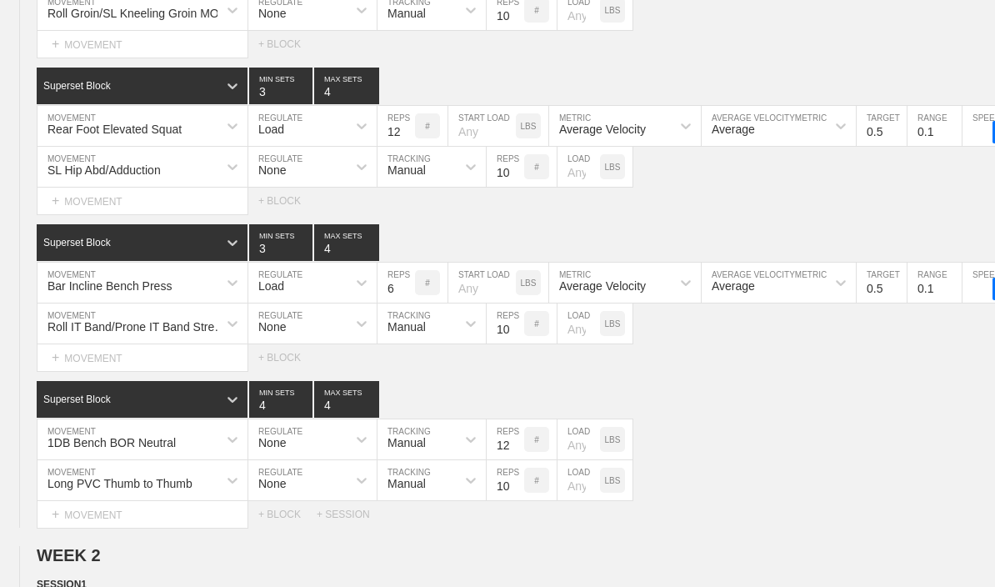
scroll to position [1097, 0]
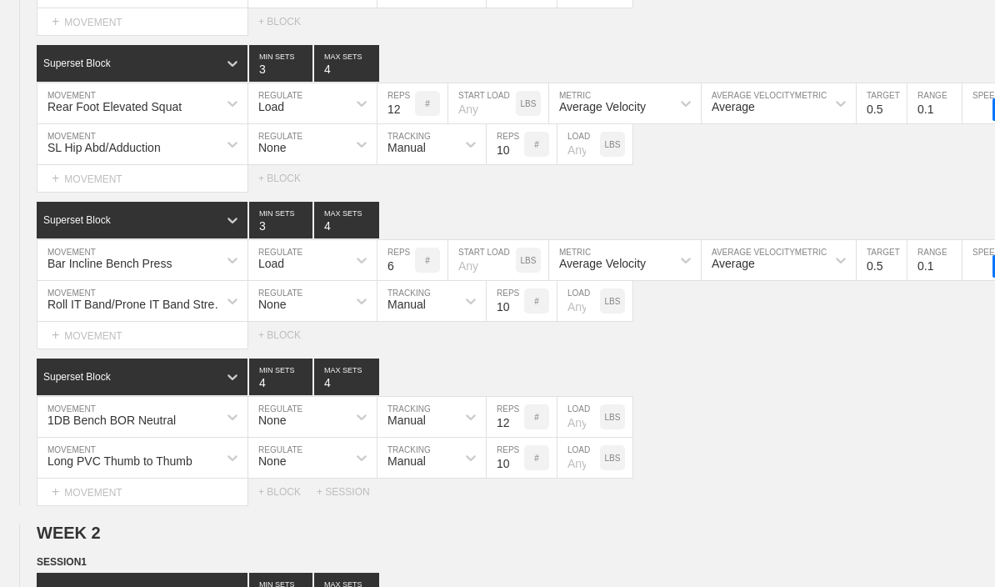
type textarea "x"
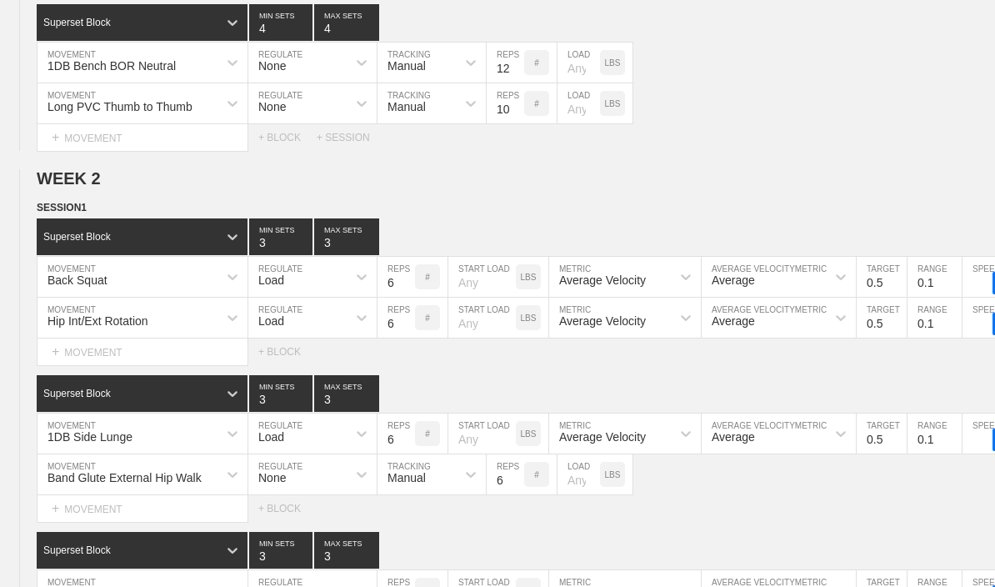
scroll to position [1477, 0]
type input "10"
click at [353, 322] on div at bounding box center [362, 318] width 30 height 30
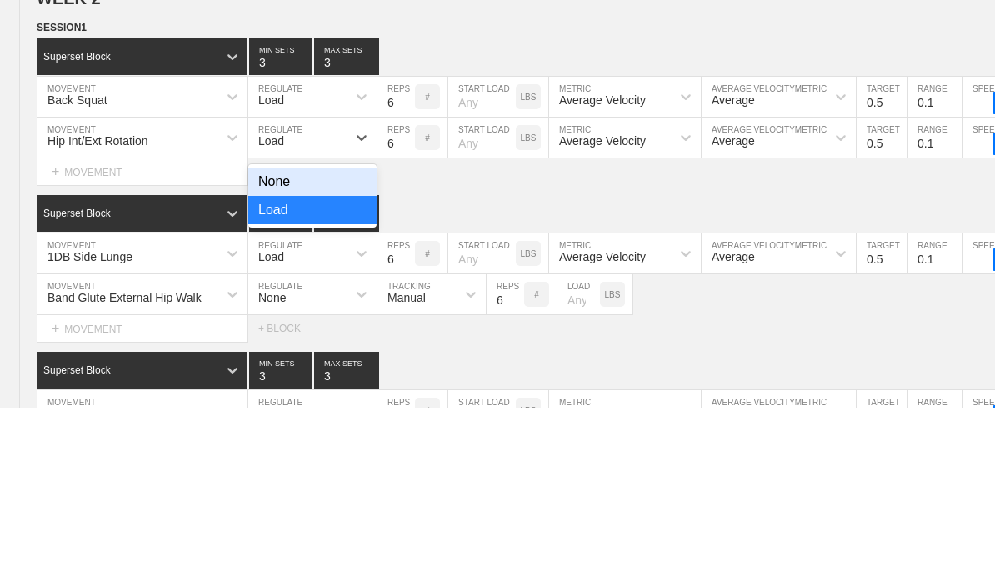
click at [274, 348] on div "None" at bounding box center [312, 362] width 128 height 28
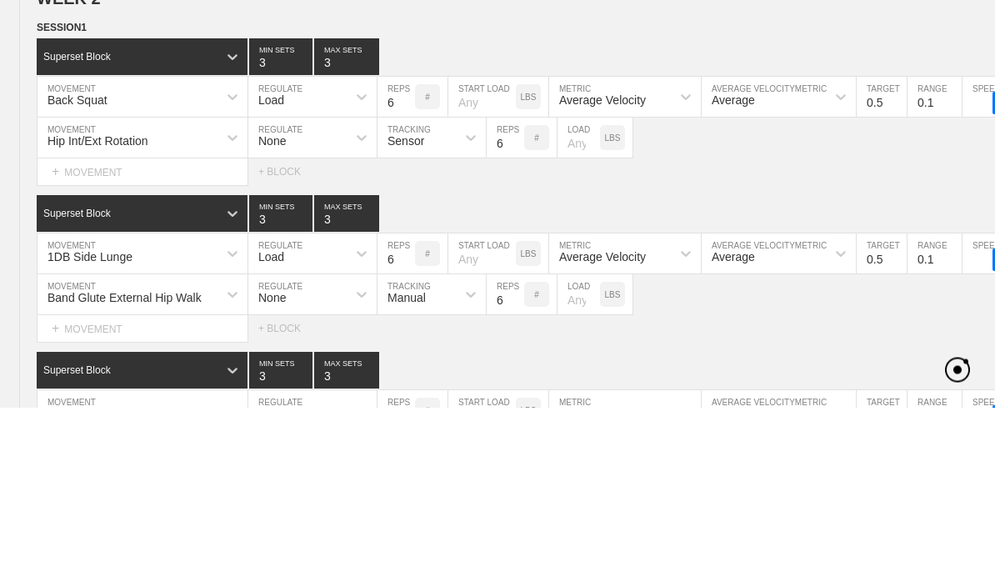
scroll to position [1657, 0]
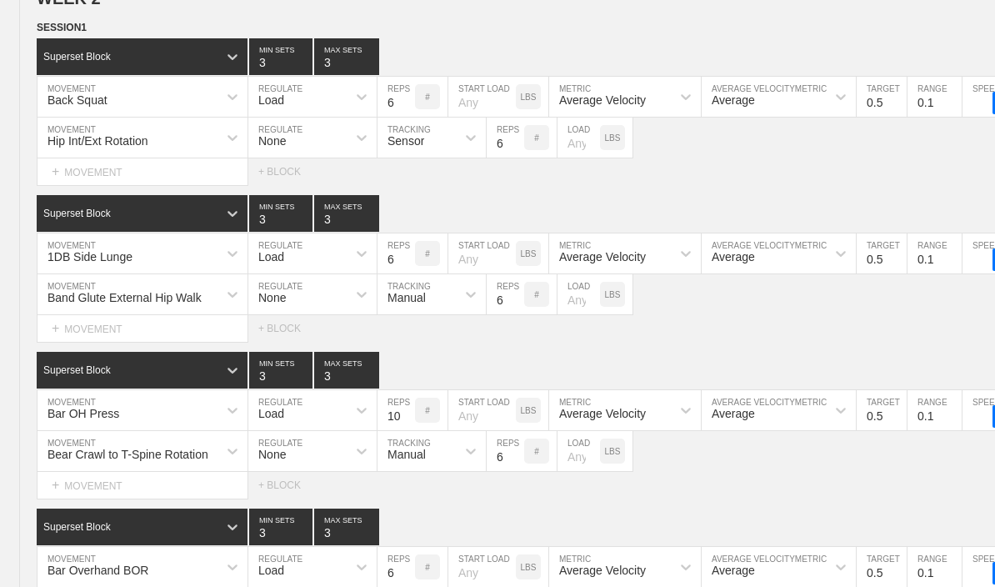
click at [384, 108] on input "6" at bounding box center [397, 97] width 38 height 40
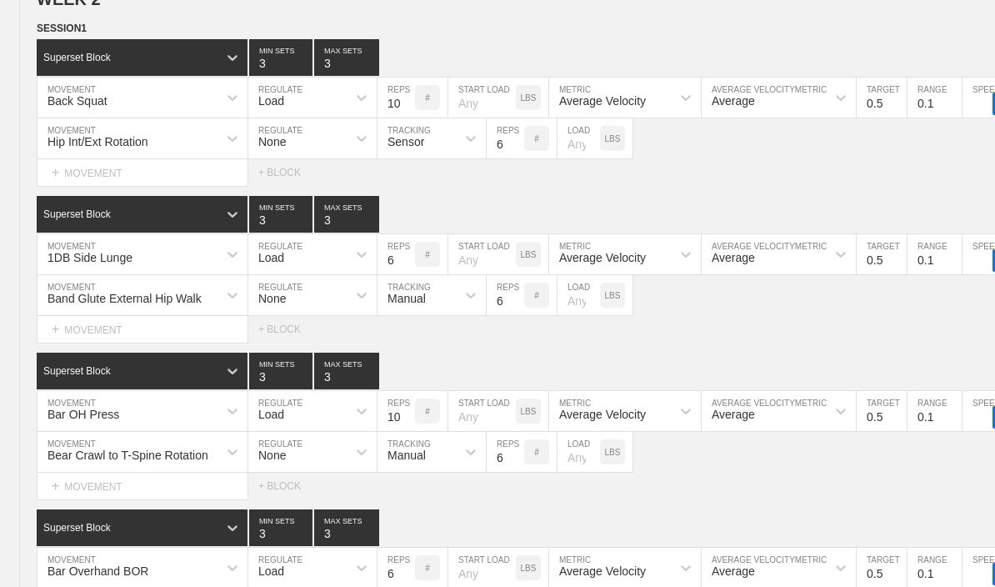
type input "10"
click at [493, 153] on input "6" at bounding box center [506, 138] width 38 height 40
type input "8"
click at [753, 178] on div "Select... MOVEMENT + MOVEMENT + BLOCK" at bounding box center [497, 172] width 995 height 27
click at [459, 222] on div "Manual" at bounding box center [432, 211] width 108 height 28
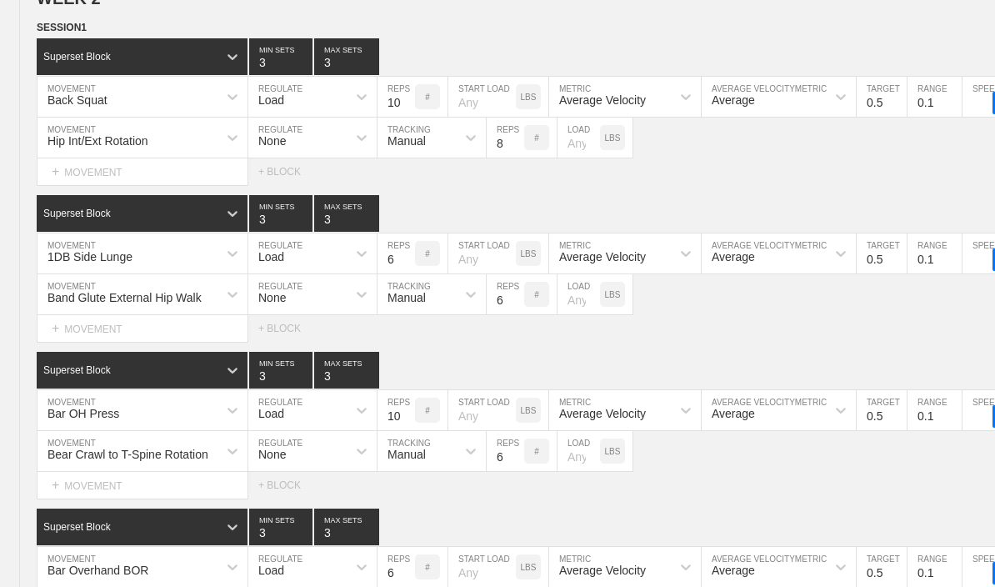
scroll to position [1657, 0]
click at [390, 273] on input "6" at bounding box center [397, 253] width 38 height 40
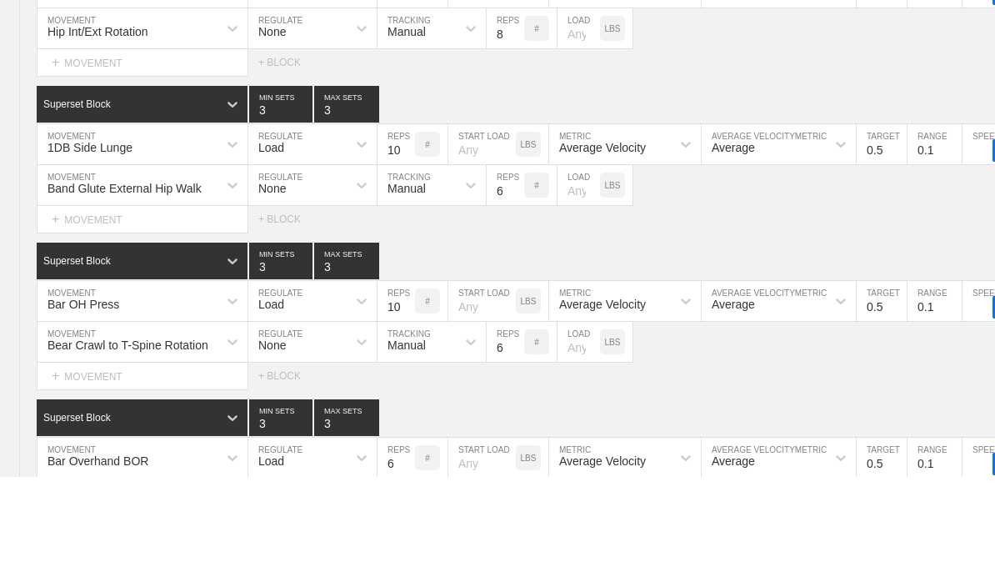
scroll to position [1767, 0]
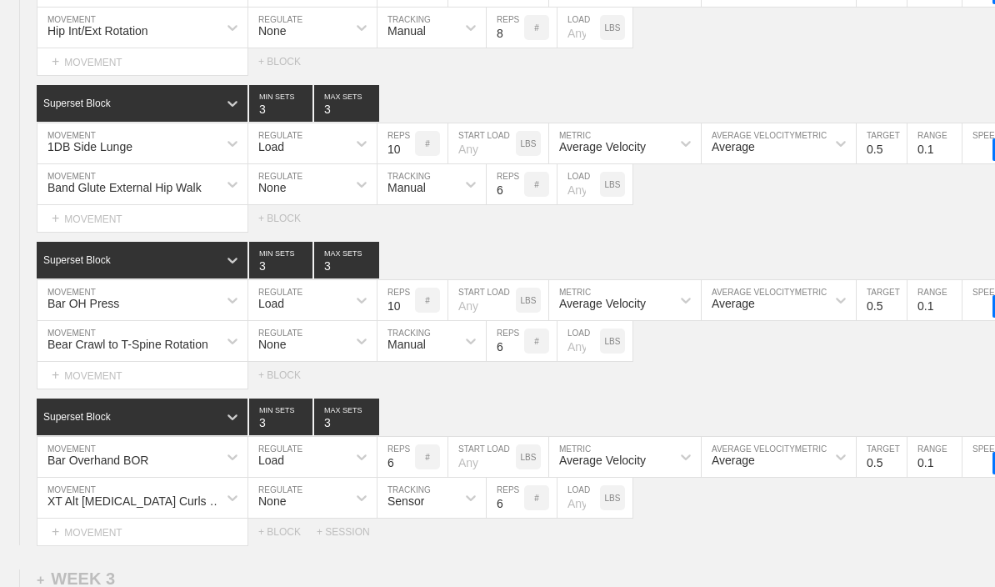
type input "10"
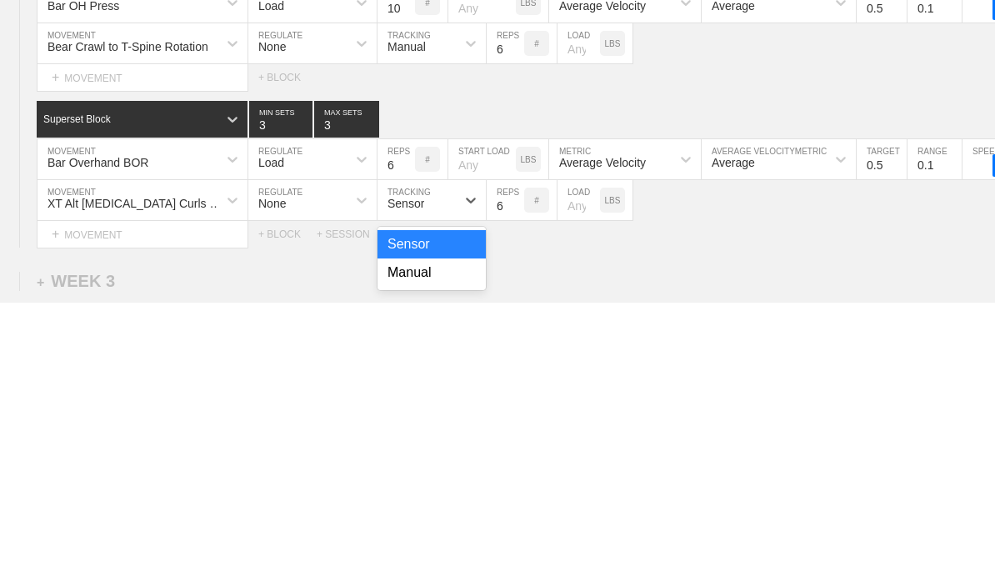
scroll to position [1781, 0]
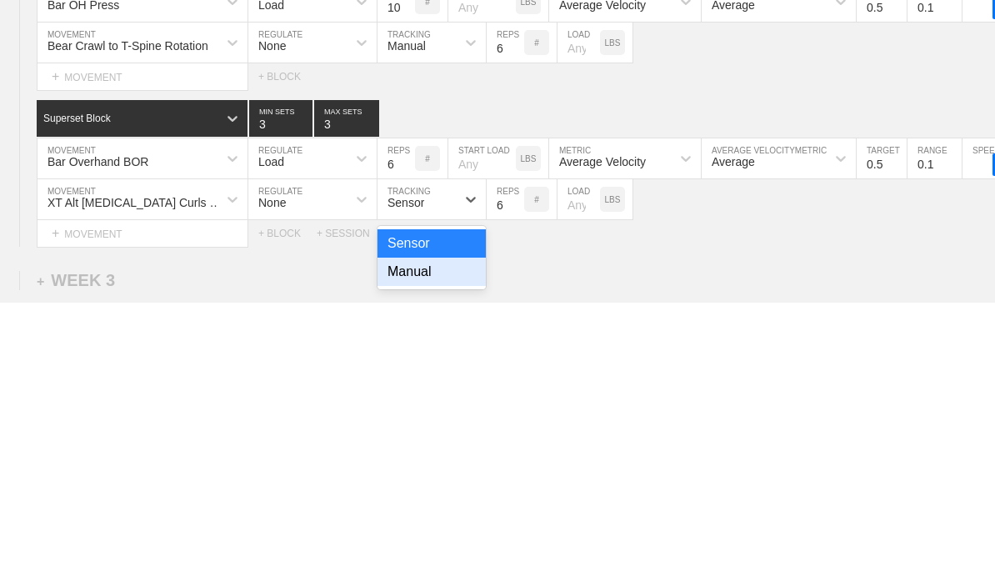
click at [463, 542] on div "Manual" at bounding box center [432, 556] width 108 height 28
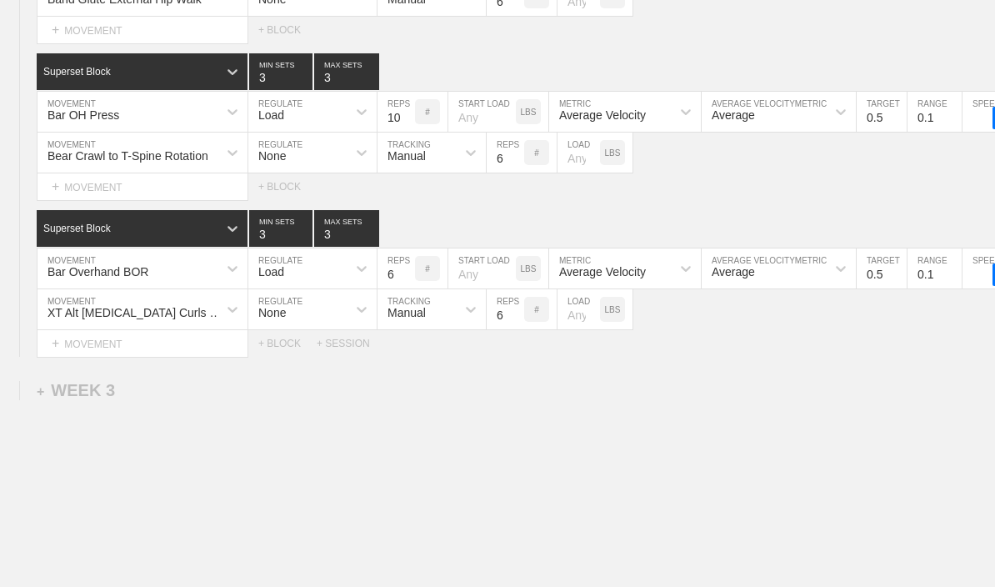
click at [498, 323] on input "6" at bounding box center [506, 309] width 38 height 40
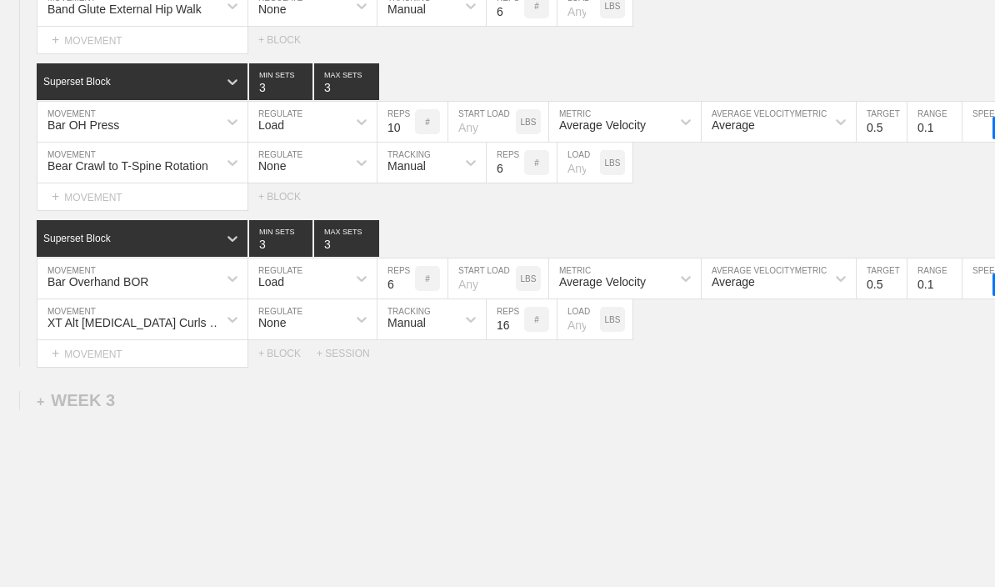
scroll to position [1912, 0]
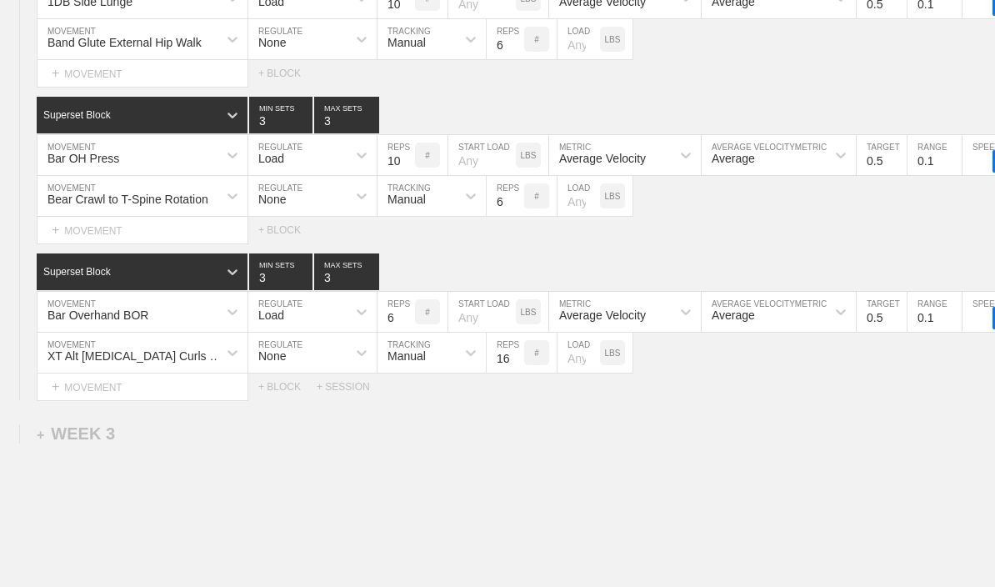
type input "16"
click at [497, 208] on input "6" at bounding box center [506, 196] width 38 height 40
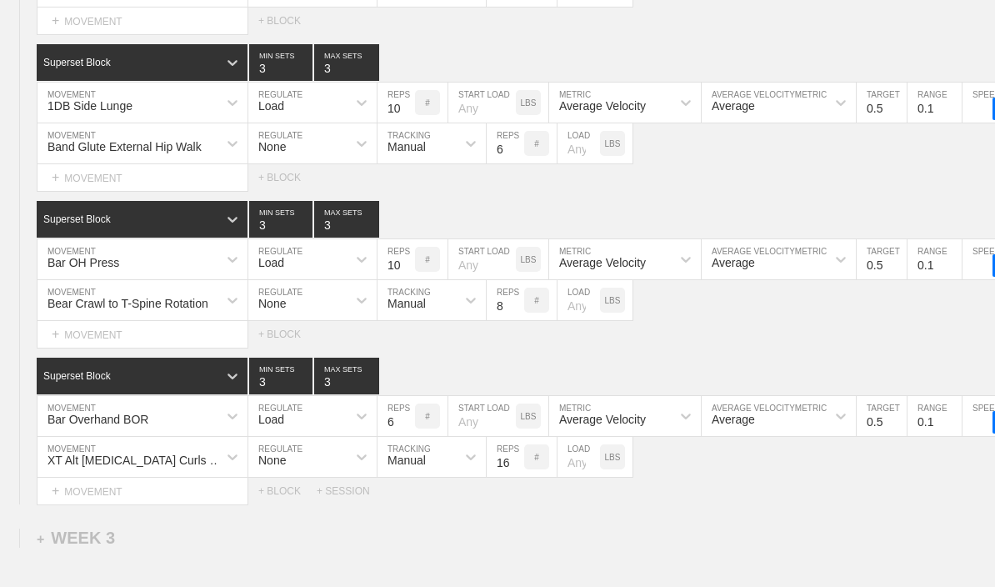
type input "8"
click at [496, 157] on input "6" at bounding box center [506, 143] width 38 height 40
type input "16"
click at [253, 71] on input "3" at bounding box center [280, 62] width 63 height 37
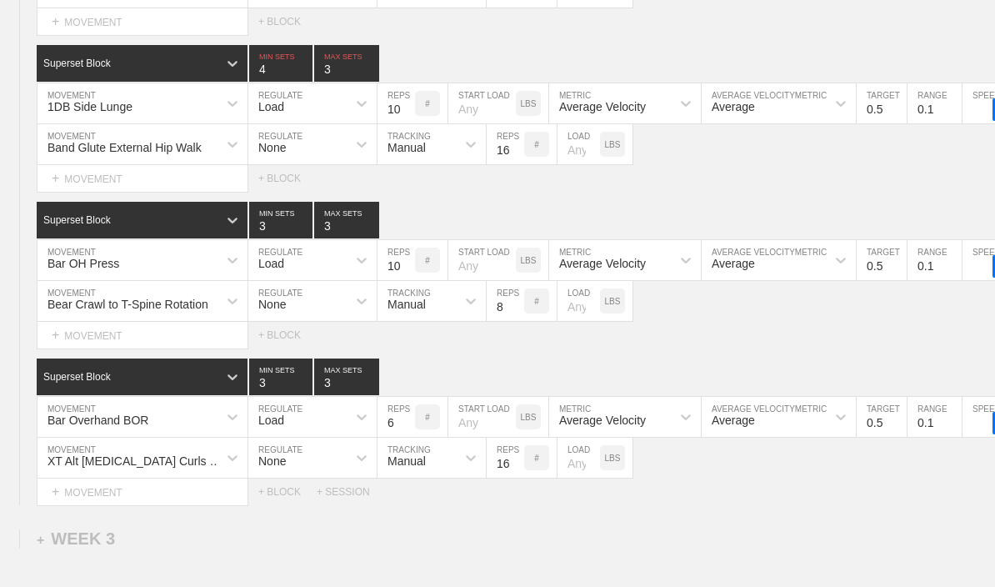
type input "4"
click at [326, 69] on input "3" at bounding box center [346, 63] width 65 height 37
type input "4"
click at [323, 228] on input "3" at bounding box center [346, 220] width 65 height 37
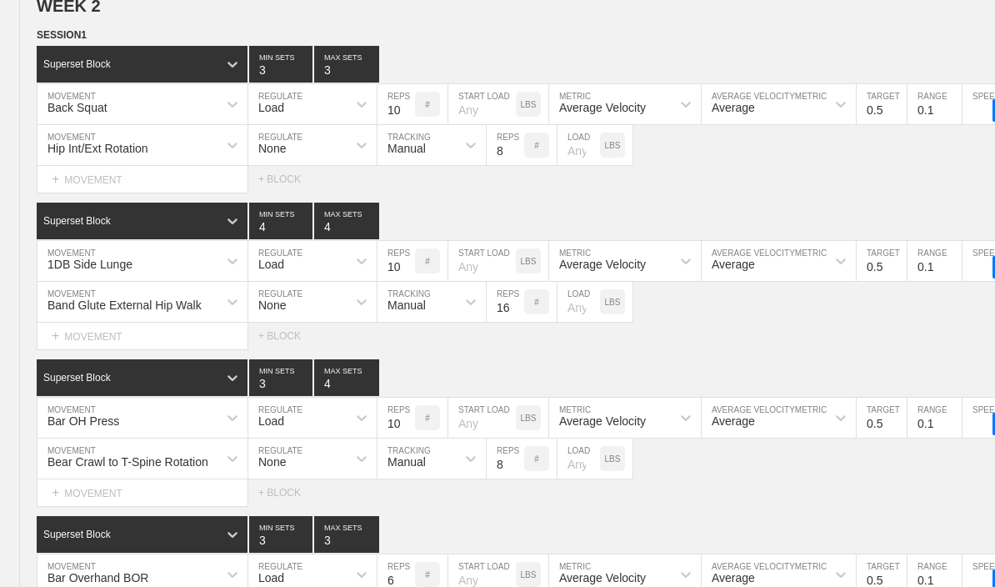
scroll to position [1644, 0]
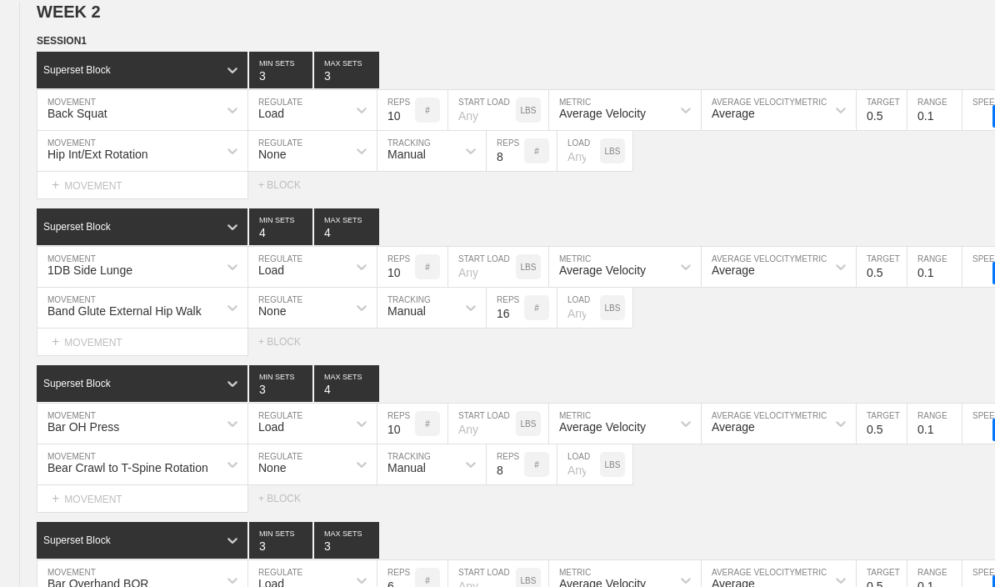
type input "4"
click at [322, 78] on input "3" at bounding box center [346, 70] width 65 height 37
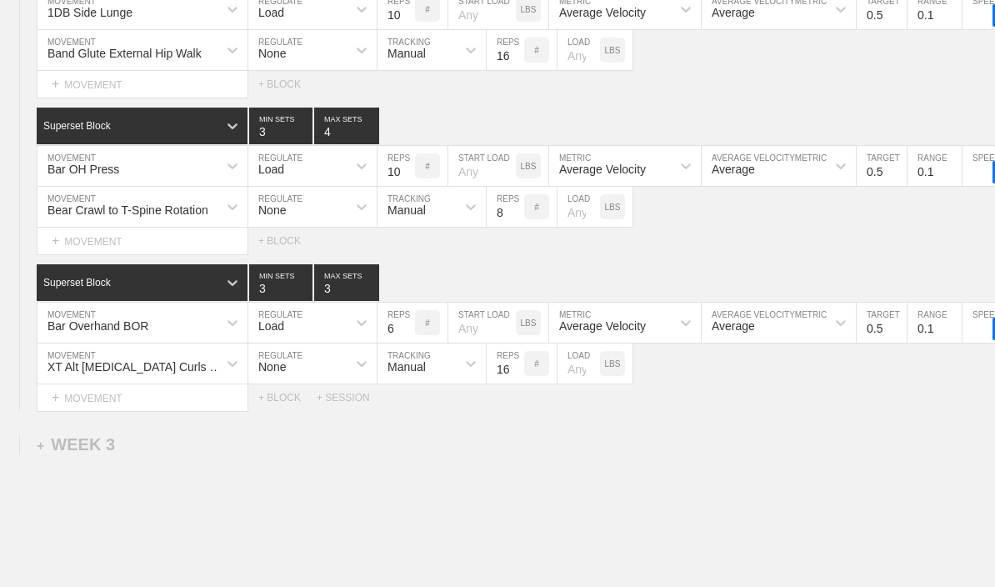
scroll to position [1955, 0]
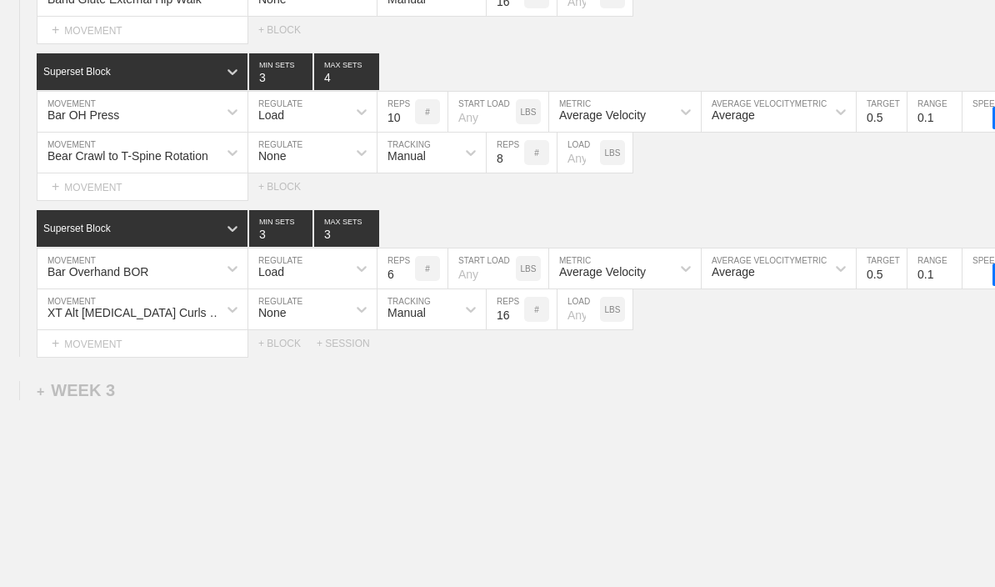
type input "4"
click at [329, 241] on input "3" at bounding box center [346, 228] width 65 height 37
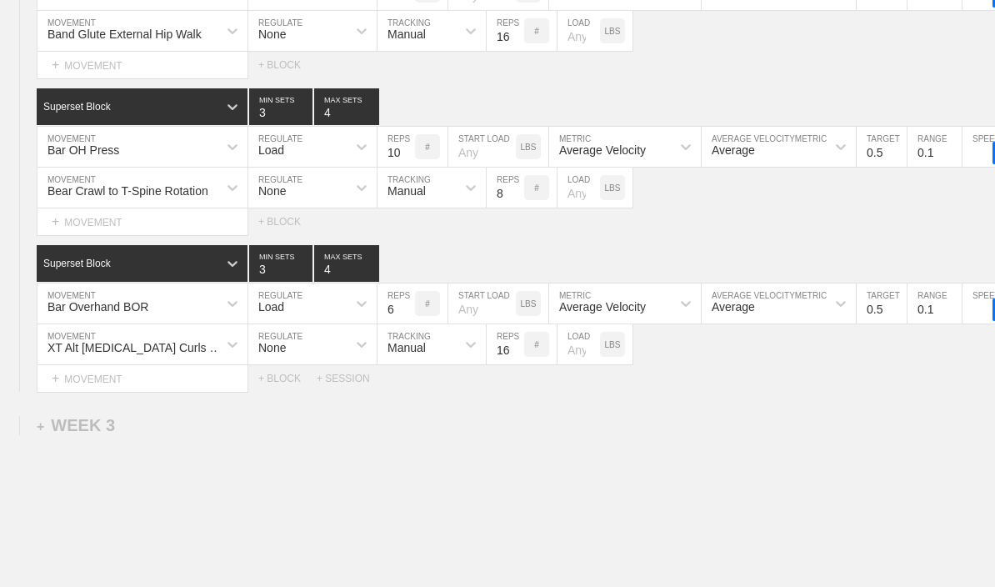
scroll to position [1919, 0]
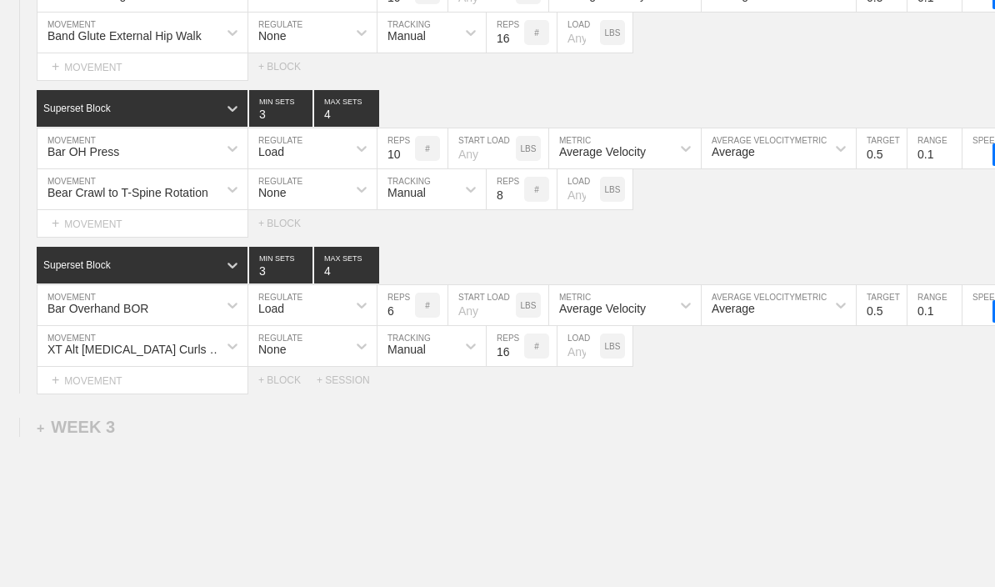
type input "4"
click at [398, 307] on input "6" at bounding box center [397, 305] width 38 height 40
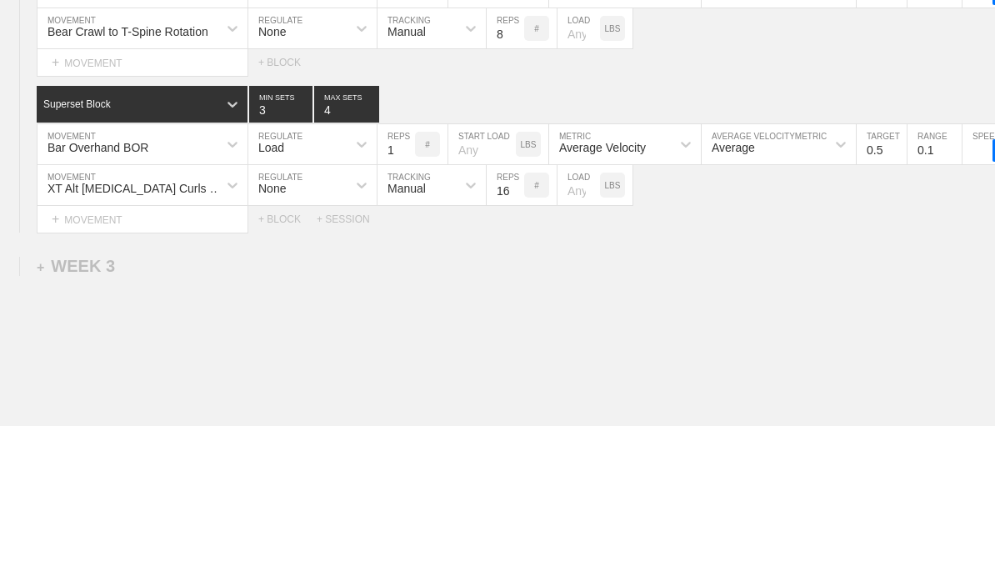
type input "10"
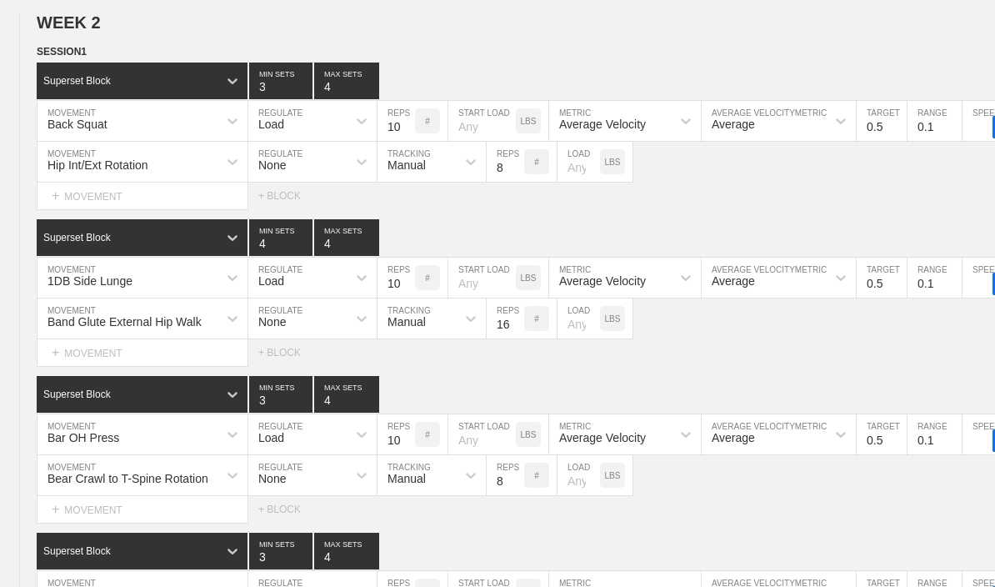
scroll to position [1633, 0]
type textarea "x"
